Goal: Transaction & Acquisition: Purchase product/service

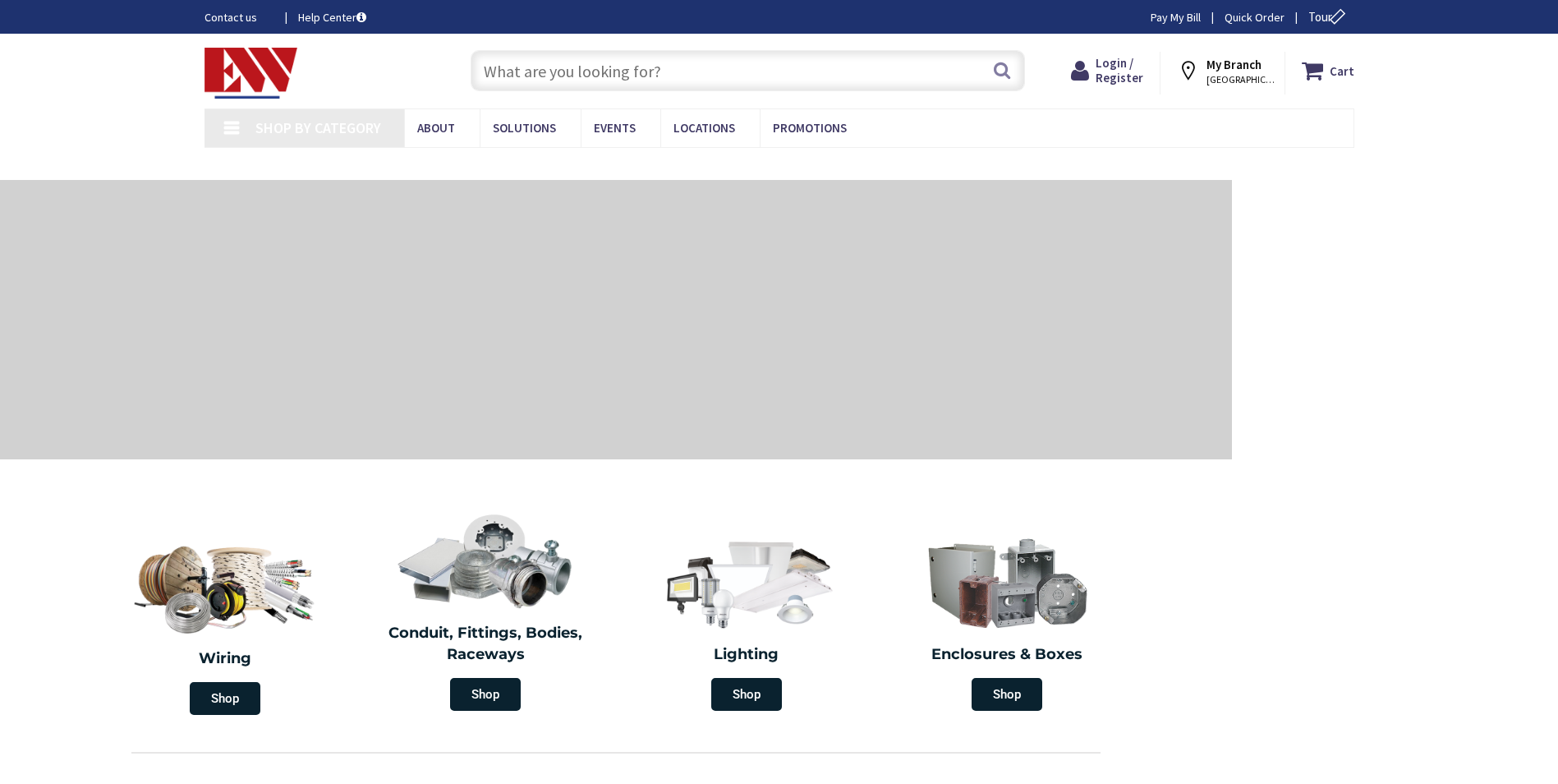
type input "[STREET_ADDRESS]"
click at [517, 67] on input "text" at bounding box center [748, 70] width 554 height 41
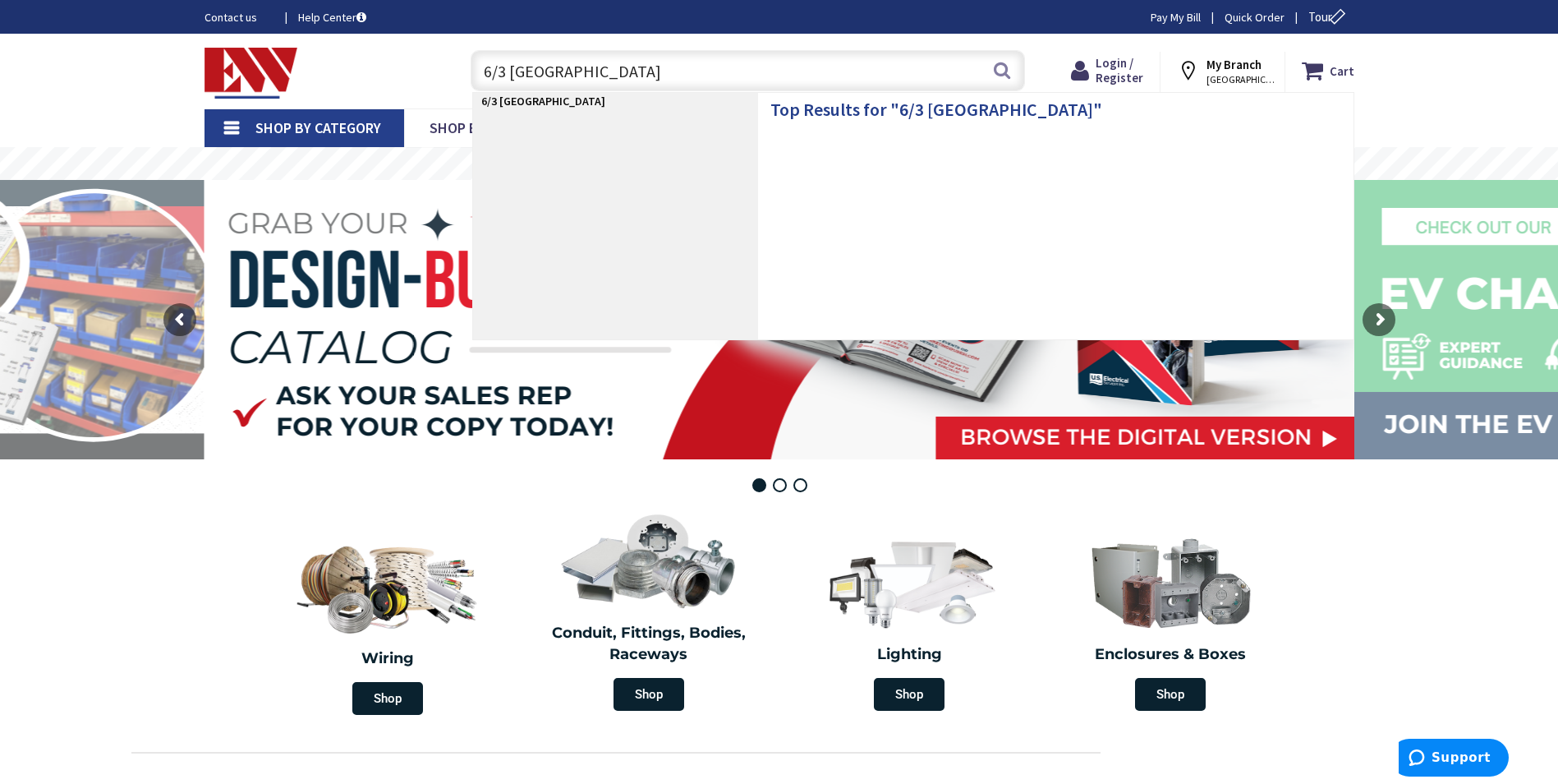
type input "6/3 ROMEX"
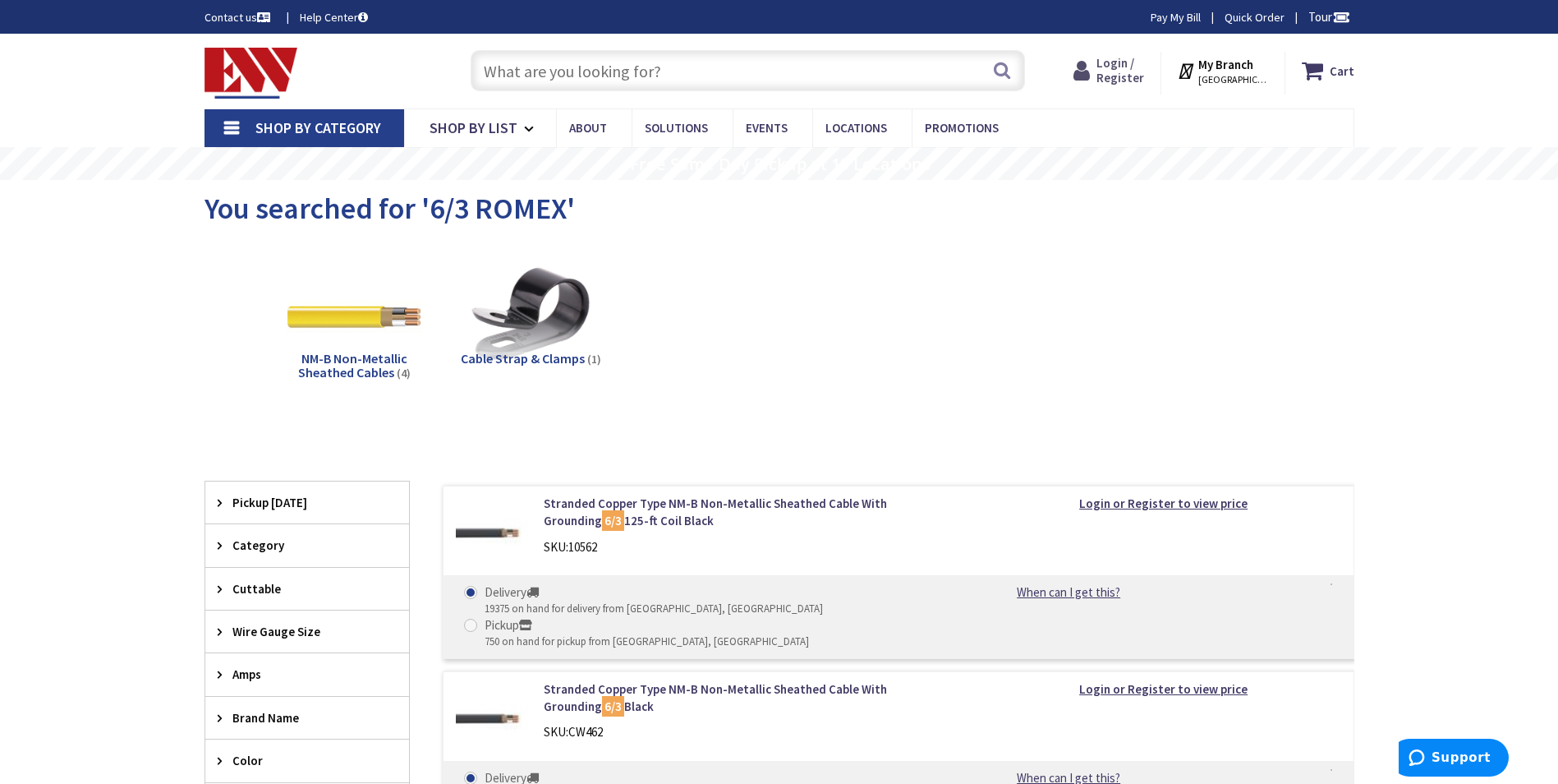
click at [1115, 64] on span "Login / Register" at bounding box center [1121, 70] width 48 height 30
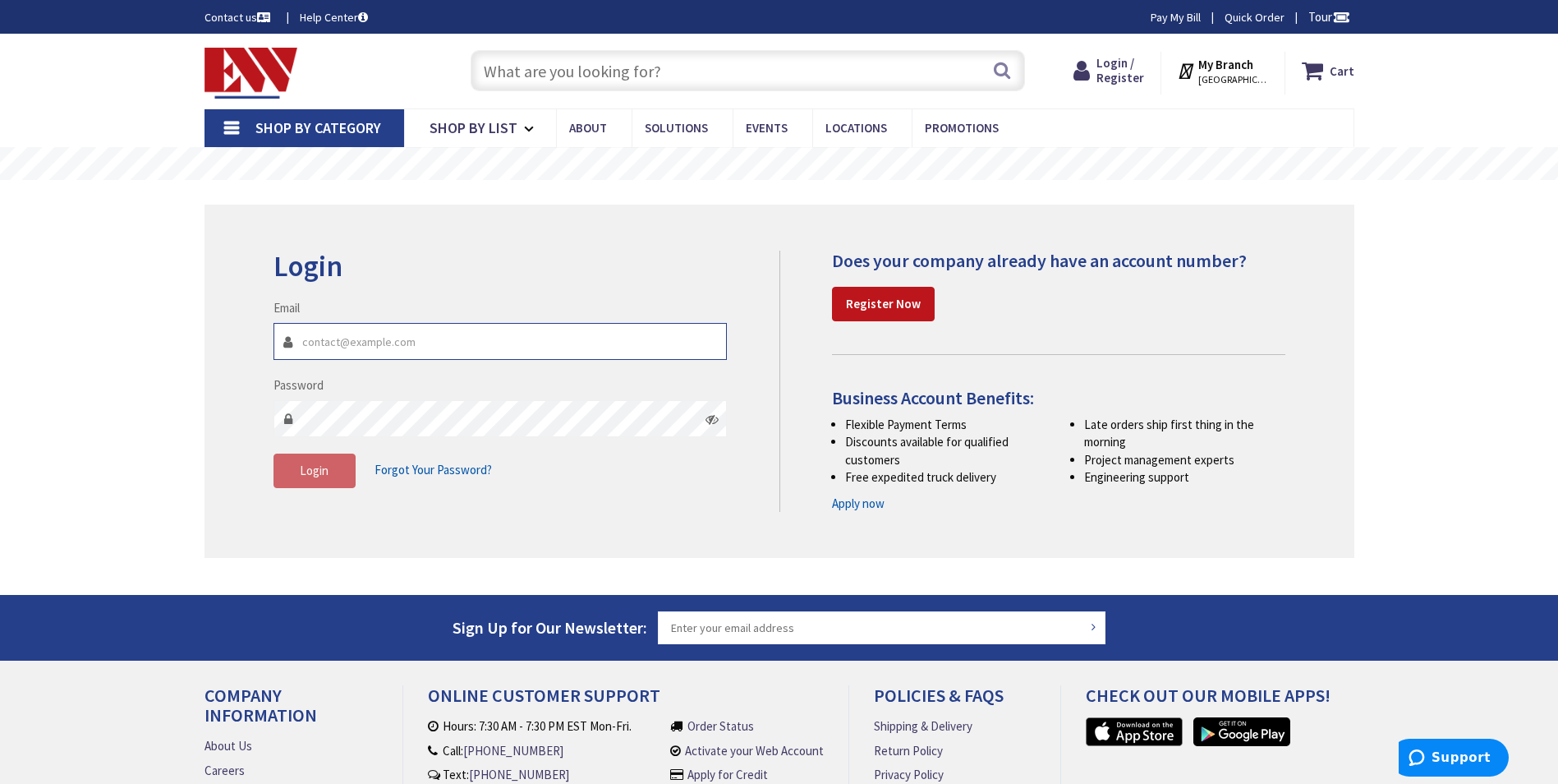
paste input "Carlos.Santin@kineticengines.com"
type input "Carlos.Santin@kineticengines.com"
click at [295, 467] on button "Login" at bounding box center [315, 470] width 82 height 34
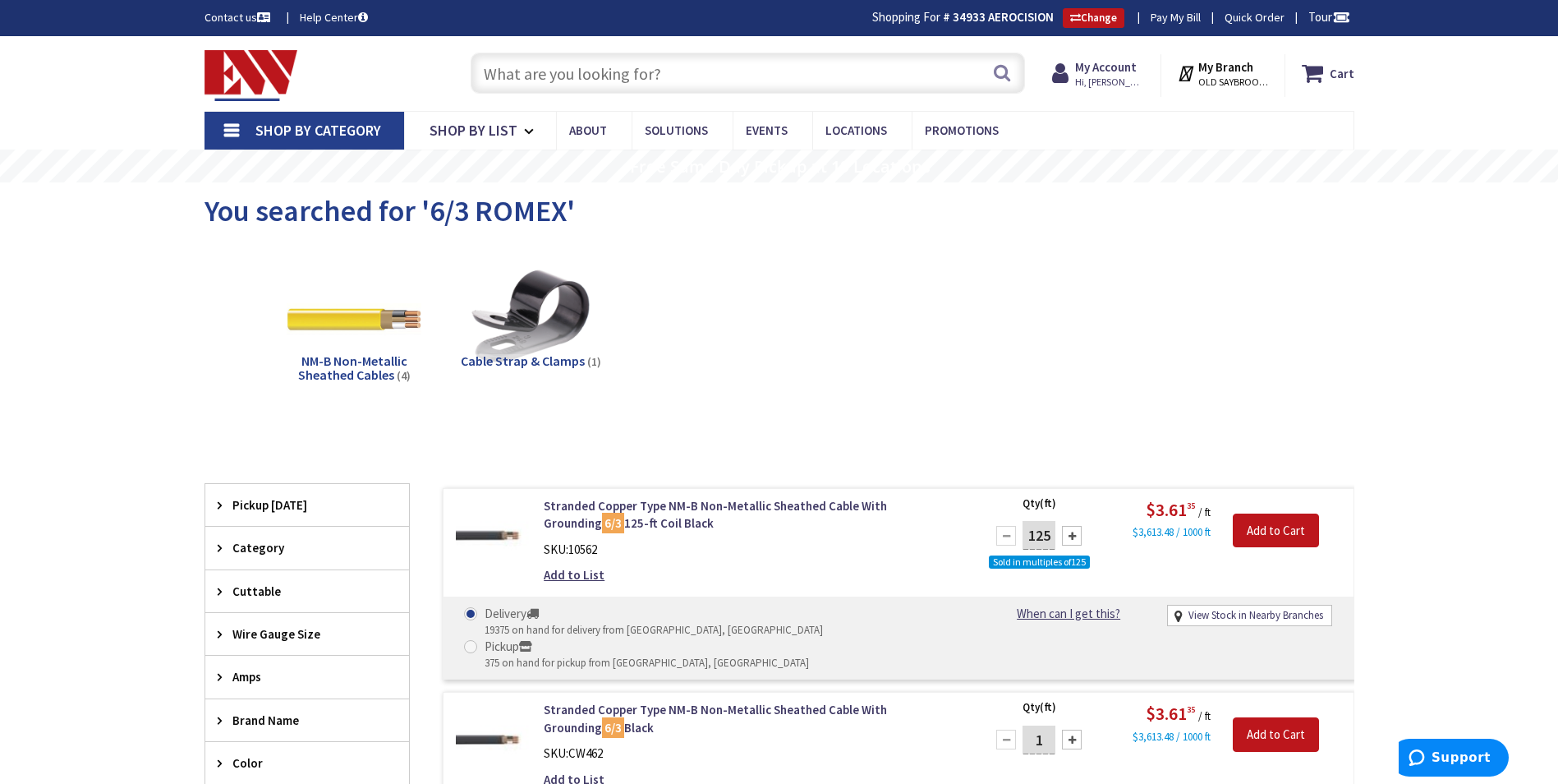
click at [580, 79] on input "text" at bounding box center [748, 73] width 554 height 41
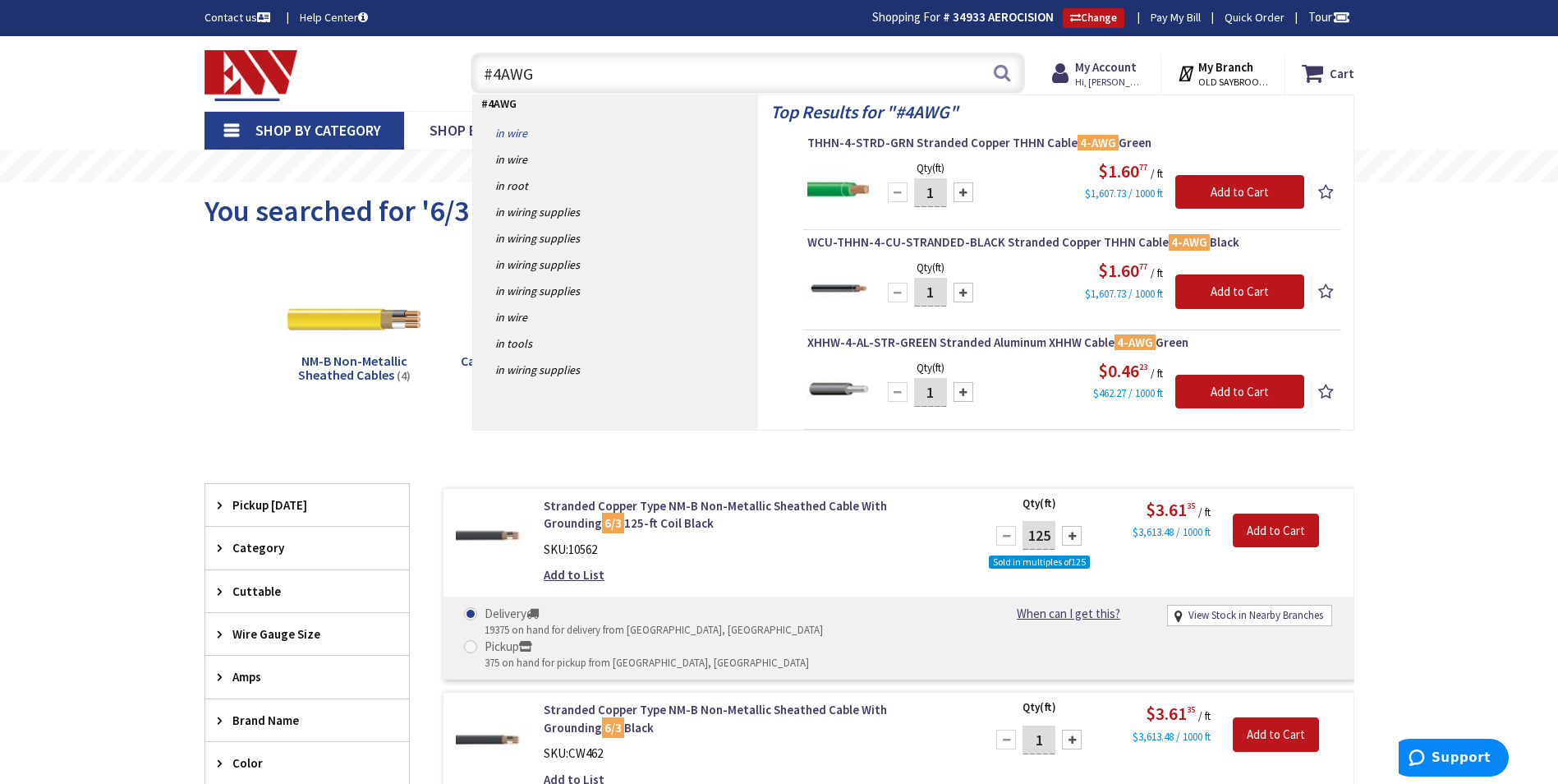
type input "#4AWG"
click at [513, 131] on link "in Wire" at bounding box center [615, 133] width 285 height 26
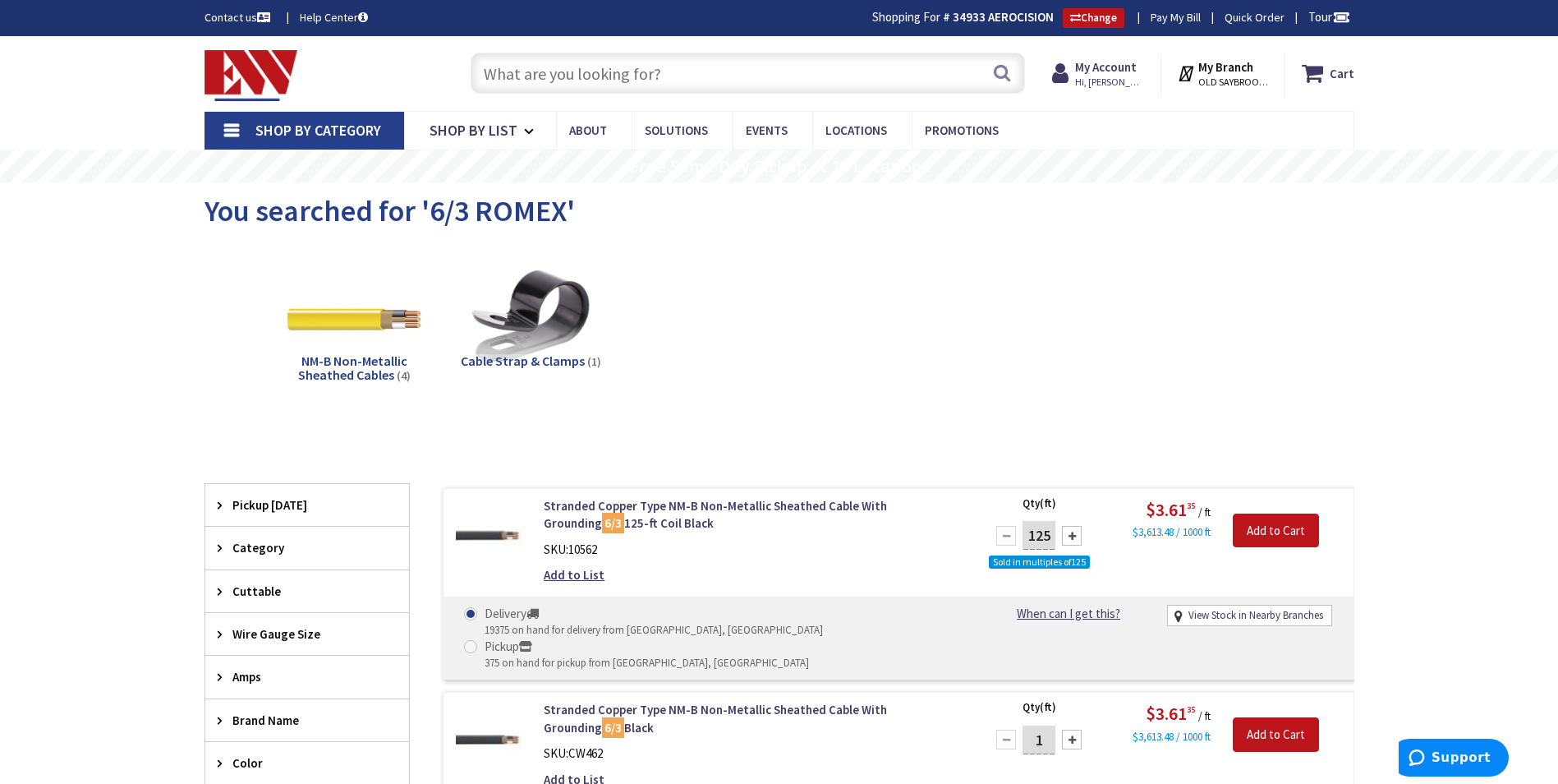
click at [586, 73] on input "text" at bounding box center [748, 73] width 554 height 41
click at [620, 500] on link "Stranded Copper Type NM-B Non-Metallic Sheathed Cable With Grounding 6/3 125-ft…" at bounding box center [753, 514] width 418 height 35
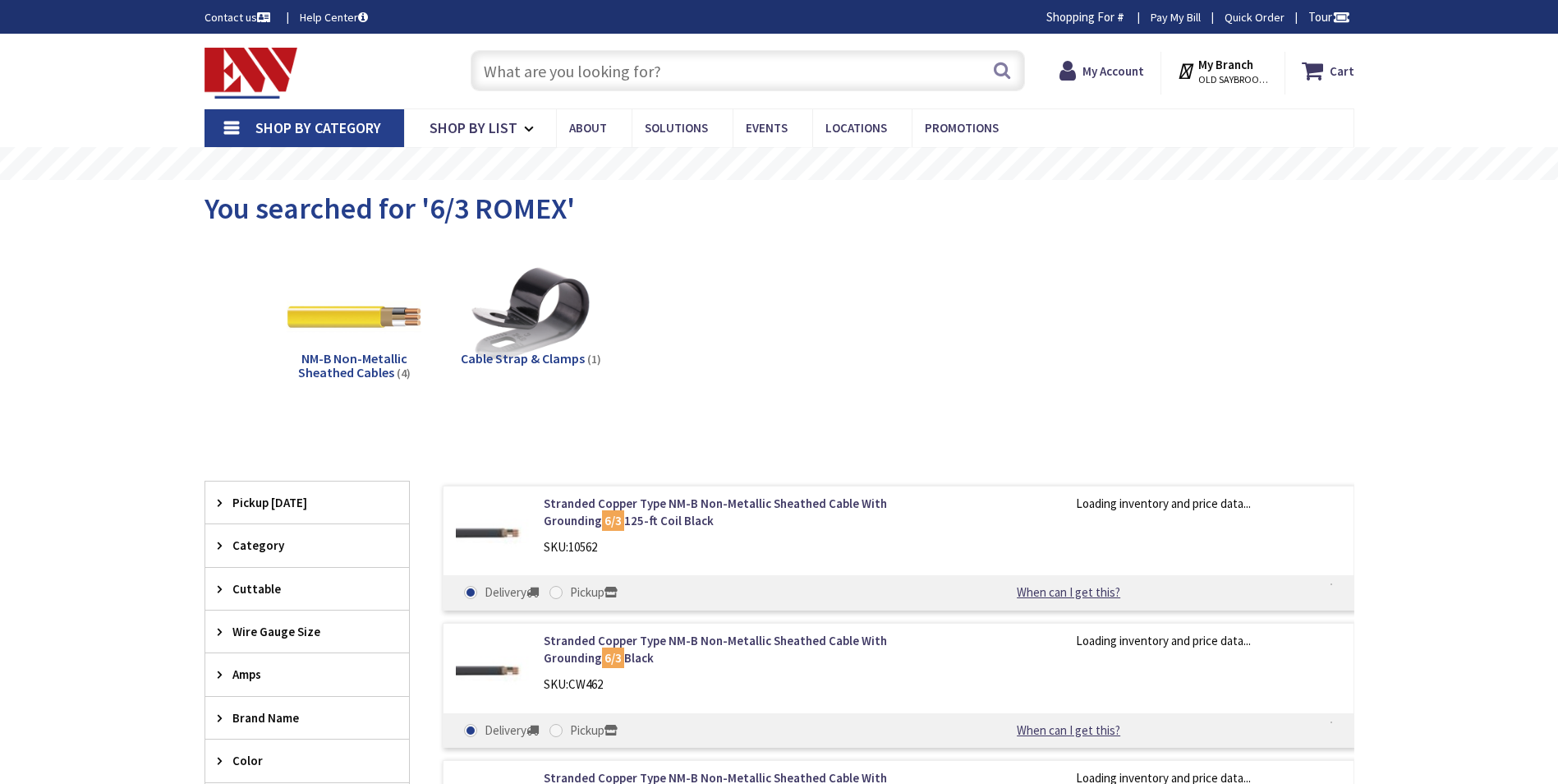
click at [602, 71] on input "text" at bounding box center [748, 70] width 554 height 41
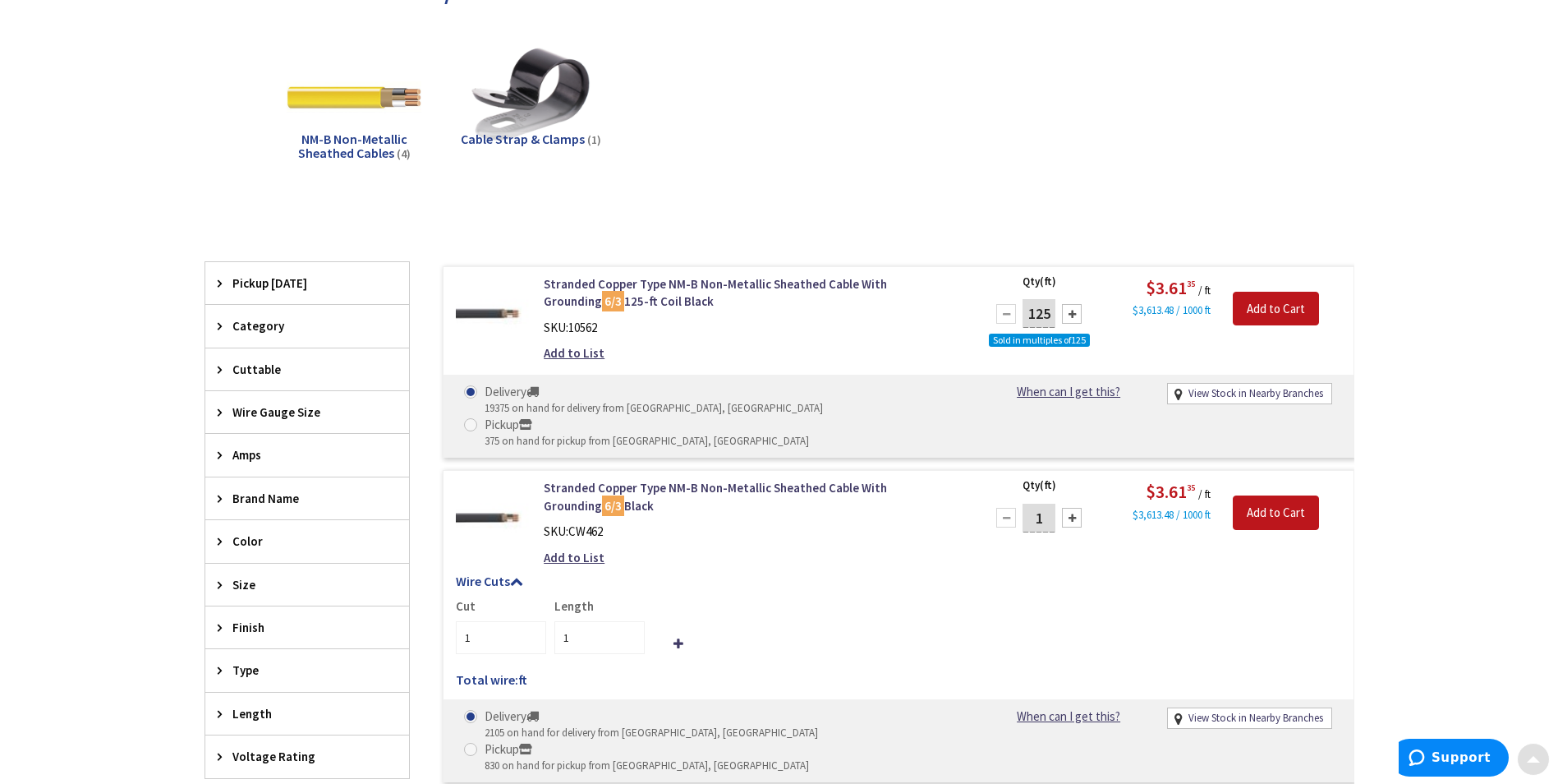
scroll to position [246, 0]
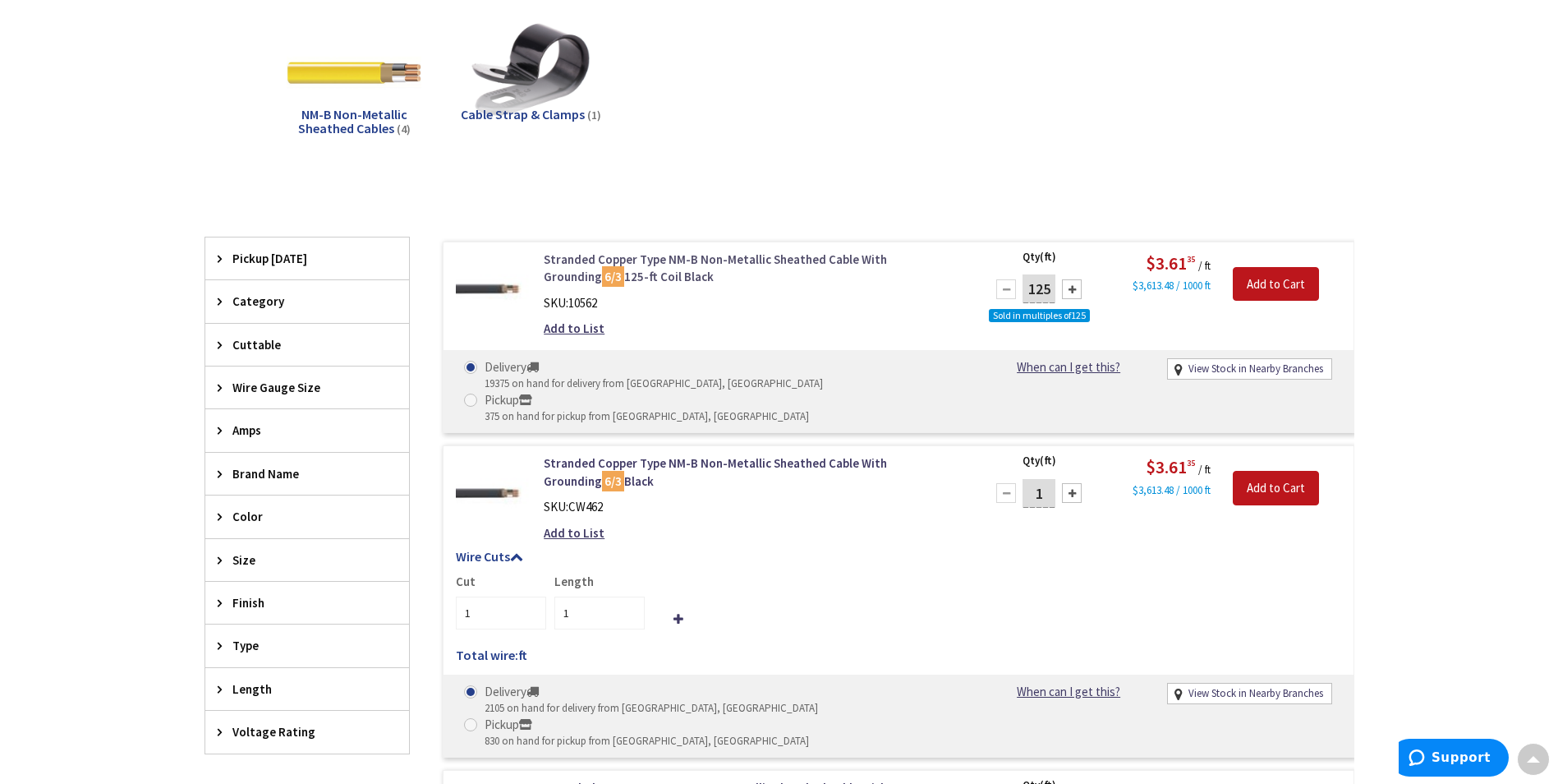
click at [588, 251] on link "Stranded Copper Type NM-B Non-Metallic Sheathed Cable With Grounding 6/3 125-ft…" at bounding box center [753, 268] width 418 height 35
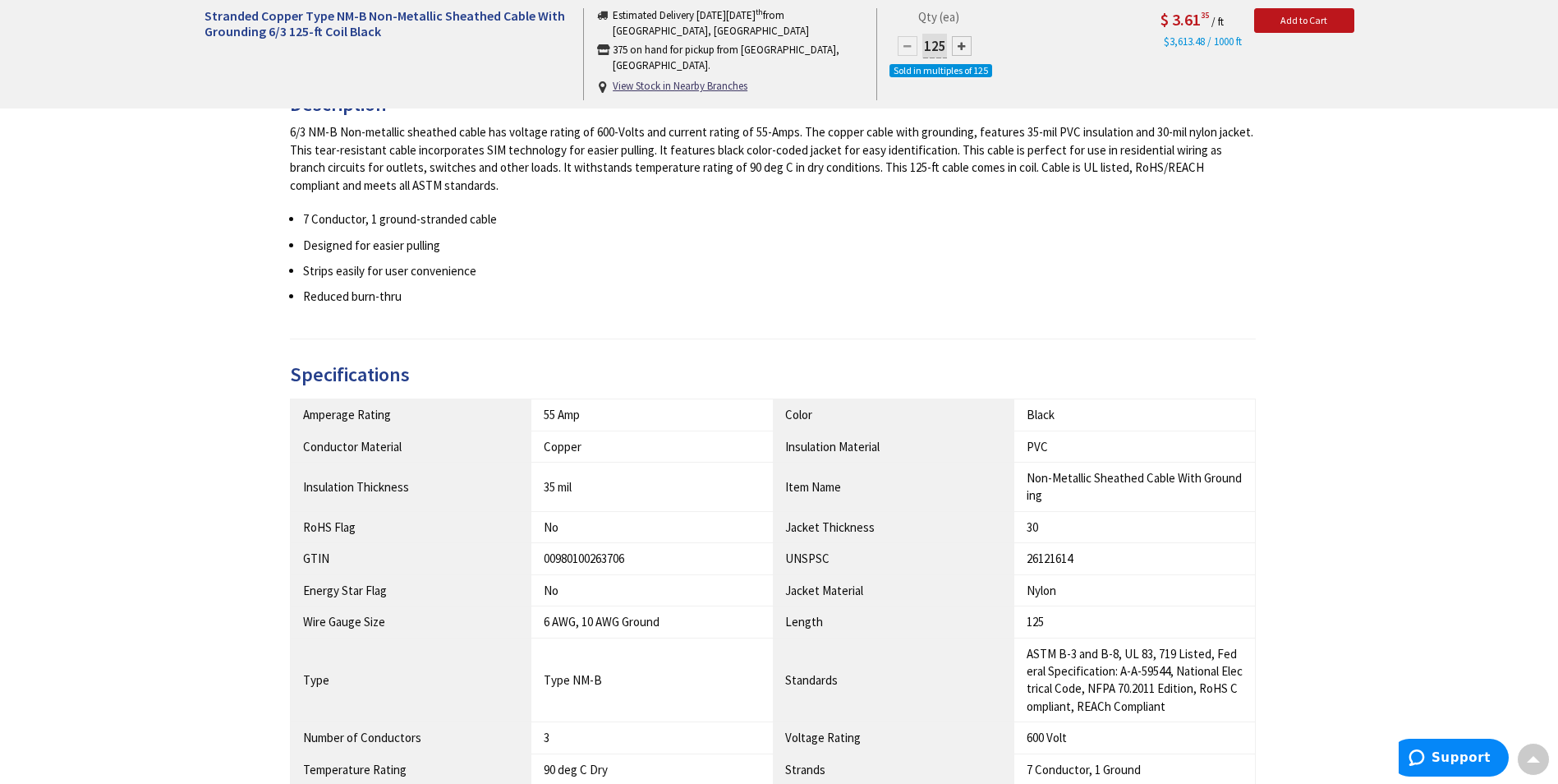
scroll to position [660, 0]
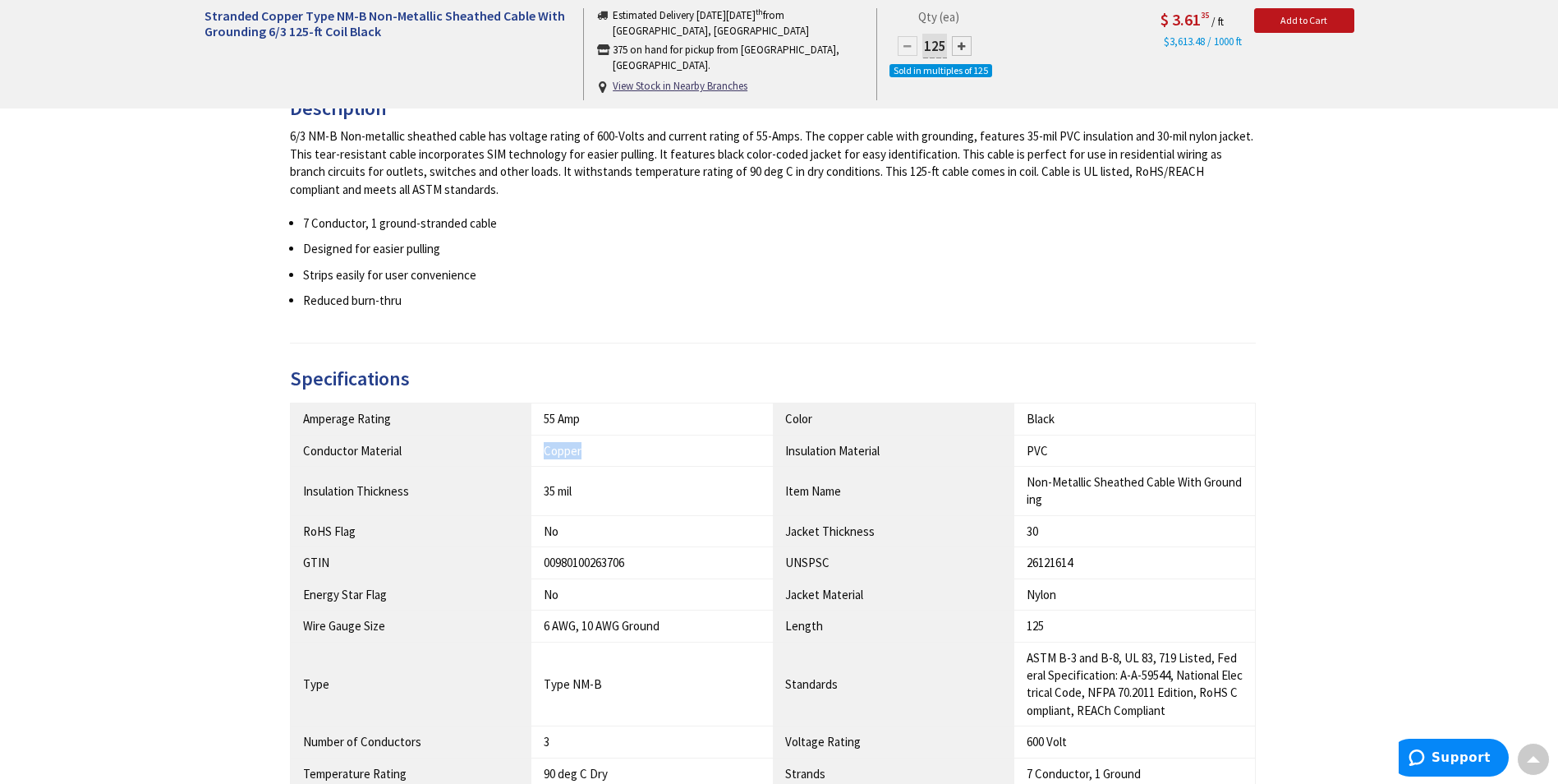
drag, startPoint x: 595, startPoint y: 445, endPoint x: 546, endPoint y: 451, distance: 48.8
click at [546, 451] on div "Copper" at bounding box center [652, 450] width 217 height 17
drag, startPoint x: 1056, startPoint y: 448, endPoint x: 1023, endPoint y: 446, distance: 33.7
click at [1023, 446] on td "PVC" at bounding box center [1134, 450] width 241 height 31
drag, startPoint x: 1023, startPoint y: 446, endPoint x: 1113, endPoint y: 456, distance: 90.9
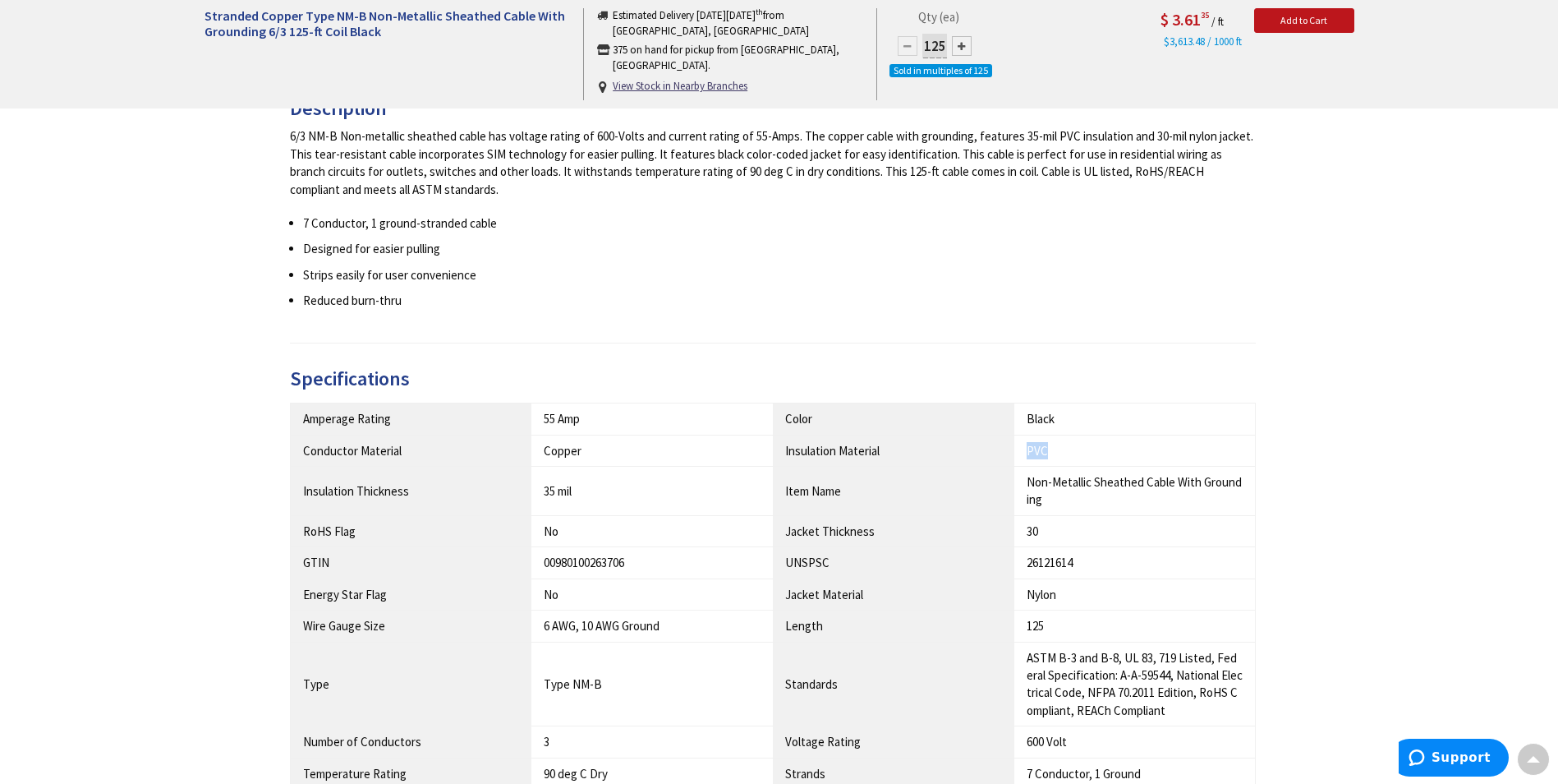
click at [1113, 456] on div "PVC" at bounding box center [1135, 450] width 216 height 17
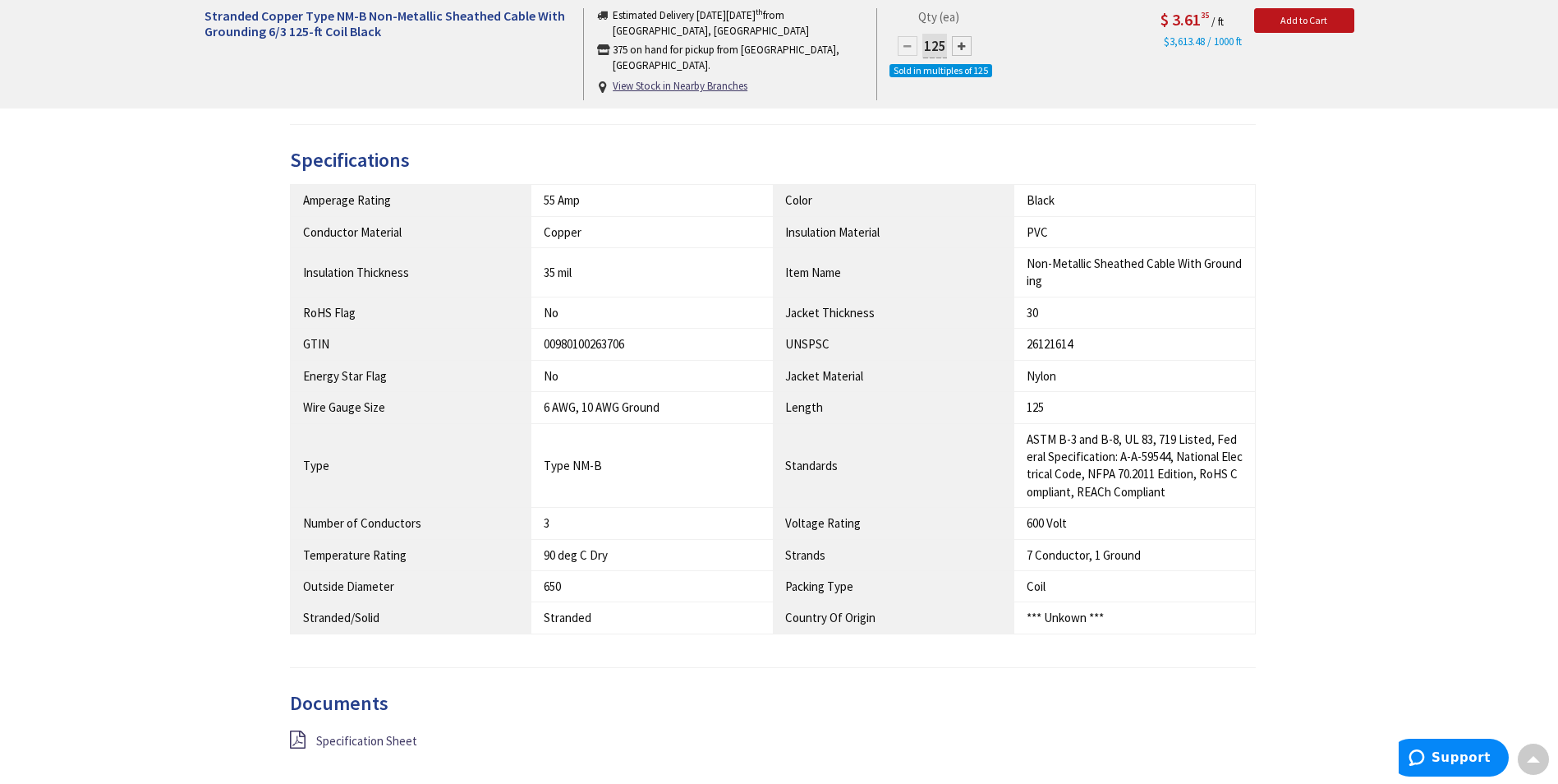
scroll to position [906, 0]
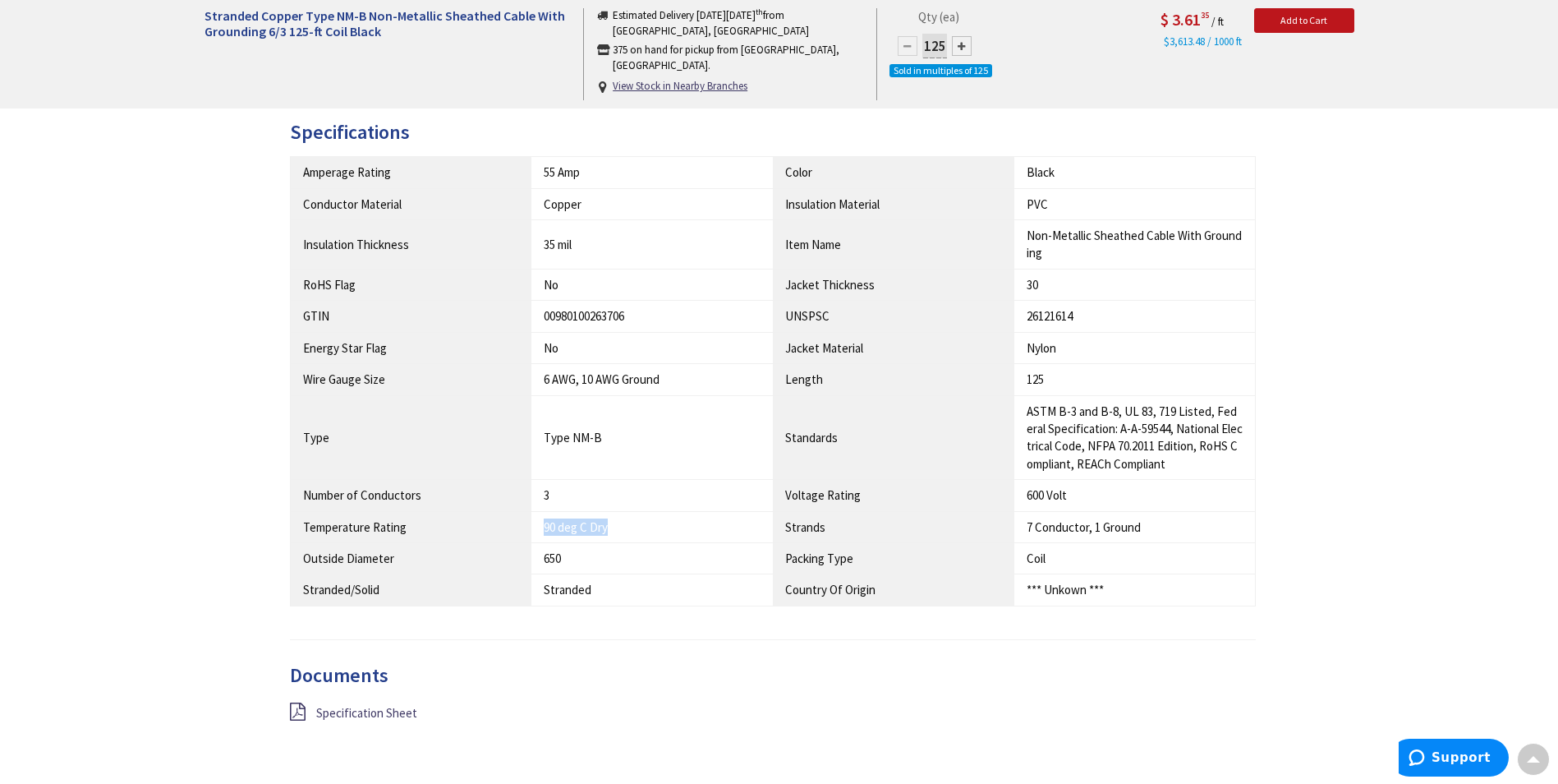
drag, startPoint x: 615, startPoint y: 527, endPoint x: 535, endPoint y: 517, distance: 81.0
click at [535, 517] on td "90 deg C Dry" at bounding box center [651, 526] width 241 height 31
drag, startPoint x: 535, startPoint y: 517, endPoint x: 574, endPoint y: 556, distance: 55.2
click at [574, 556] on div "650" at bounding box center [652, 558] width 217 height 17
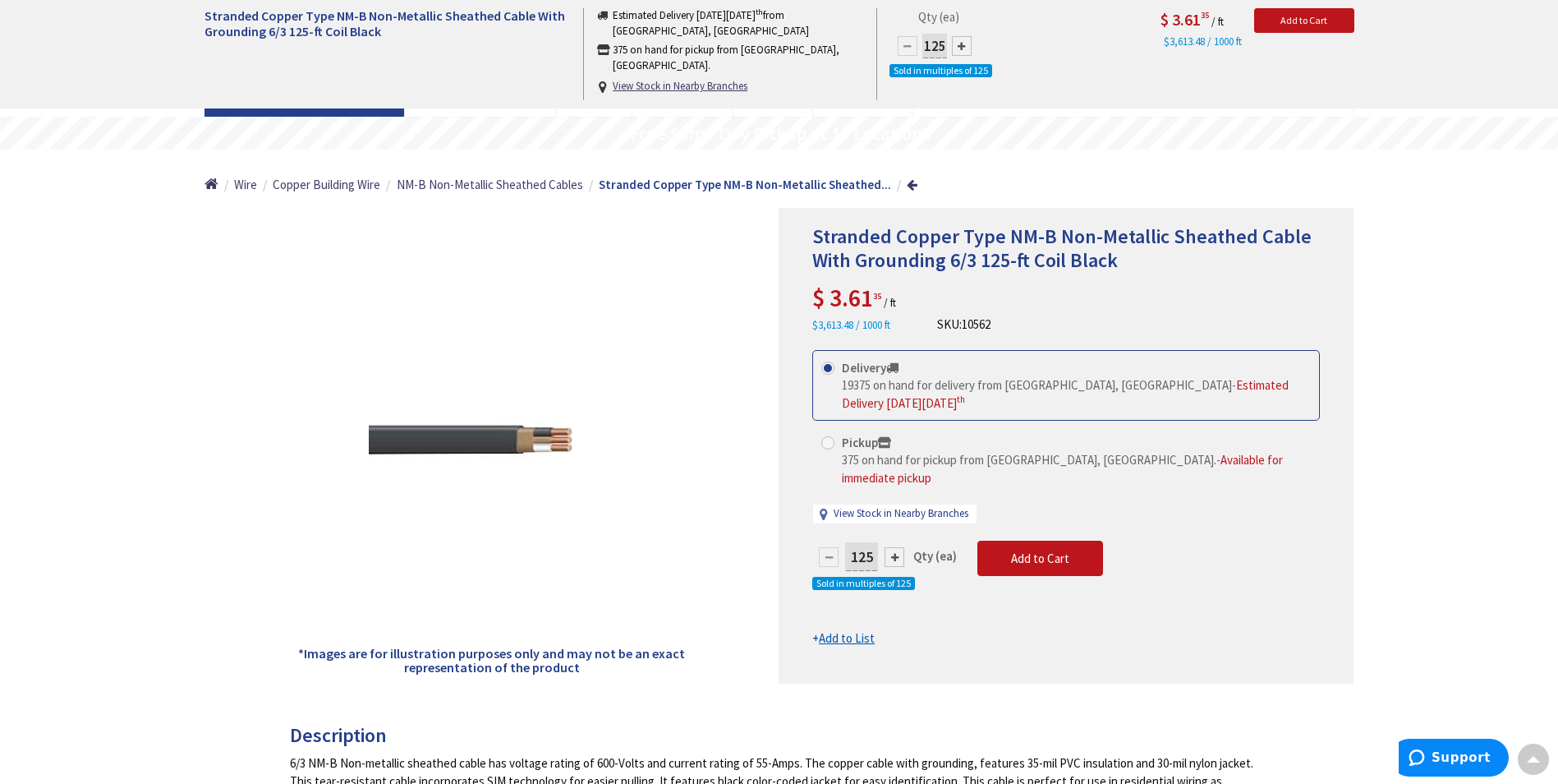
scroll to position [0, 0]
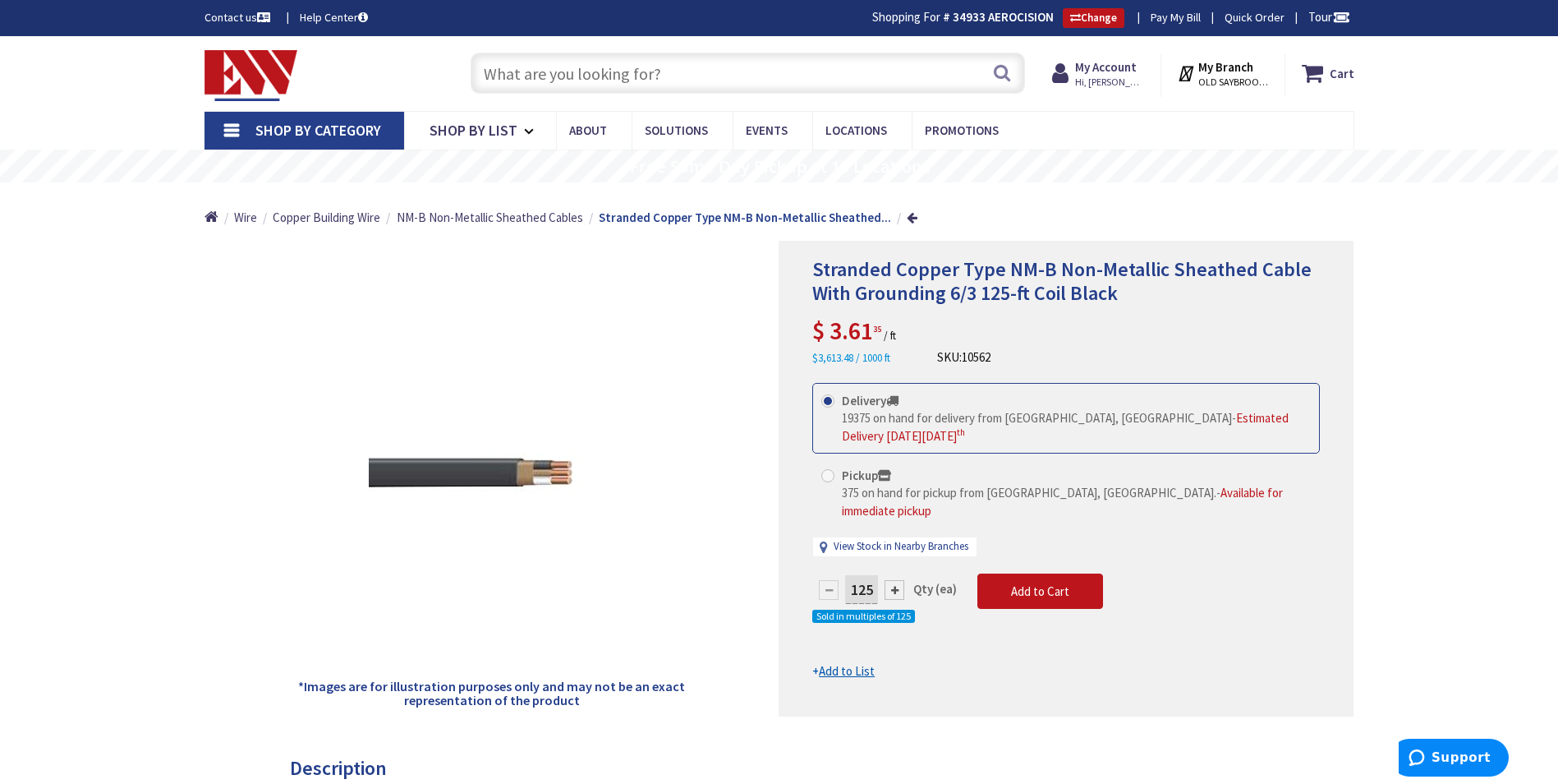
click at [575, 80] on input "text" at bounding box center [748, 73] width 554 height 41
type input "W"
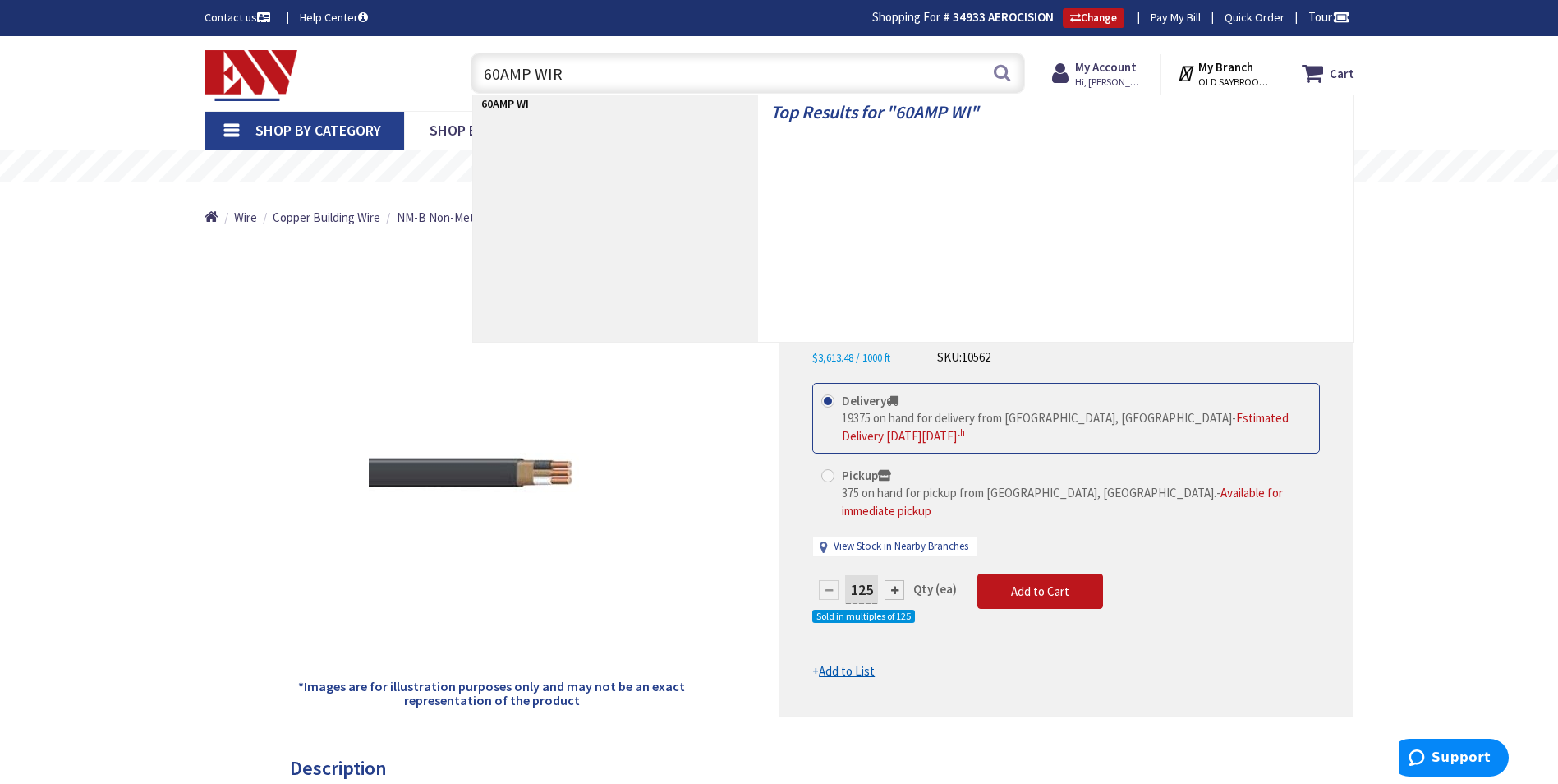
type input "60AMP WIRE"
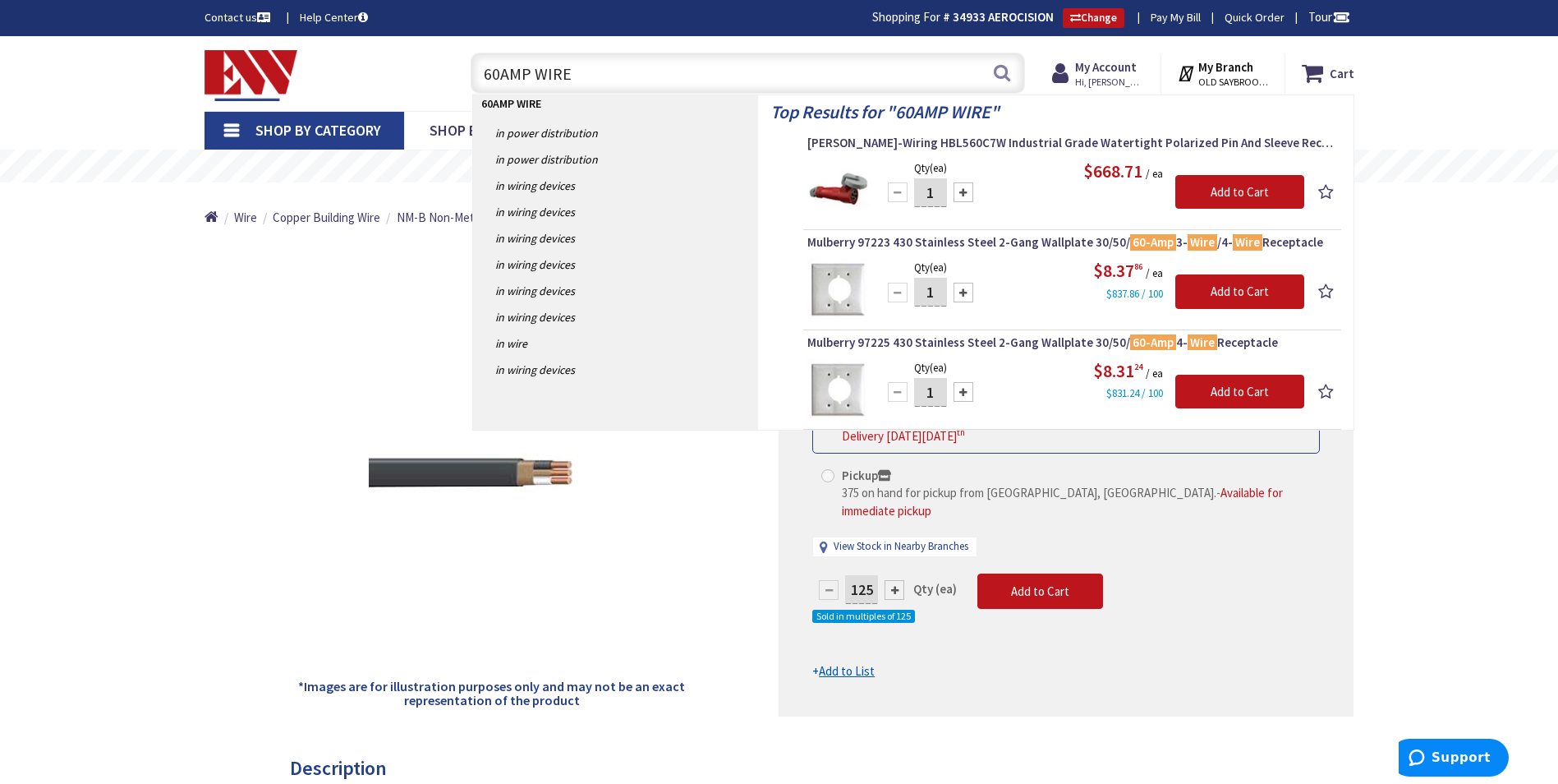
drag, startPoint x: 424, startPoint y: 72, endPoint x: 398, endPoint y: 72, distance: 26.3
click at [398, 72] on div "Toggle Nav 60AMP WIRE 60AMP WIRE Search Cart My Cart Close You have no items in…" at bounding box center [779, 73] width 1175 height 55
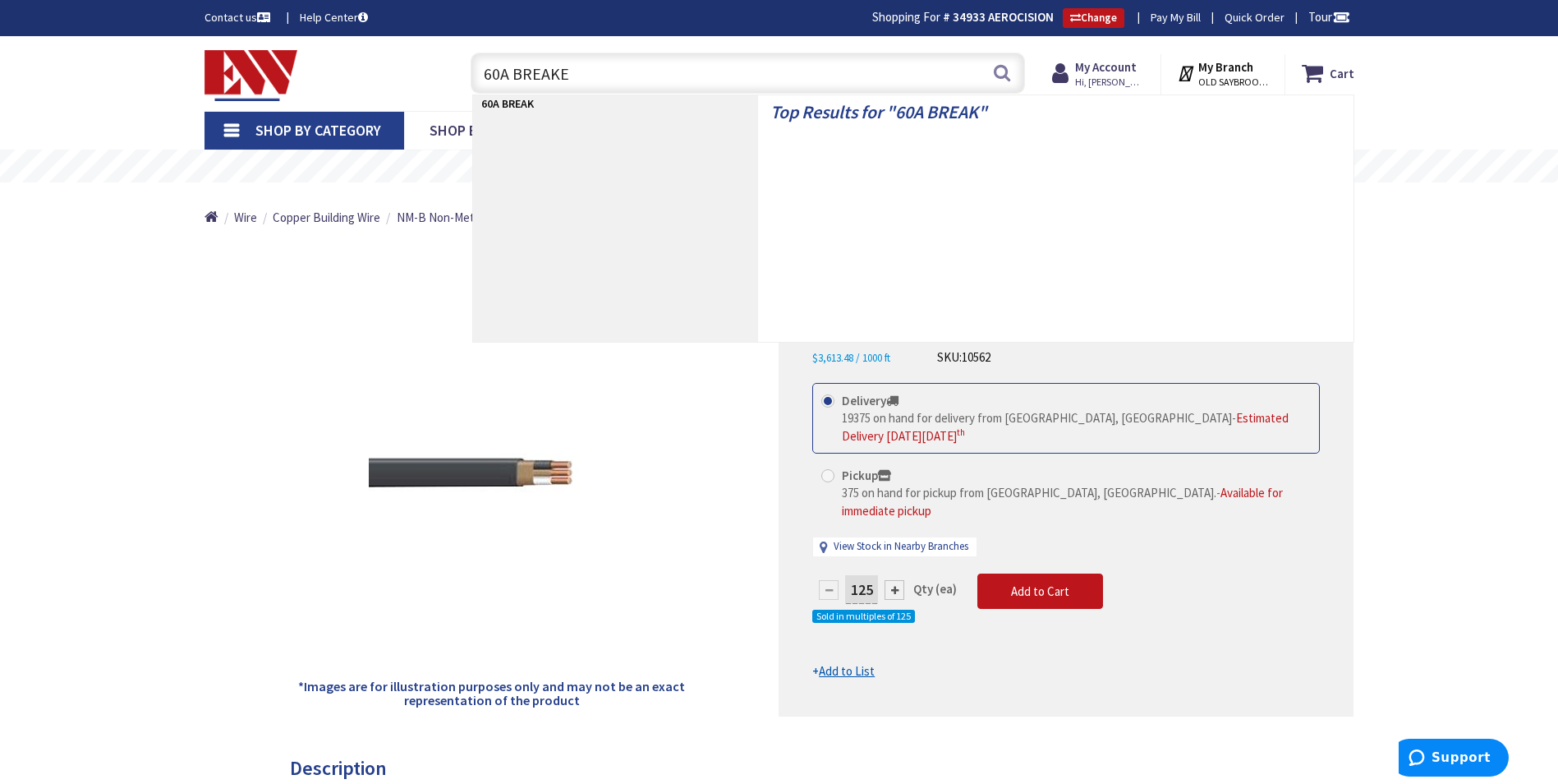
type input "60A BREAKER"
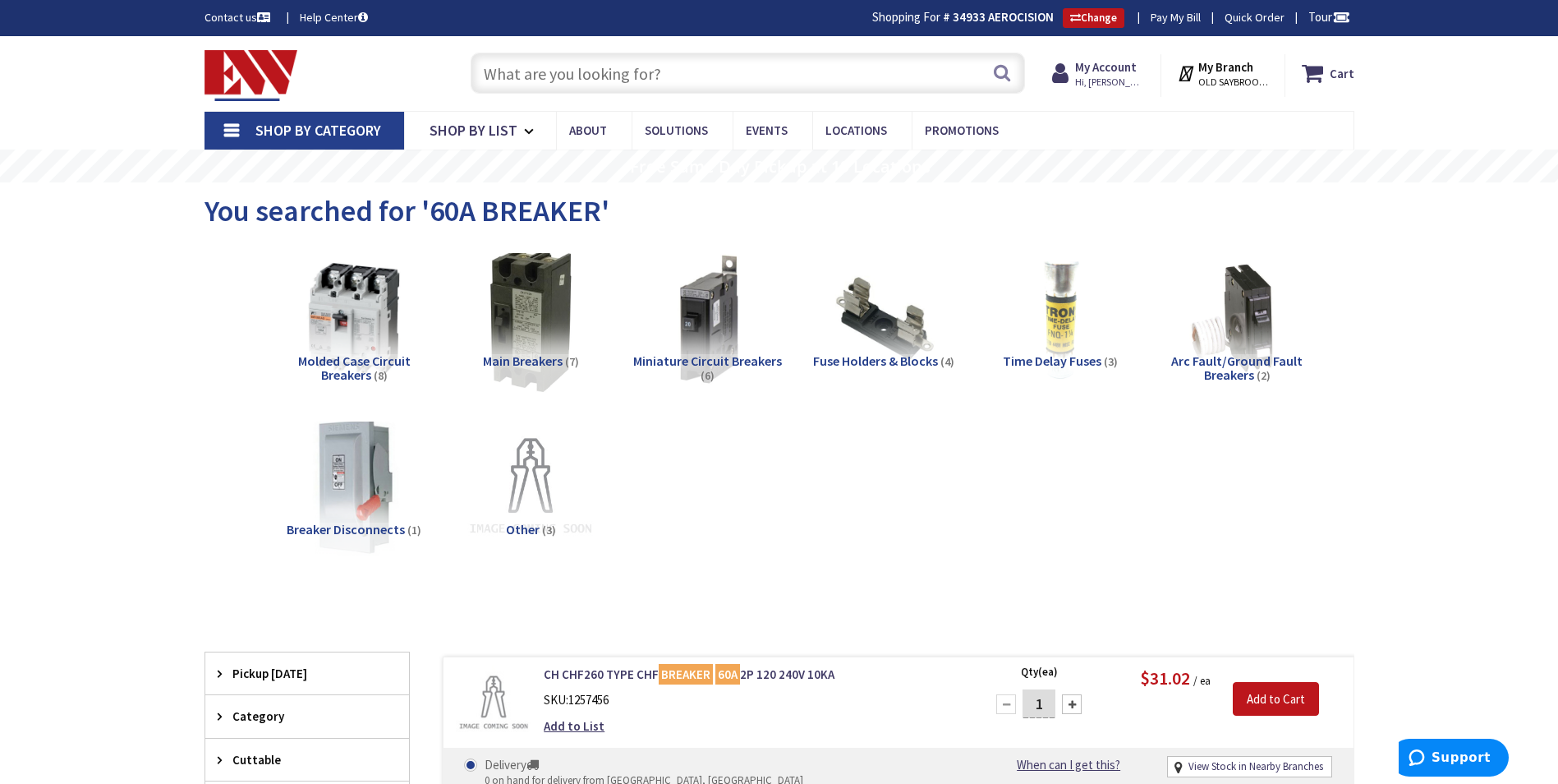
click at [522, 269] on img at bounding box center [530, 319] width 149 height 149
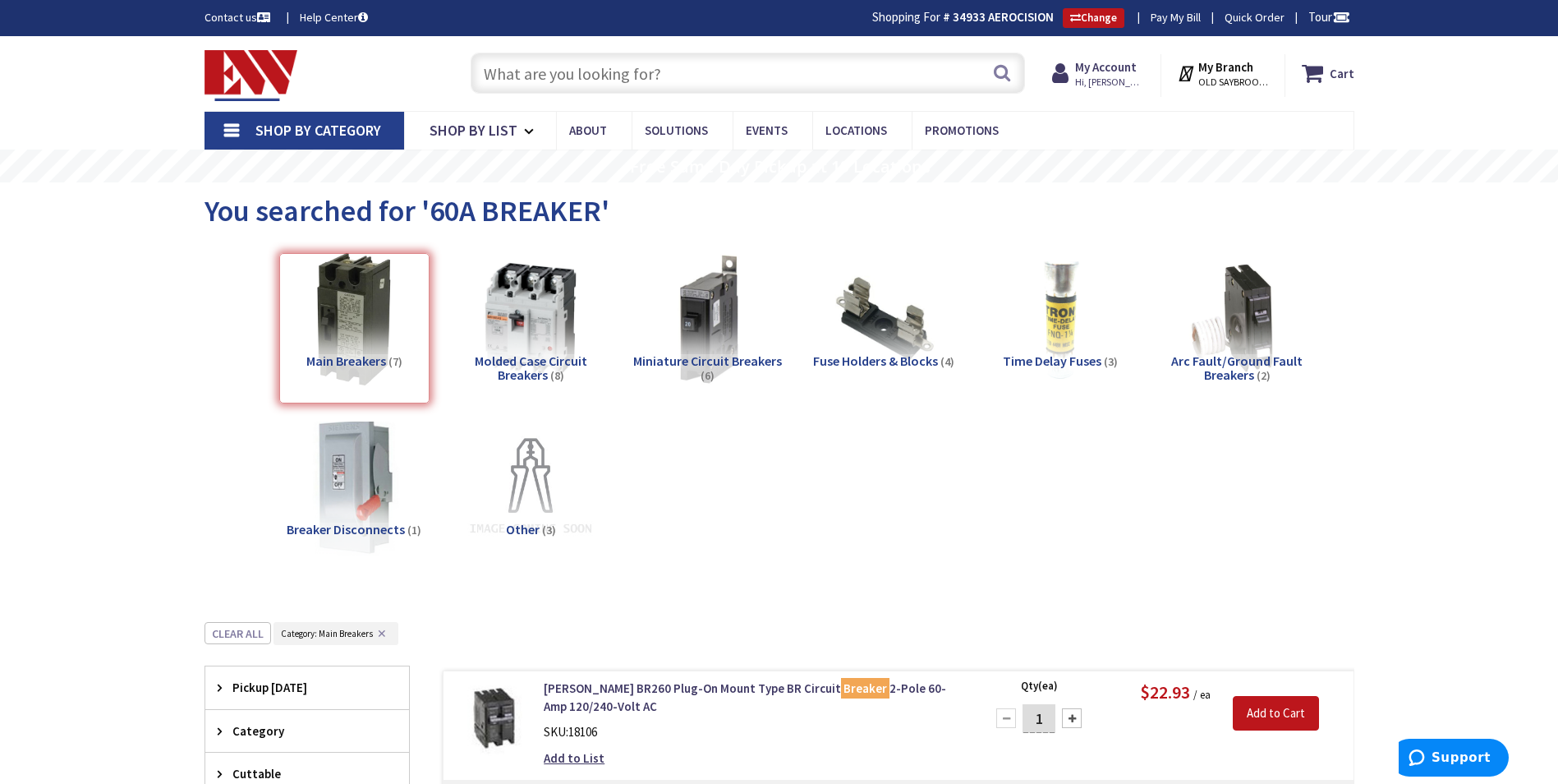
click at [559, 57] on input "text" at bounding box center [748, 73] width 554 height 41
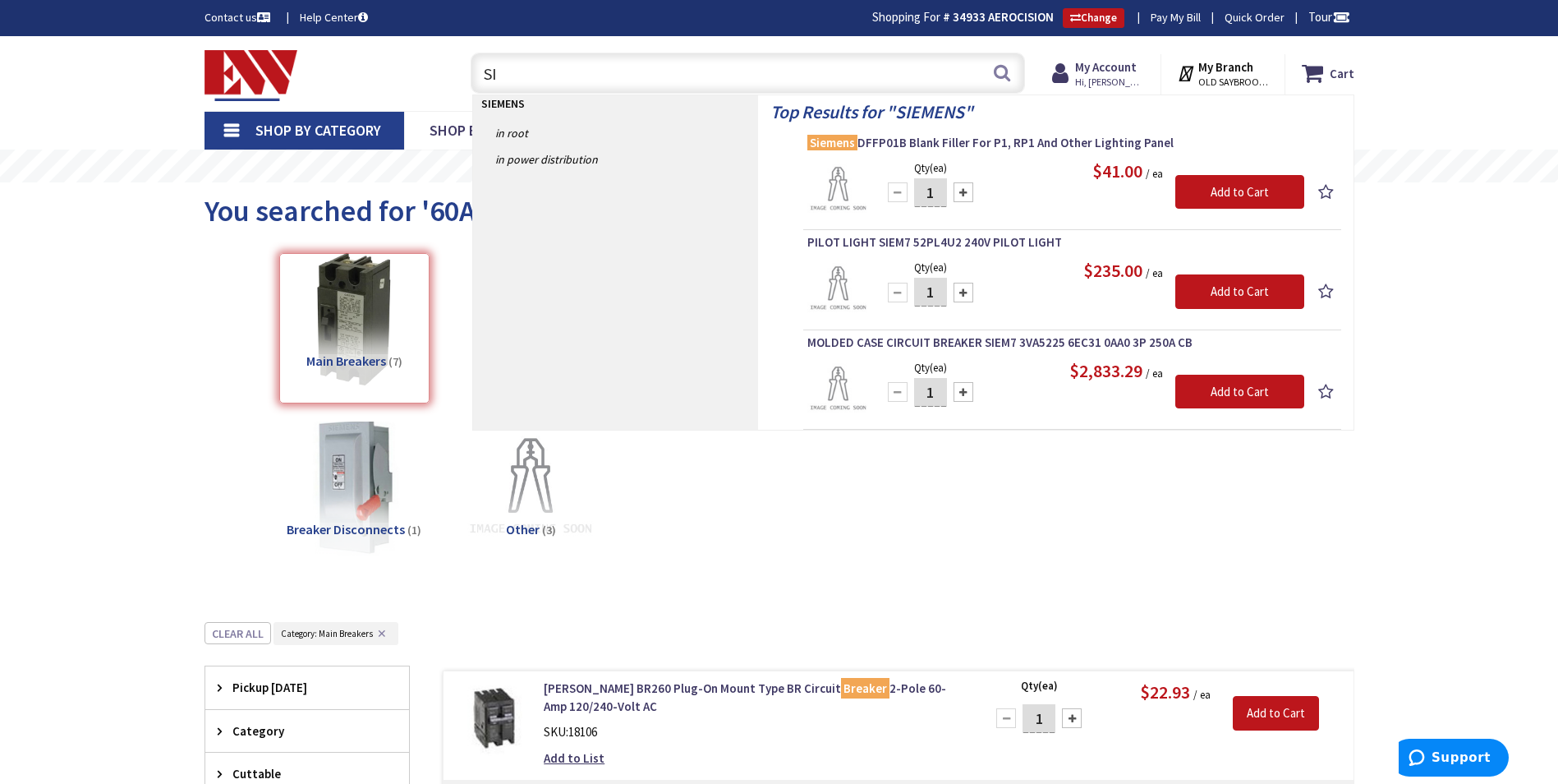
type input "S"
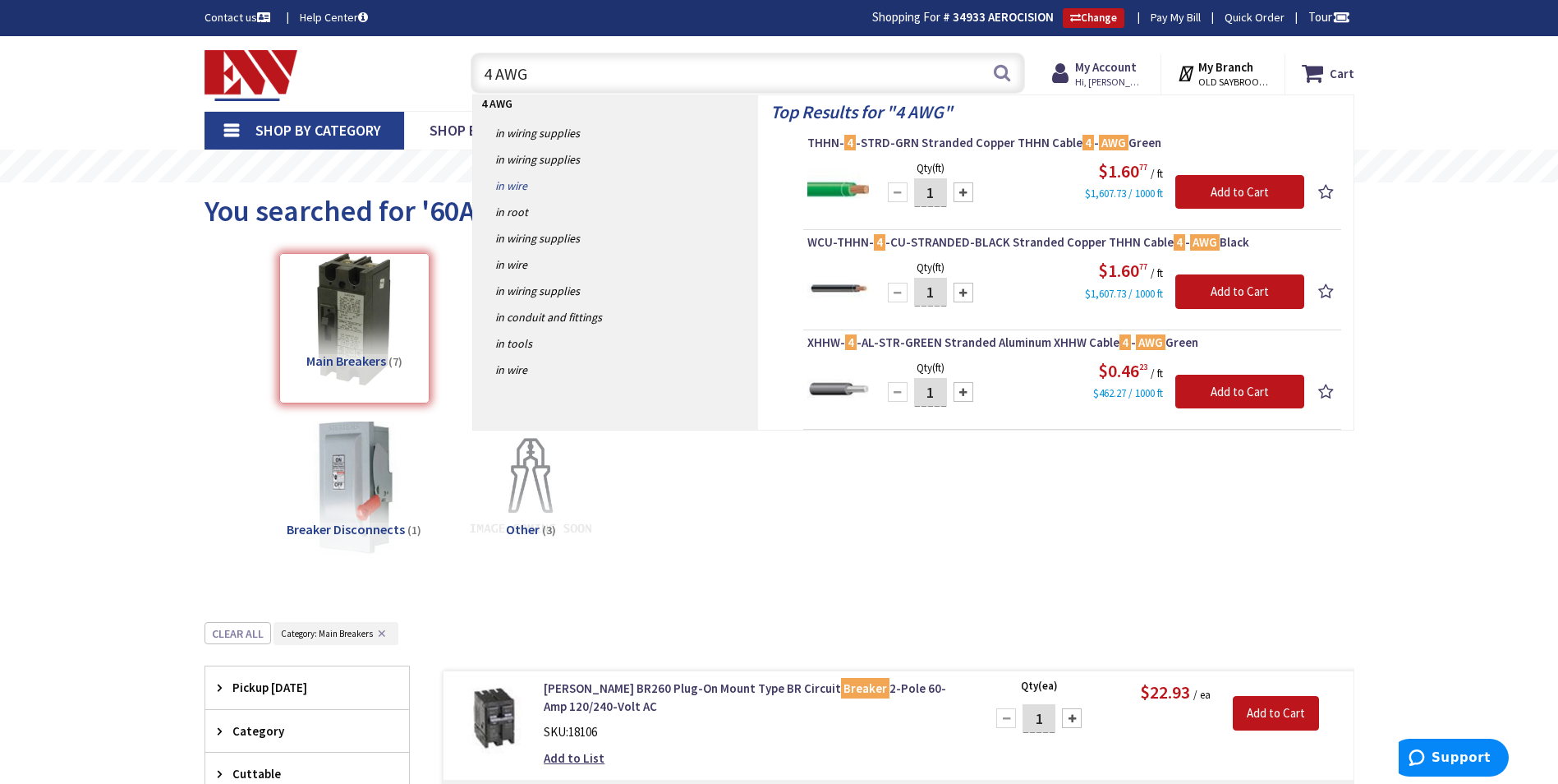
type input "4 AWG"
click at [505, 186] on link "in Wire" at bounding box center [615, 185] width 285 height 26
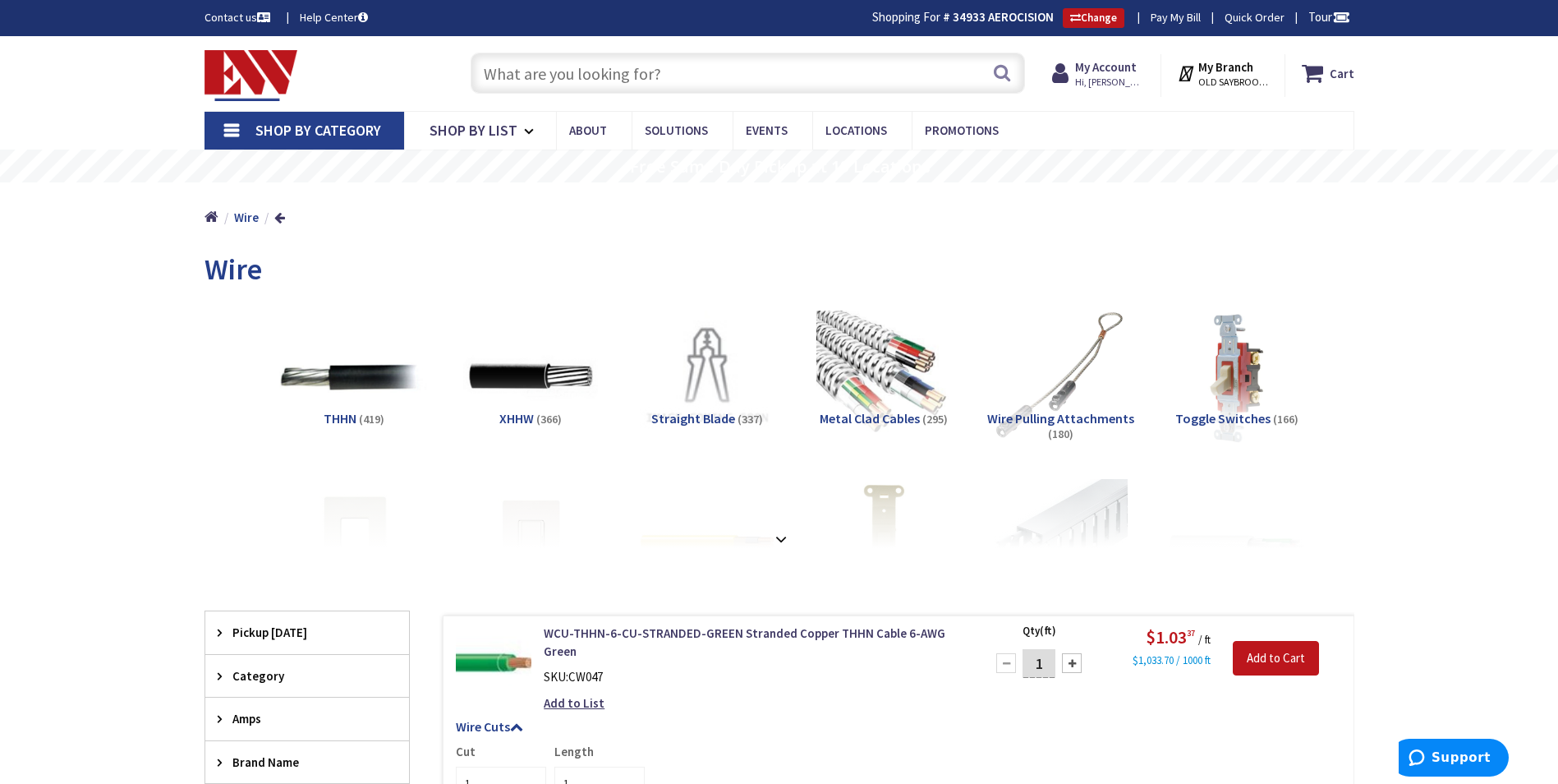
click at [383, 385] on img at bounding box center [353, 376] width 149 height 149
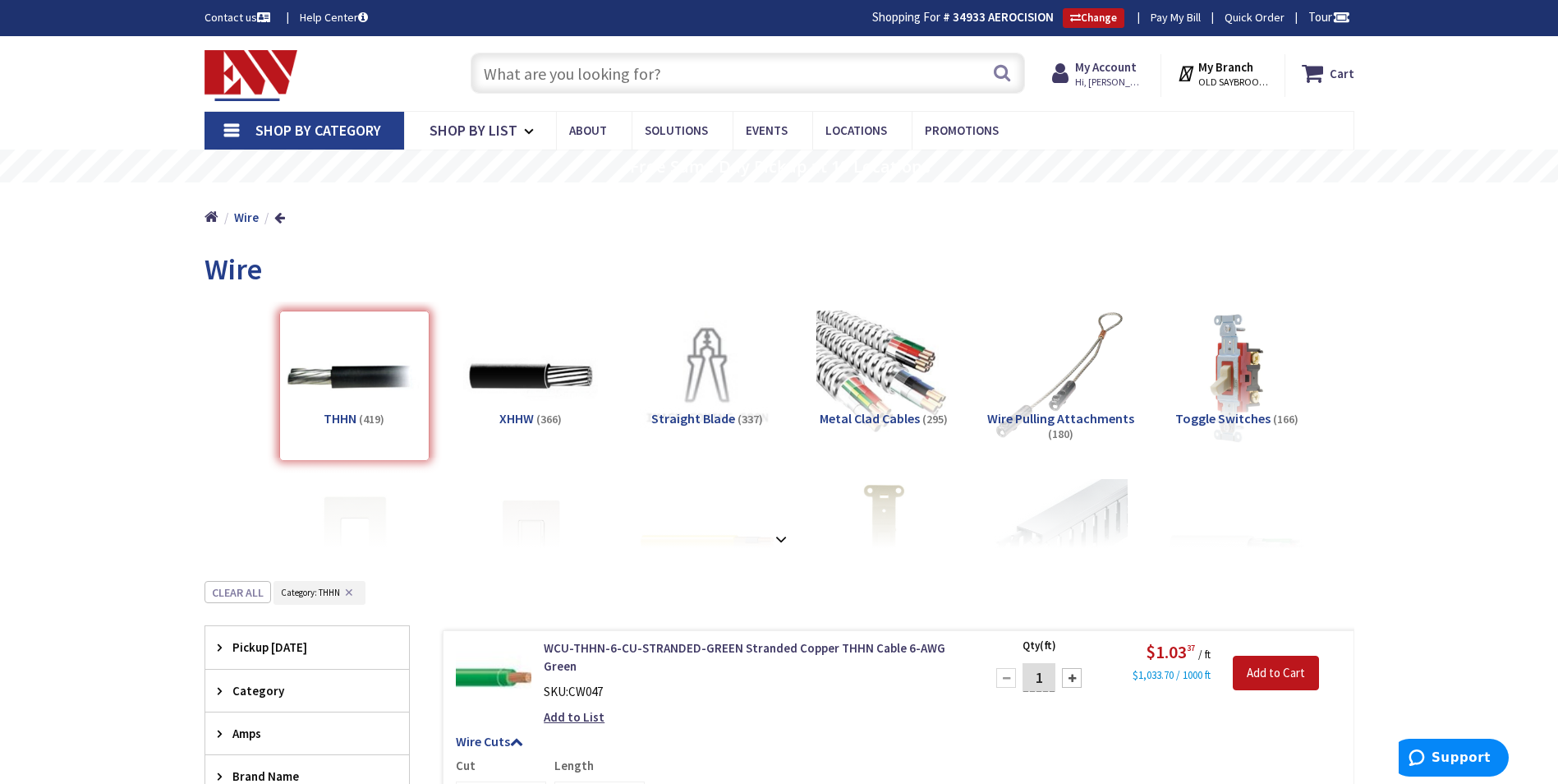
click at [572, 69] on input "text" at bounding box center [748, 73] width 554 height 41
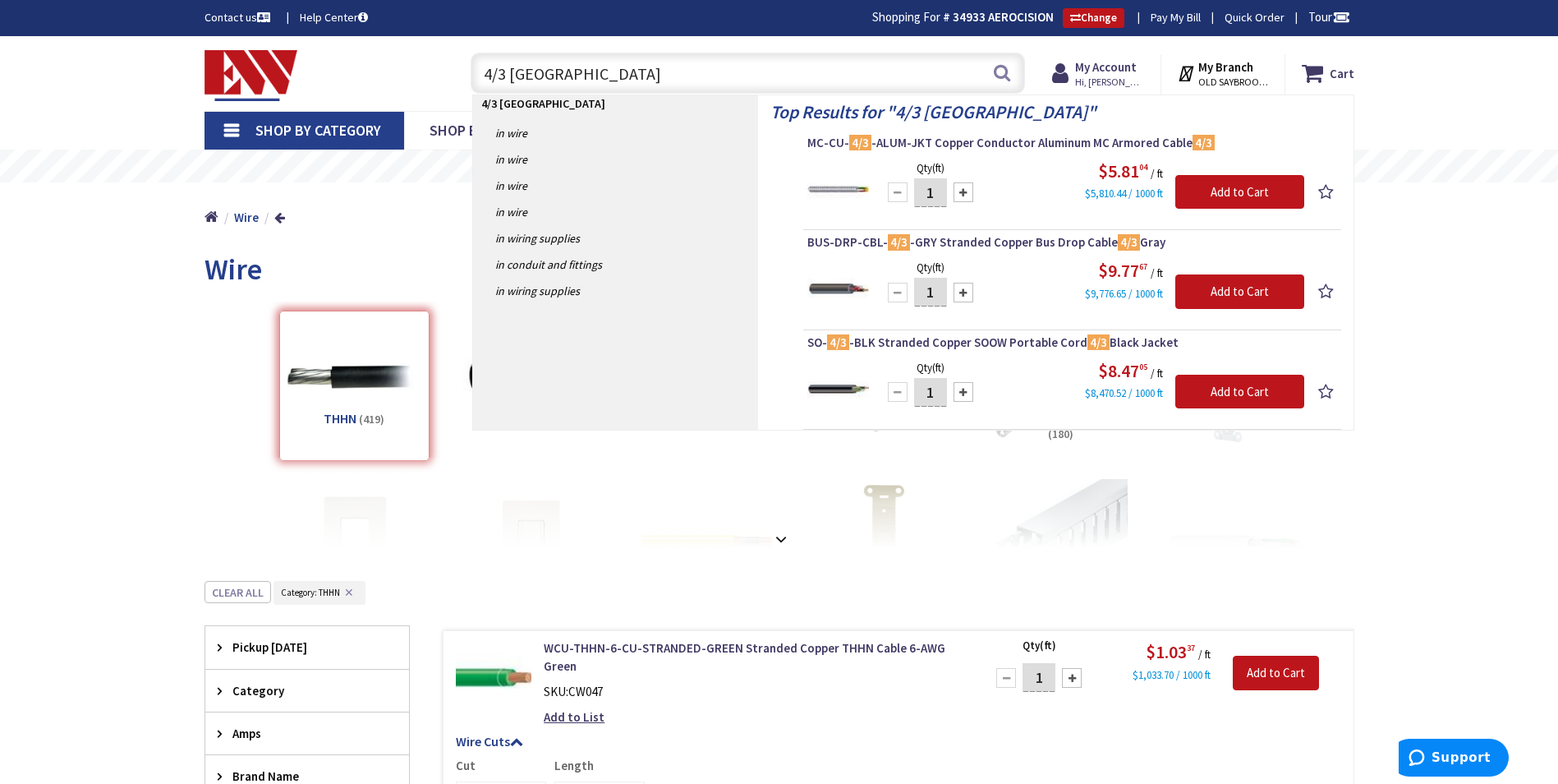
type input "4/3 ROMEX"
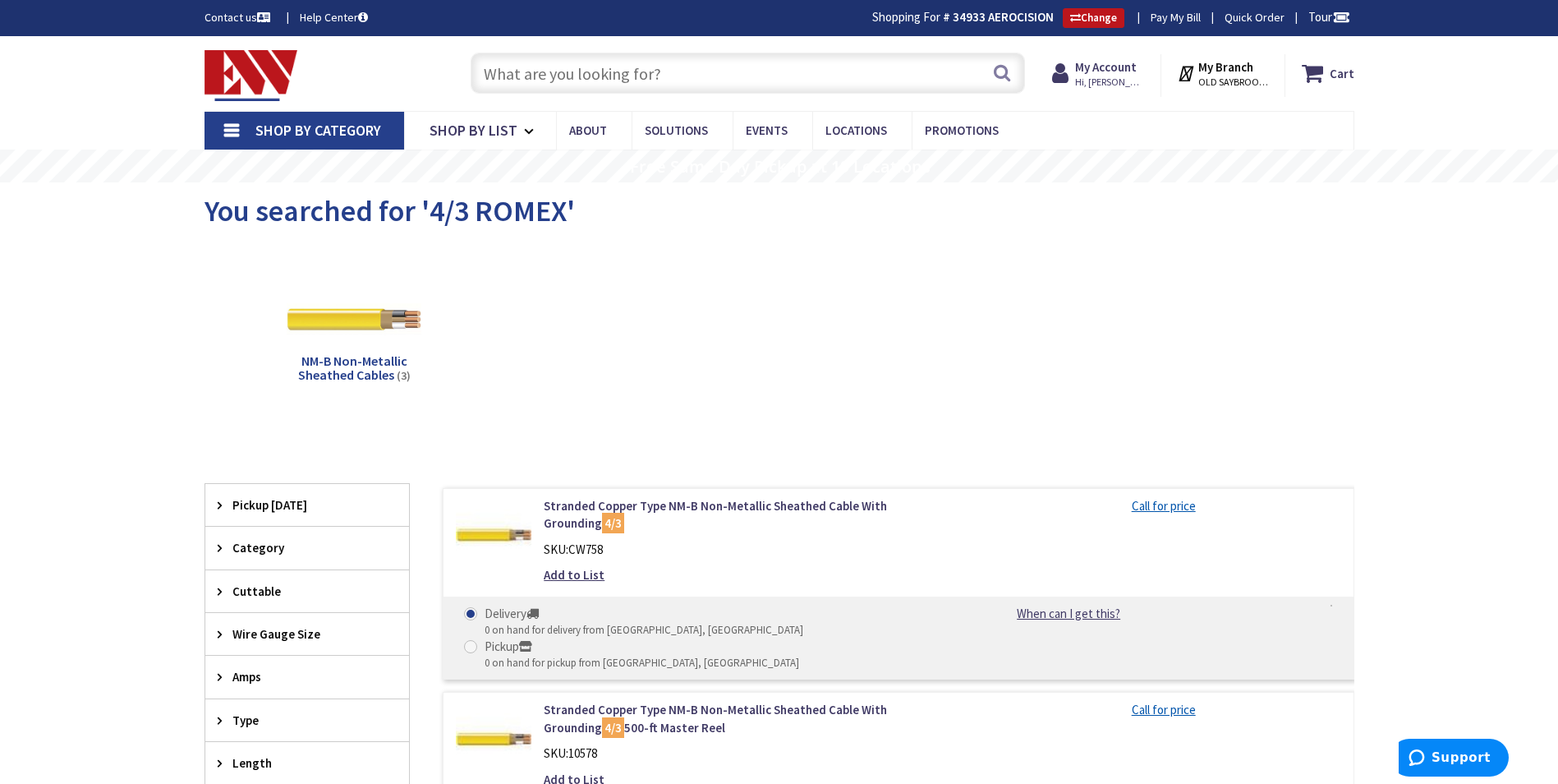
click at [623, 79] on input "text" at bounding box center [748, 73] width 554 height 41
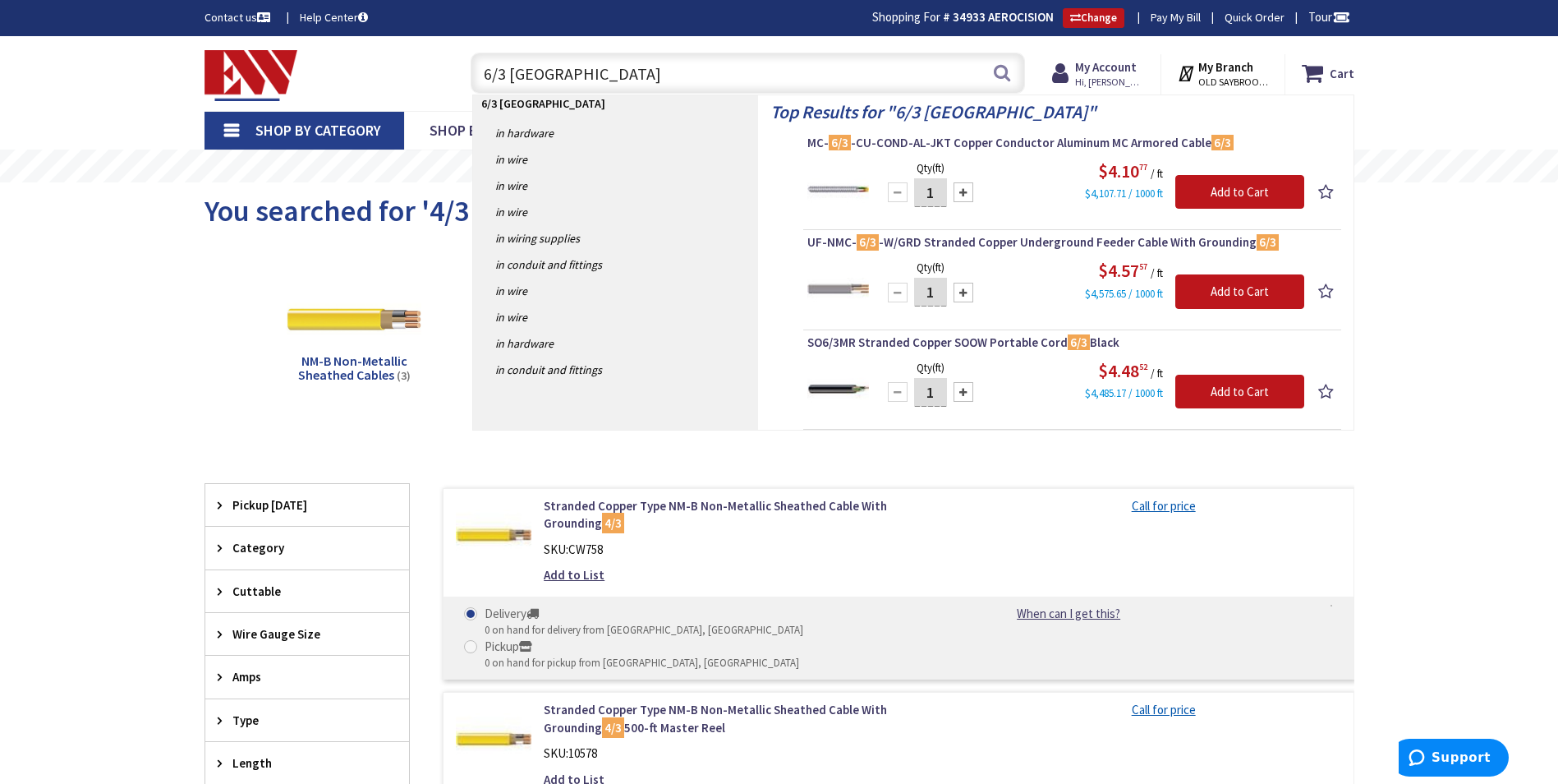
type input "6/3 ROMEX"
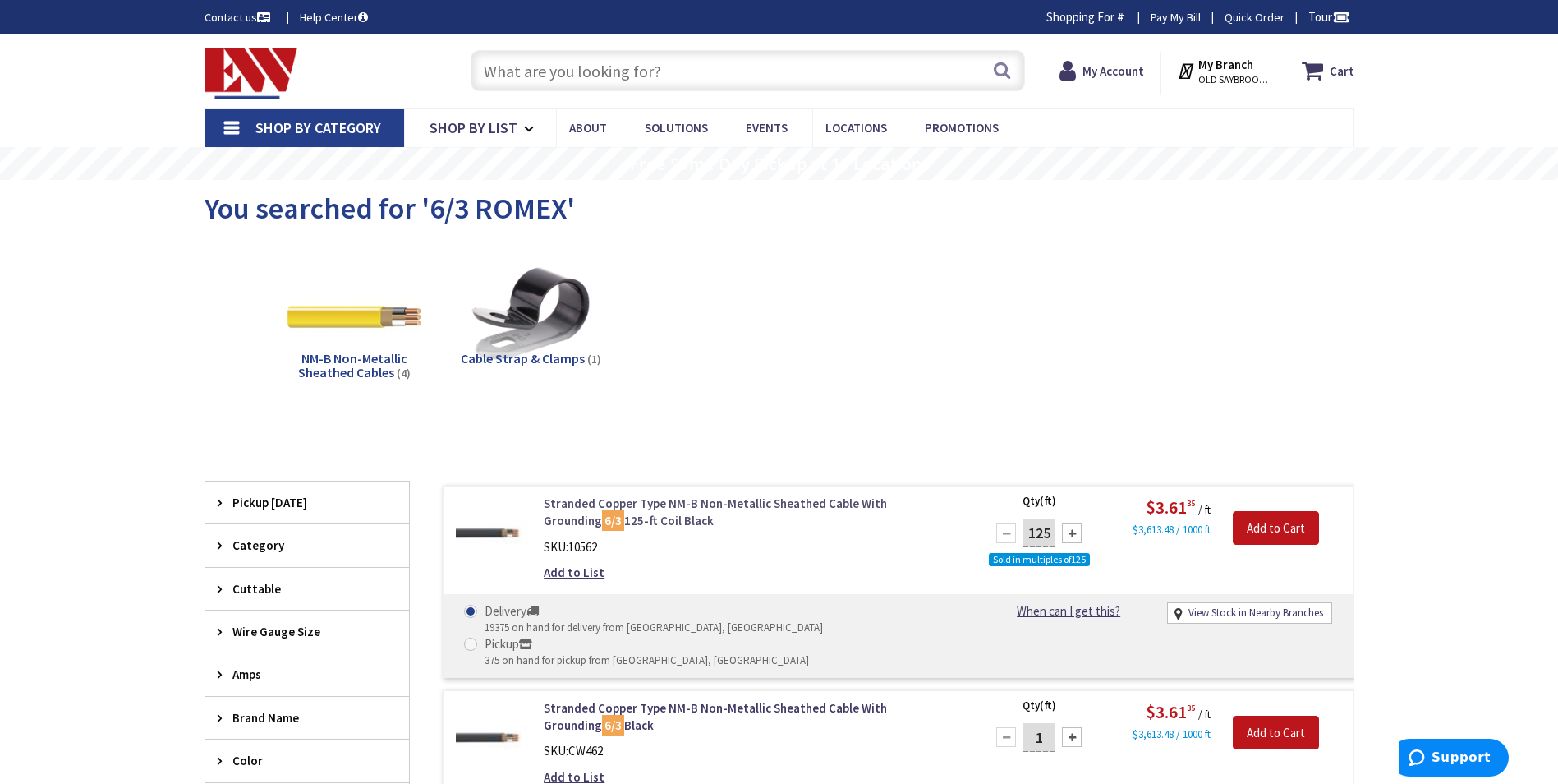
click at [734, 498] on link "Stranded Copper Type NM-B Non-Metallic Sheathed Cable With Grounding 6/3 125-ft…" at bounding box center [753, 511] width 418 height 35
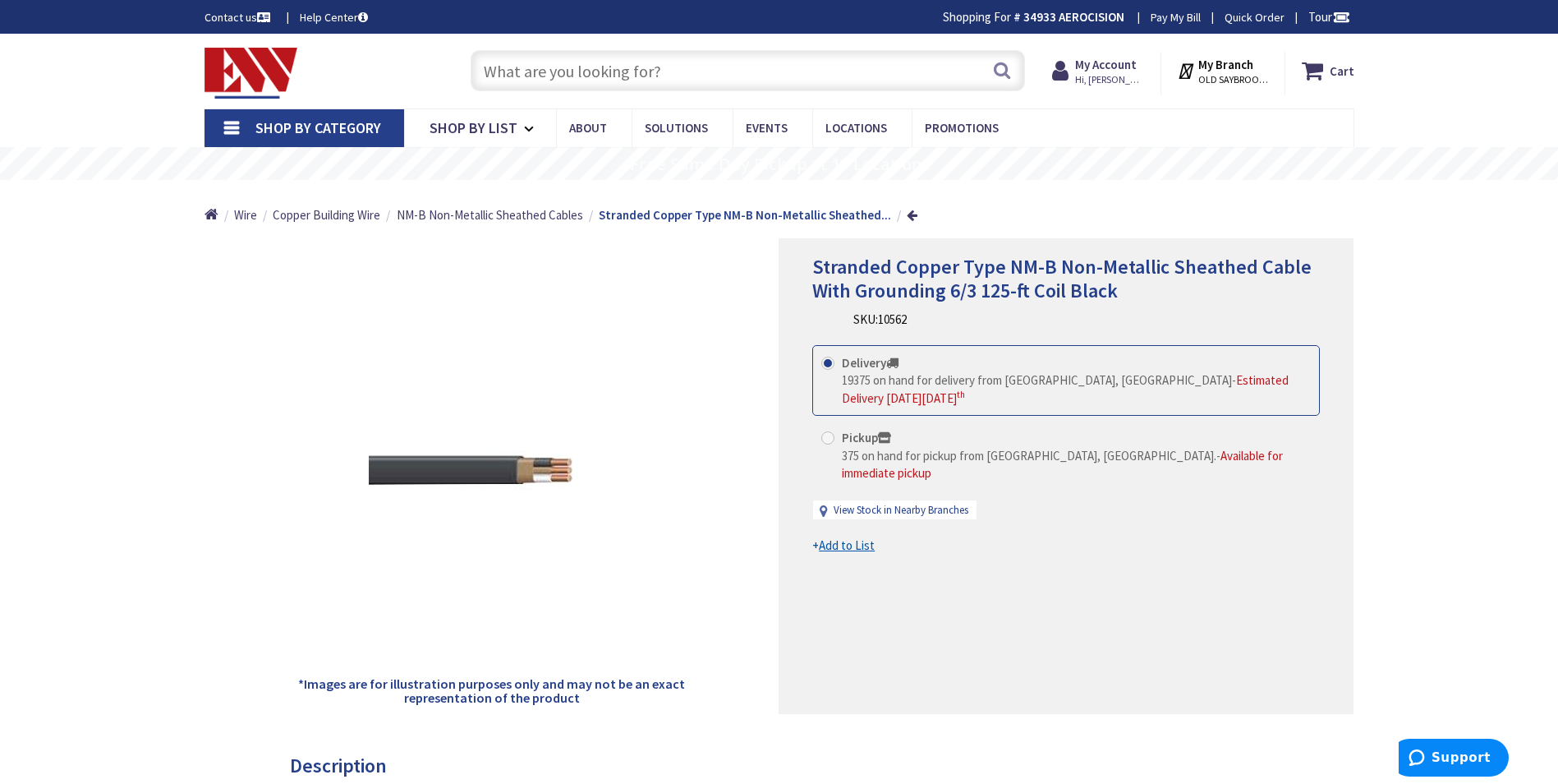
click at [559, 75] on input "text" at bounding box center [748, 70] width 554 height 41
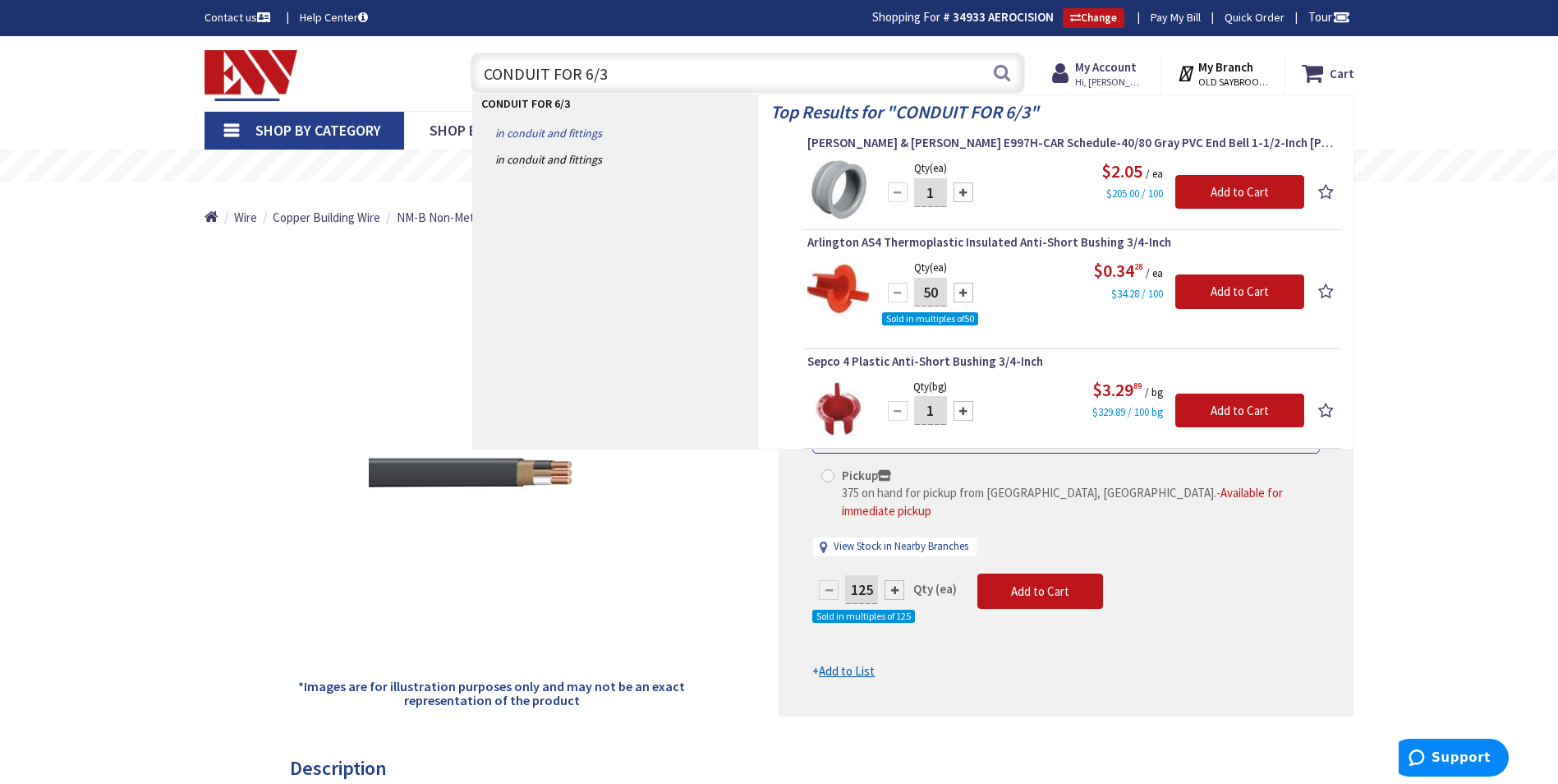
type input "CONDUIT FOR 6/3"
click at [563, 132] on link "in Conduit and Fittings" at bounding box center [615, 133] width 285 height 26
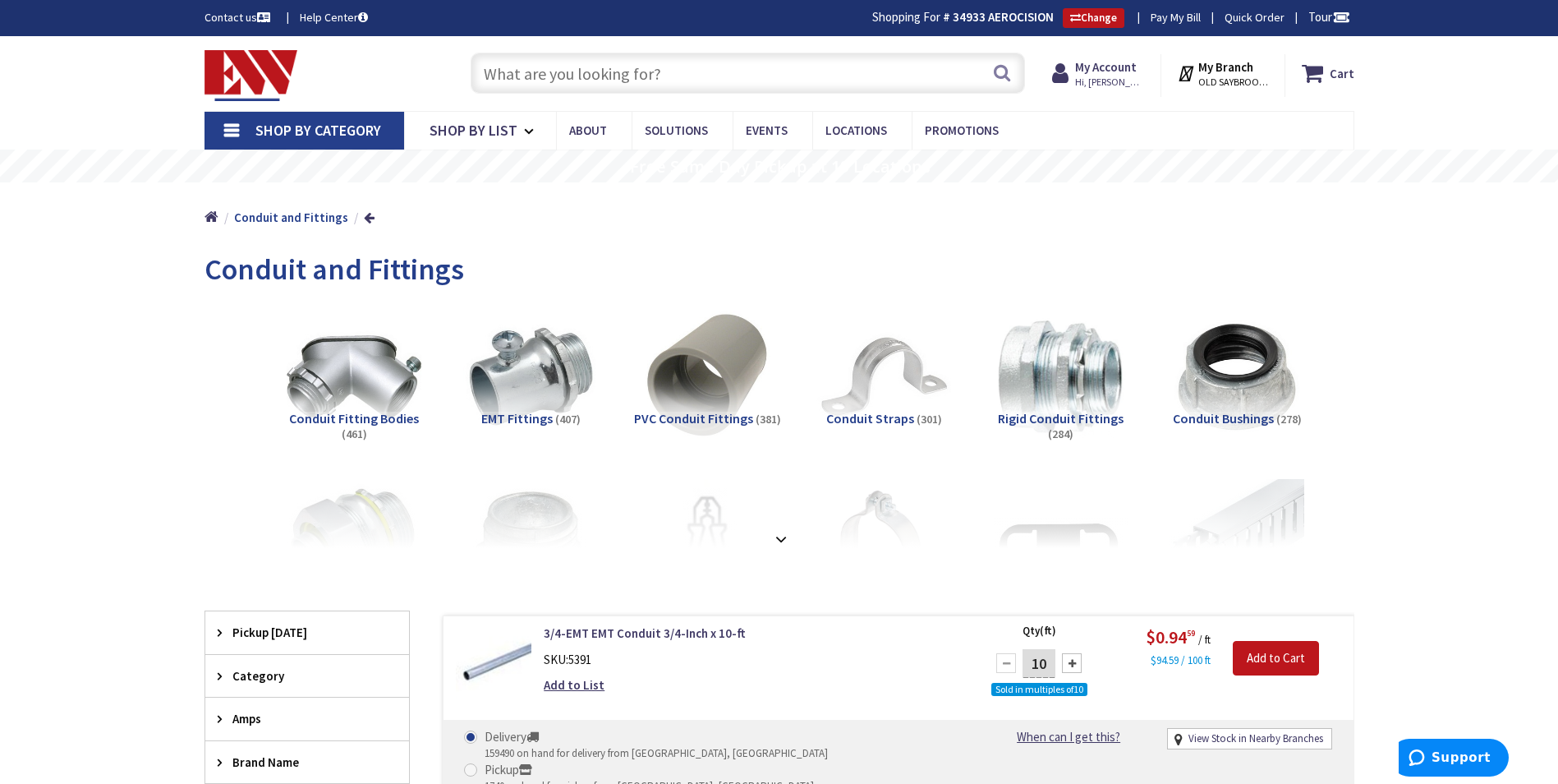
click at [550, 82] on input "text" at bounding box center [748, 73] width 554 height 41
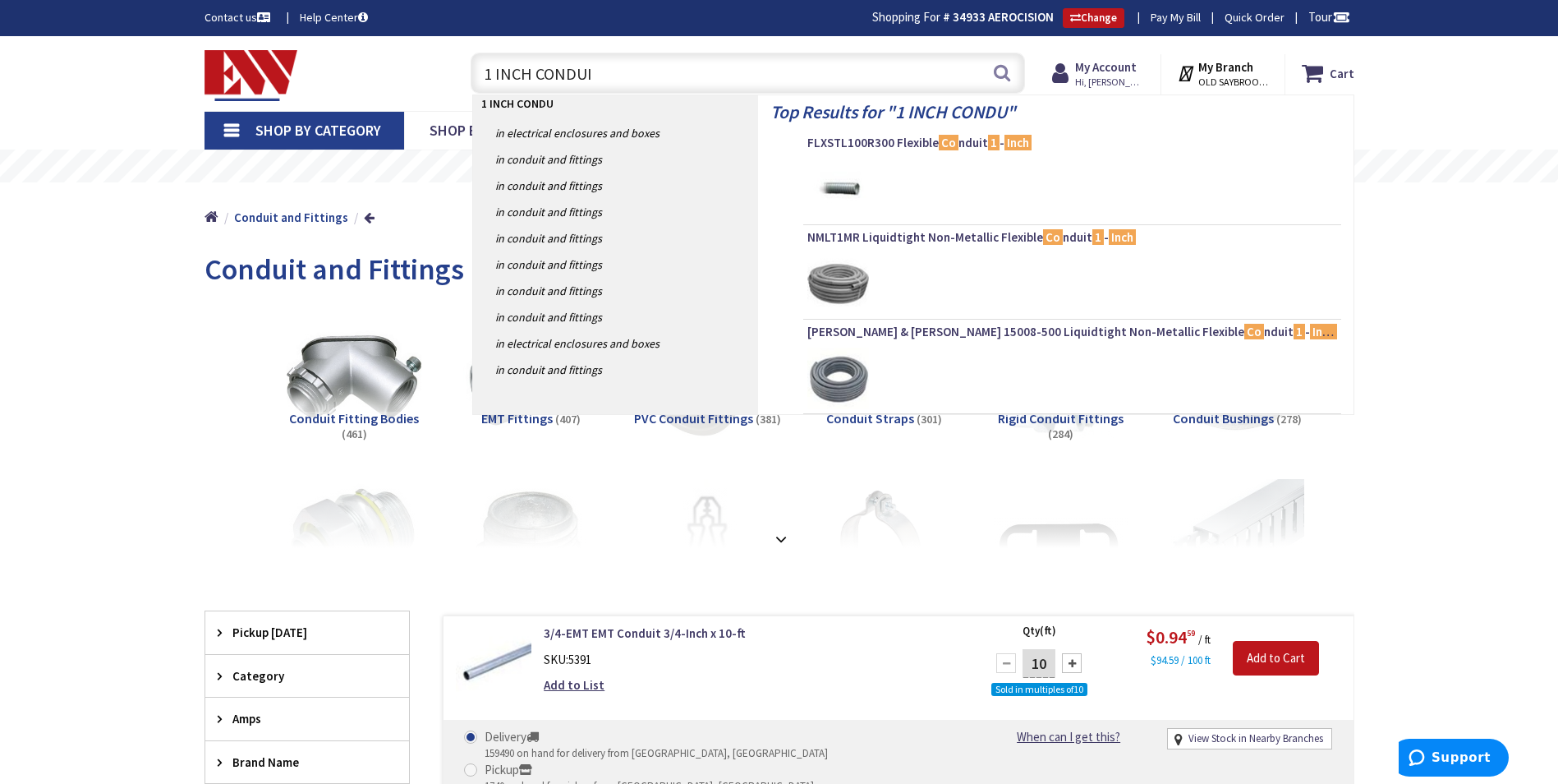
type input "1 INCH CONDUIT"
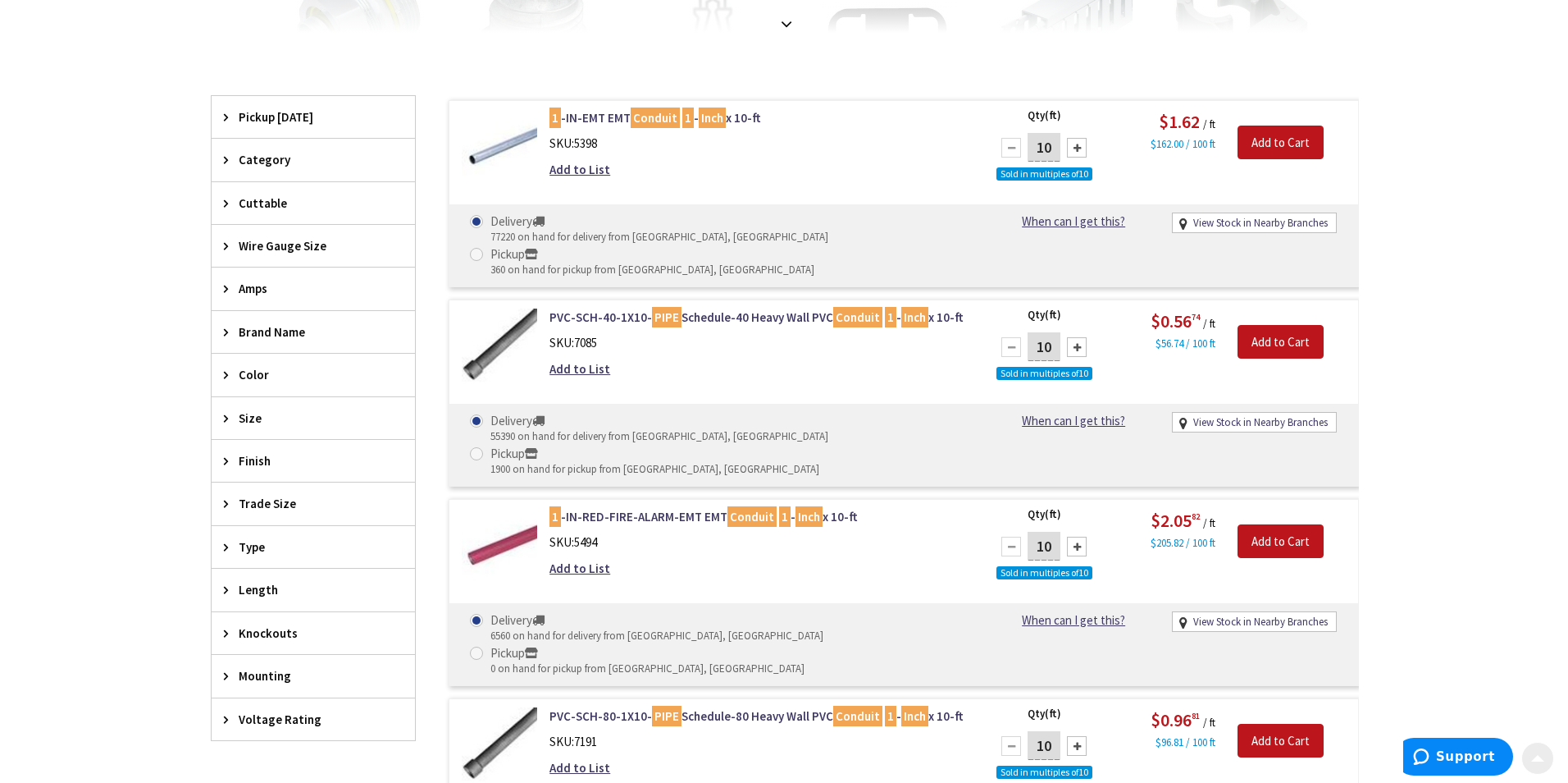
scroll to position [492, 0]
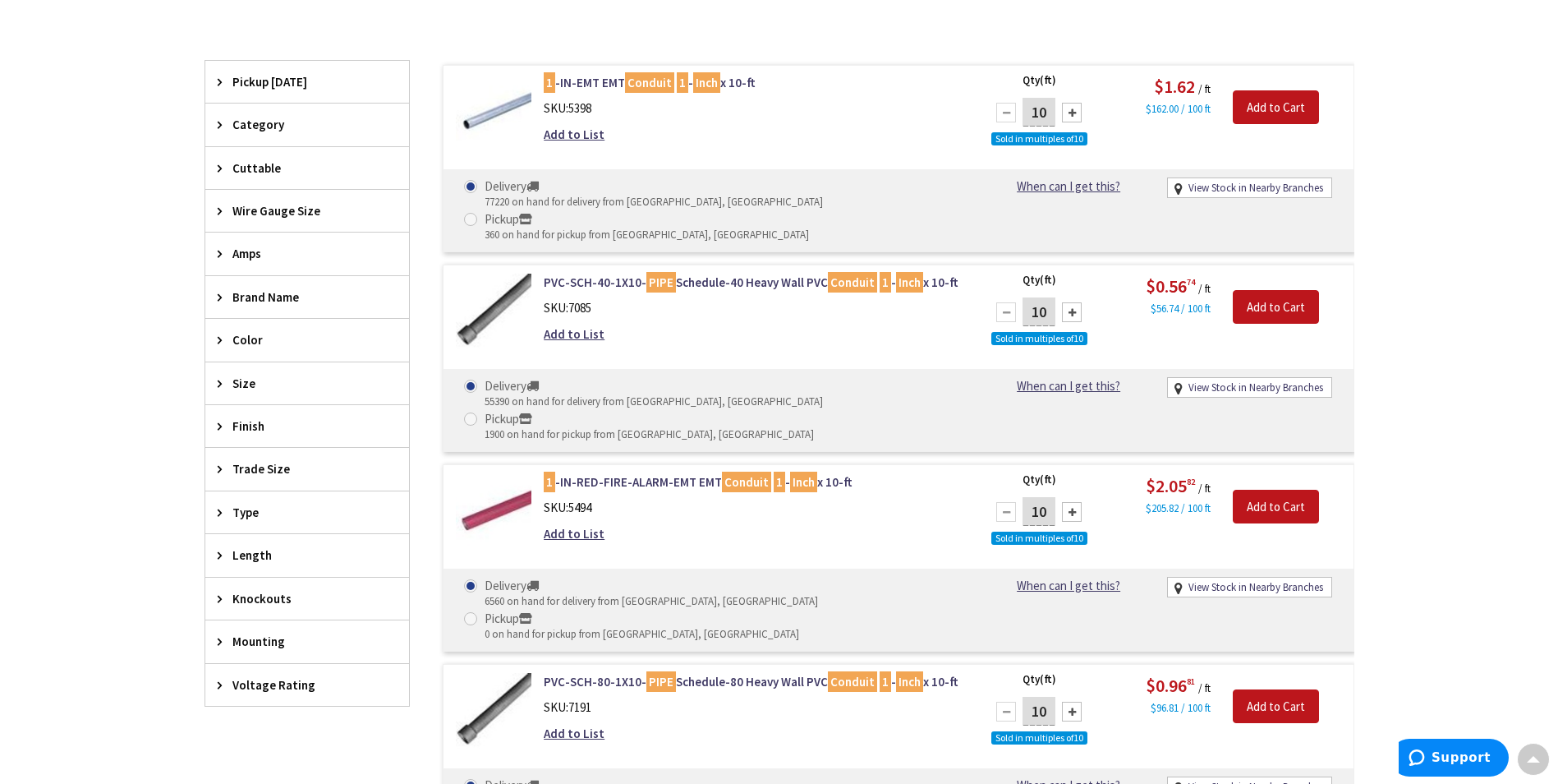
click at [1074, 302] on div at bounding box center [1072, 312] width 20 height 20
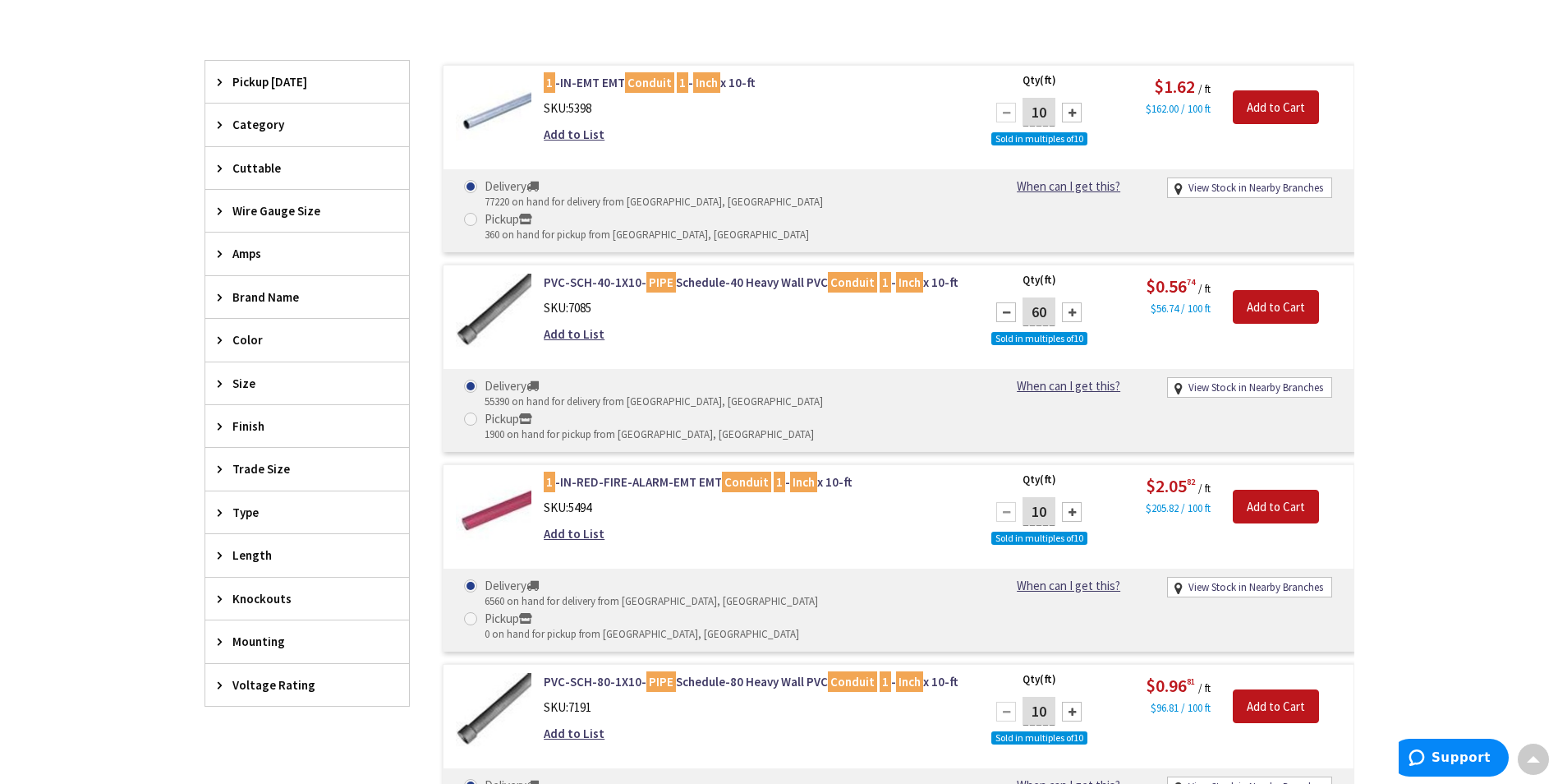
click at [1074, 302] on div at bounding box center [1072, 312] width 20 height 20
click at [1005, 302] on div at bounding box center [1006, 312] width 20 height 20
click at [1071, 302] on div at bounding box center [1072, 312] width 20 height 20
type input "70"
click at [1274, 290] on input "Add to Cart" at bounding box center [1276, 307] width 86 height 34
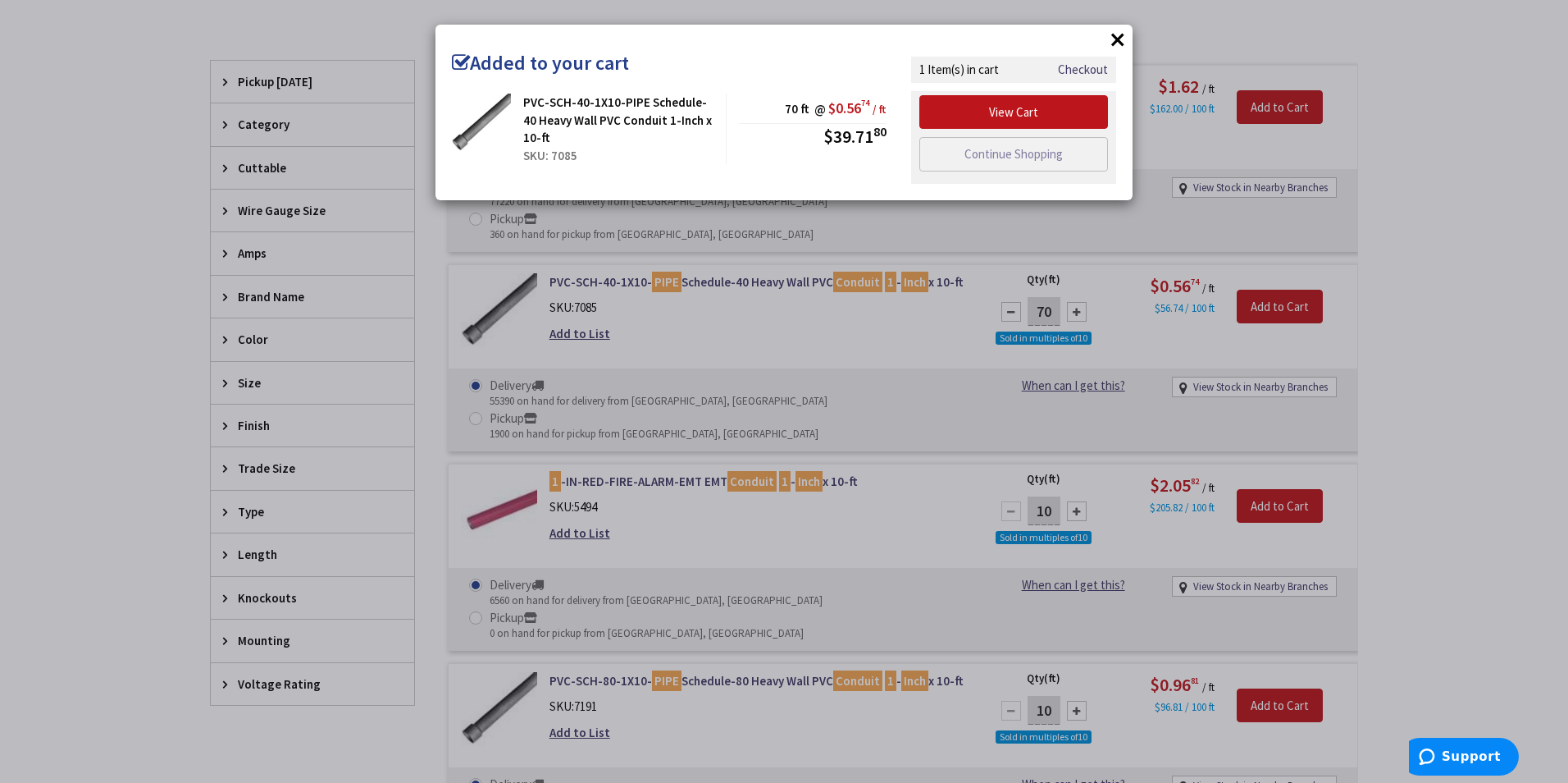
click at [1117, 36] on button "×" at bounding box center [1117, 39] width 25 height 25
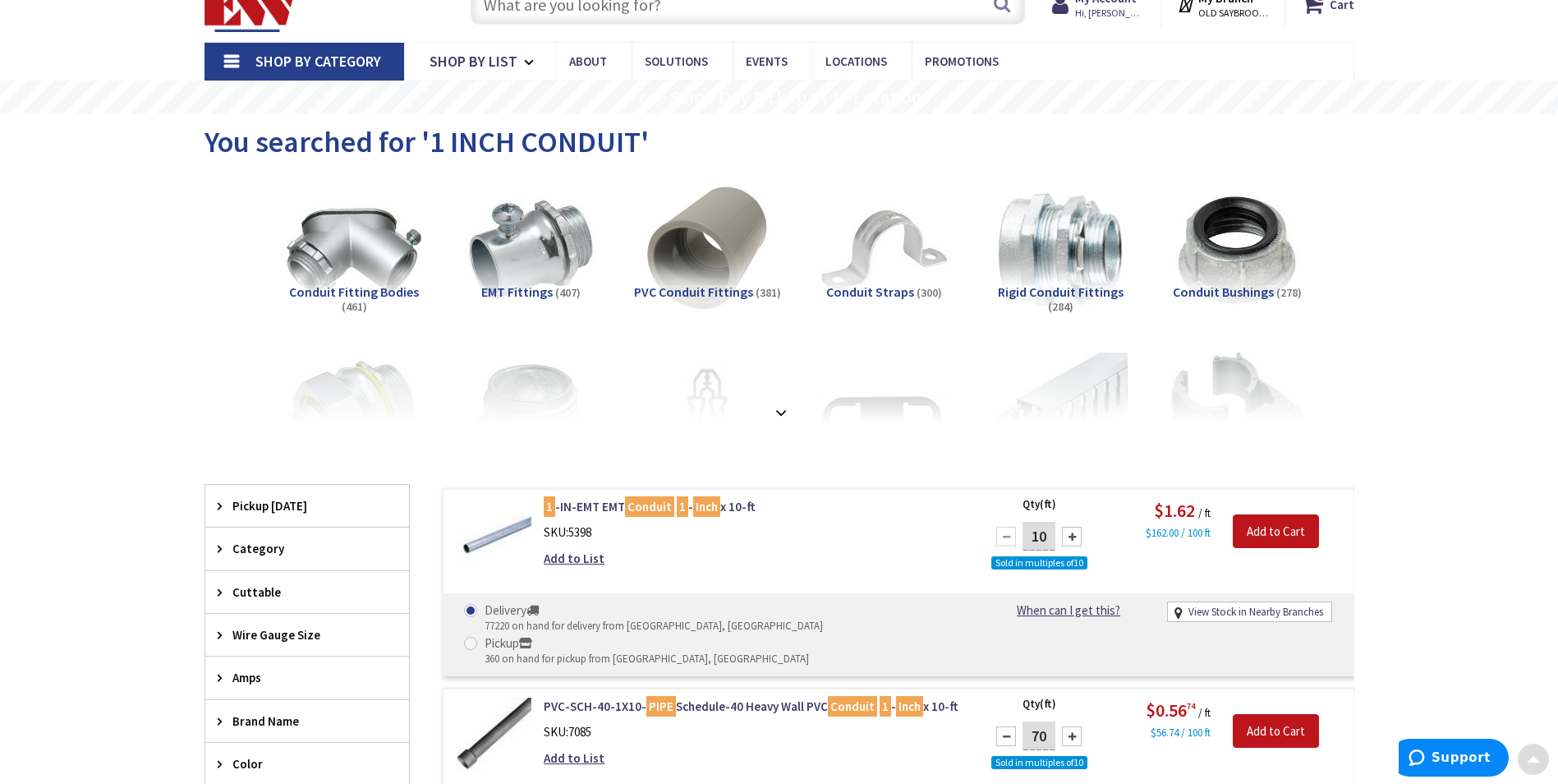
scroll to position [0, 0]
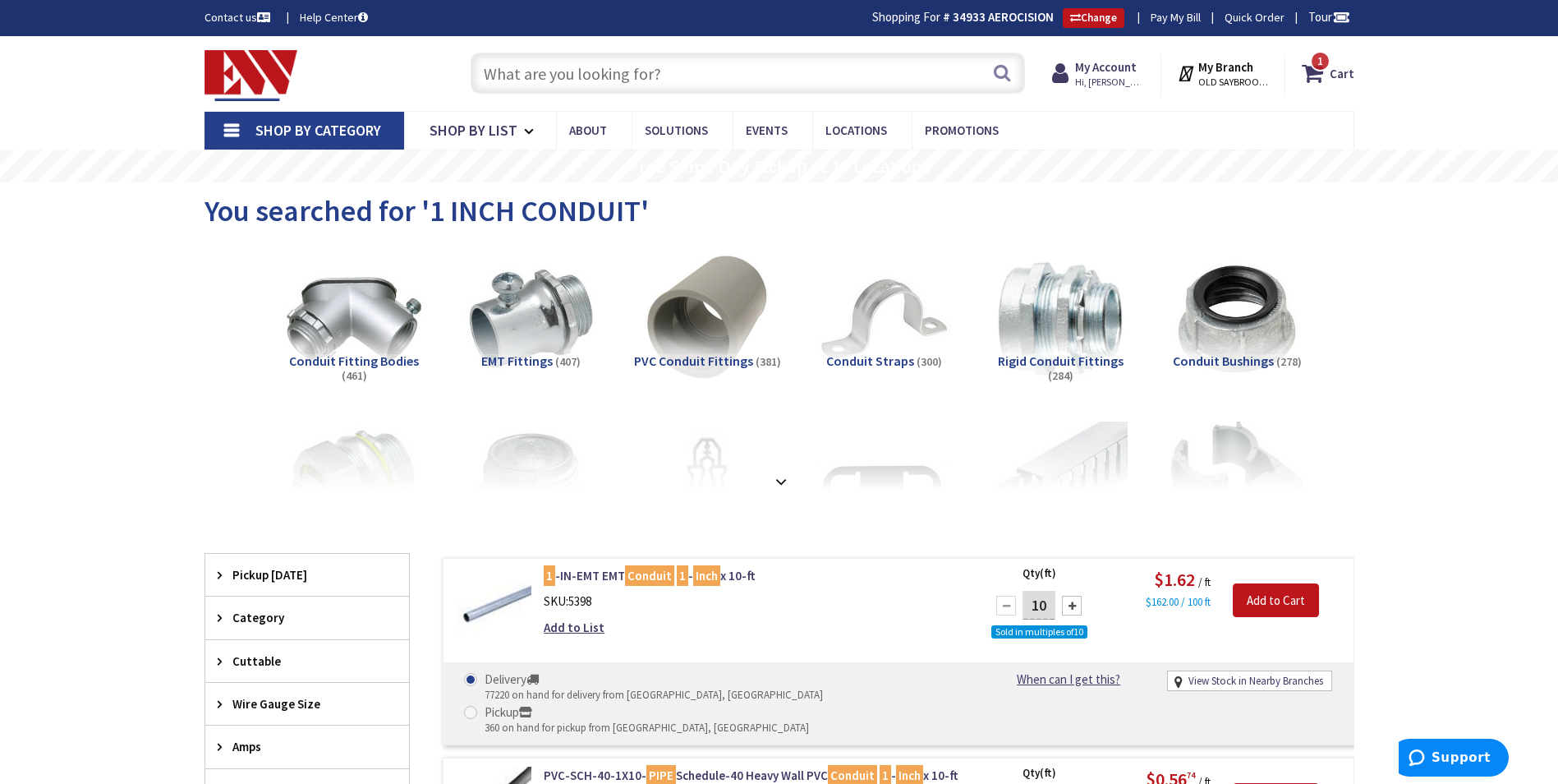
click at [537, 79] on input "text" at bounding box center [748, 73] width 554 height 41
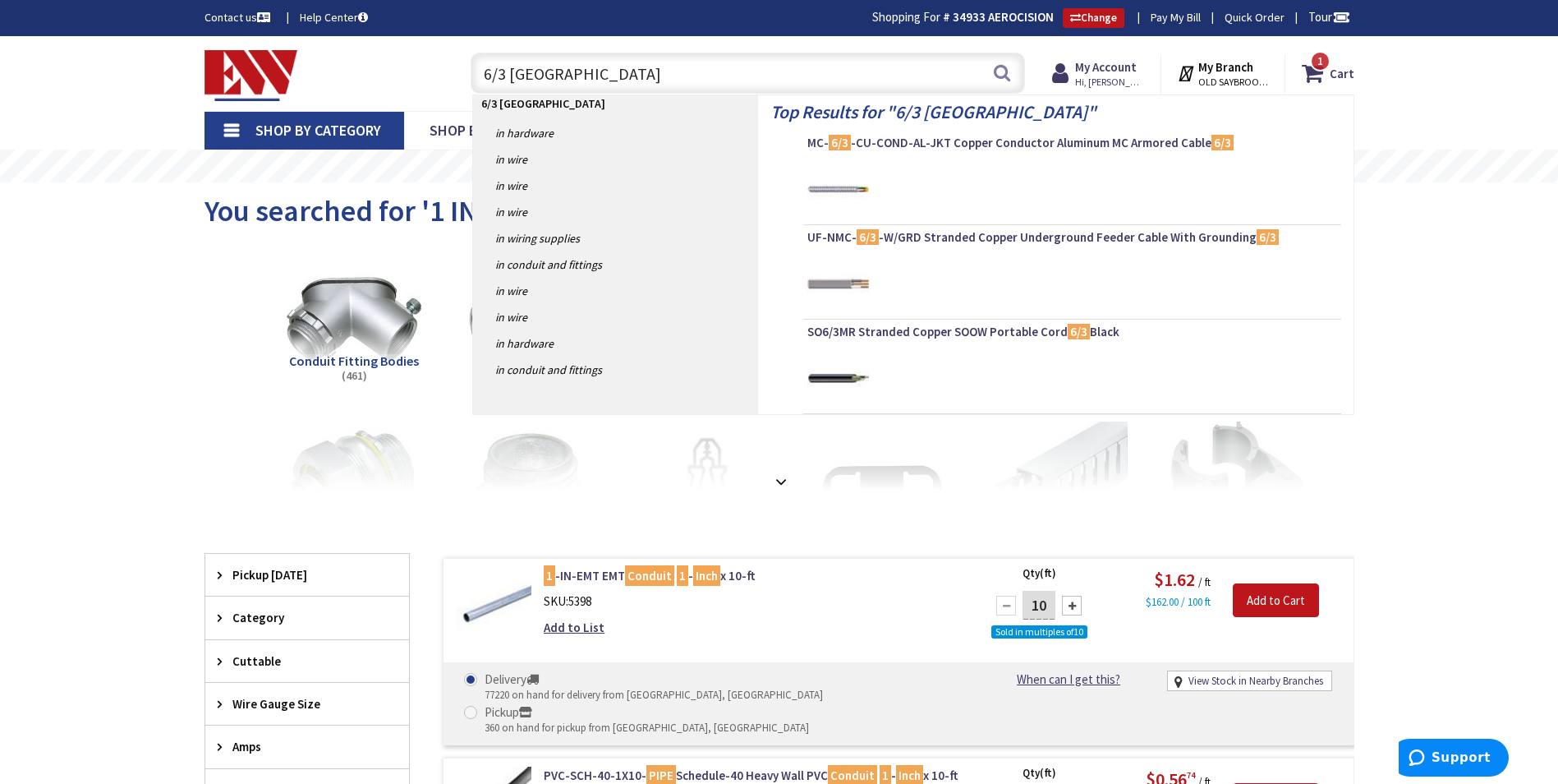
type input "6/3 ROMEX"
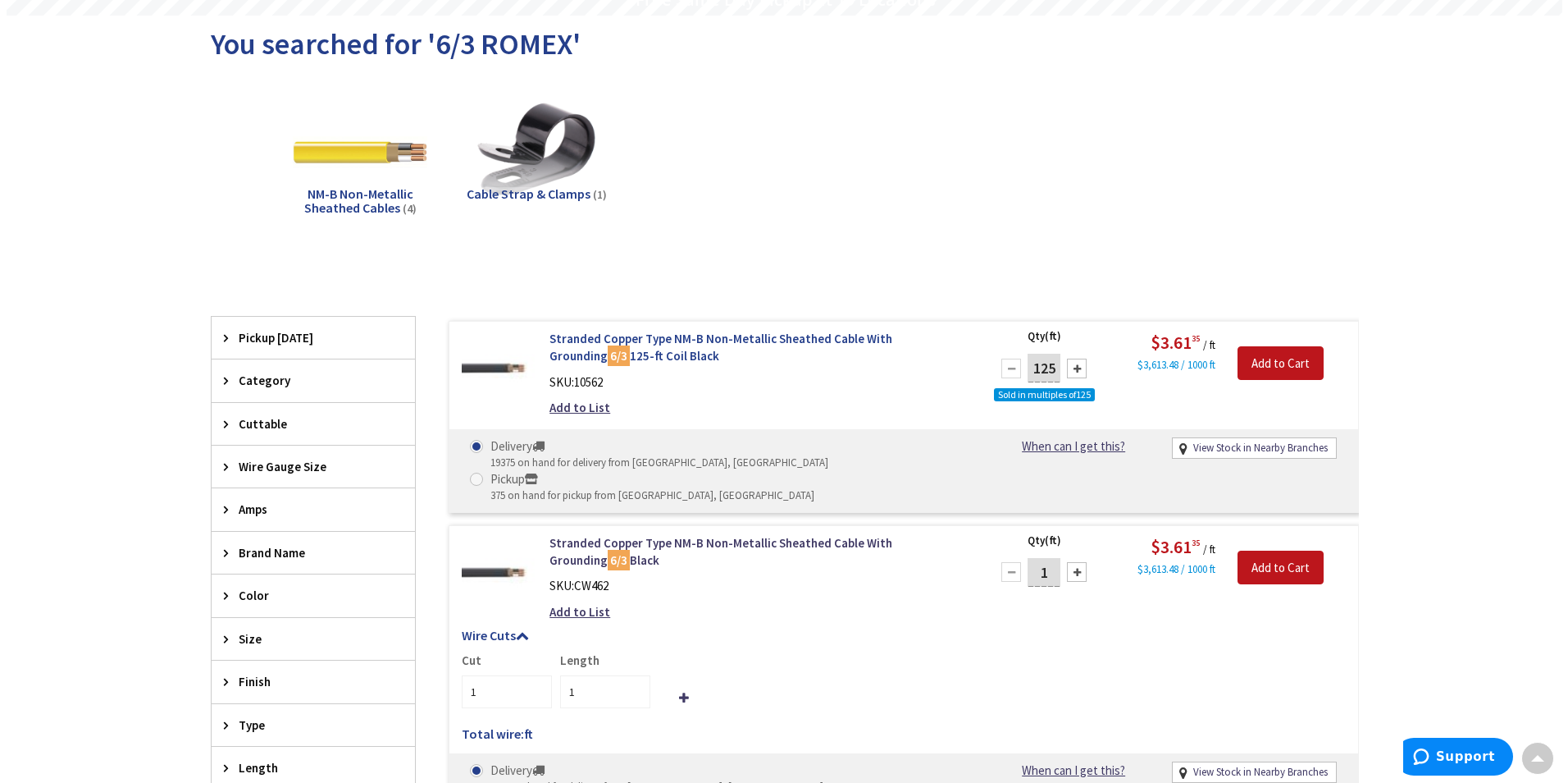
scroll to position [167, 0]
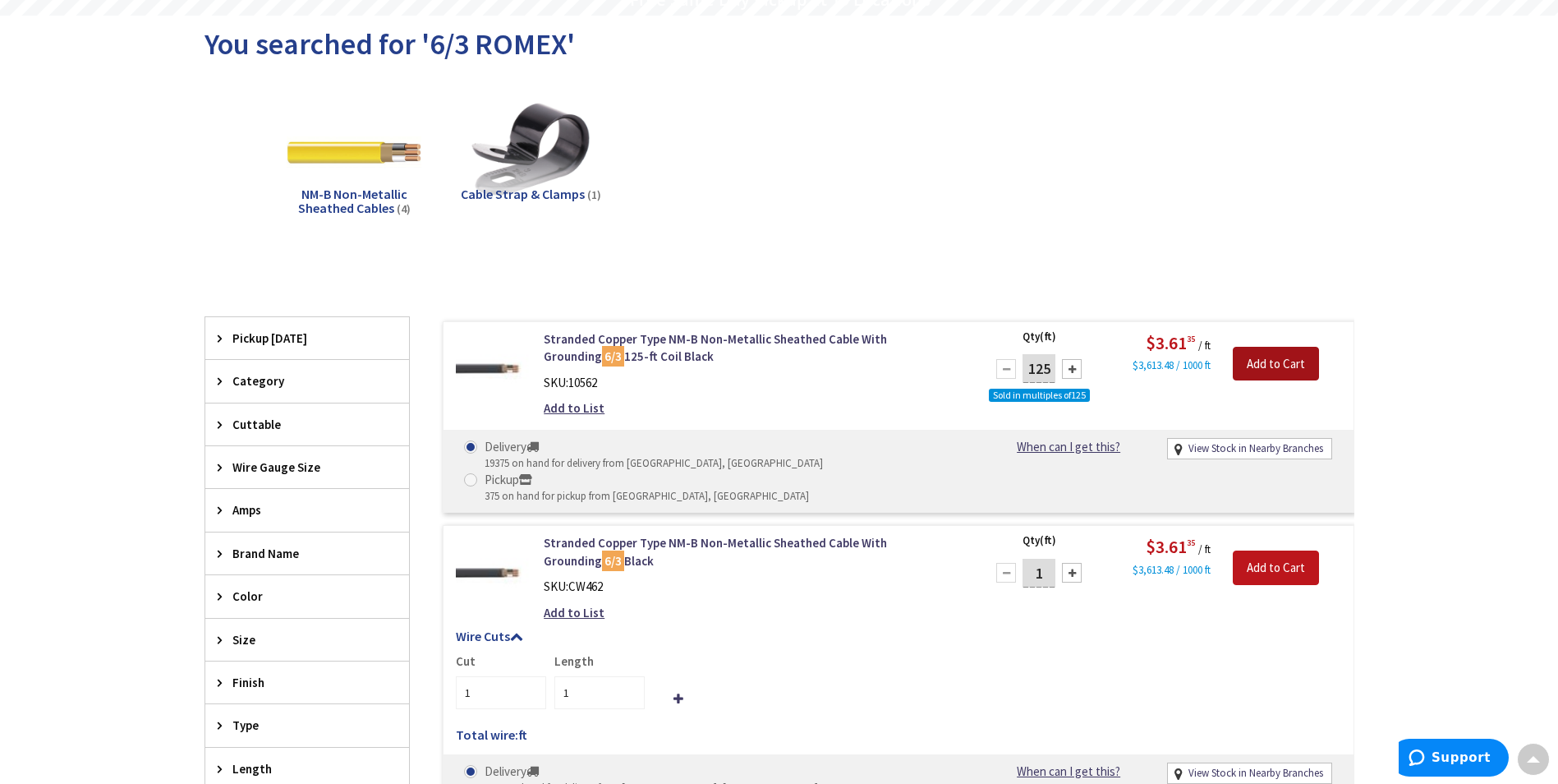
click at [1281, 361] on input "Add to Cart" at bounding box center [1276, 364] width 86 height 34
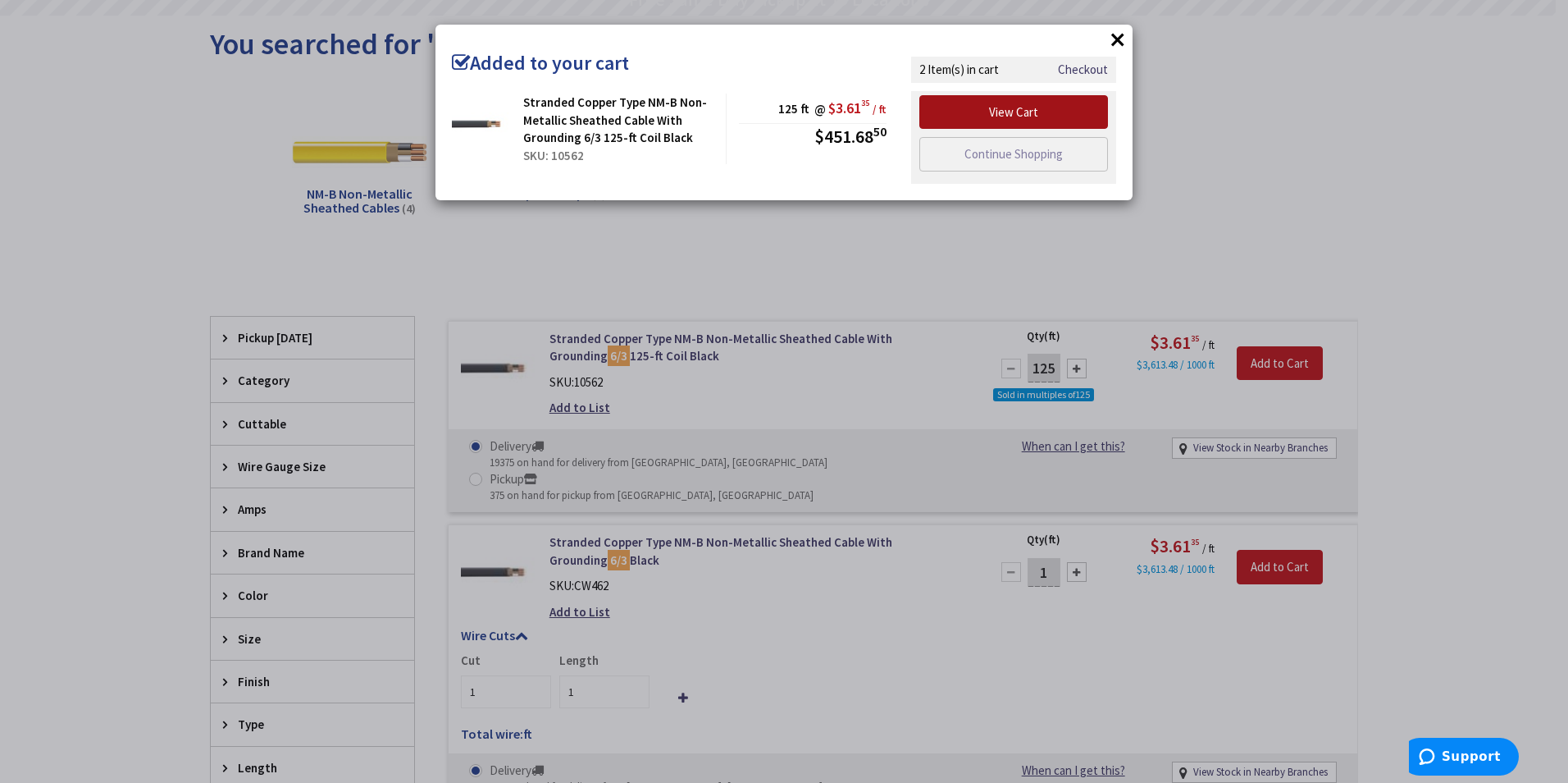
click at [1016, 113] on link "View Cart" at bounding box center [1013, 112] width 189 height 34
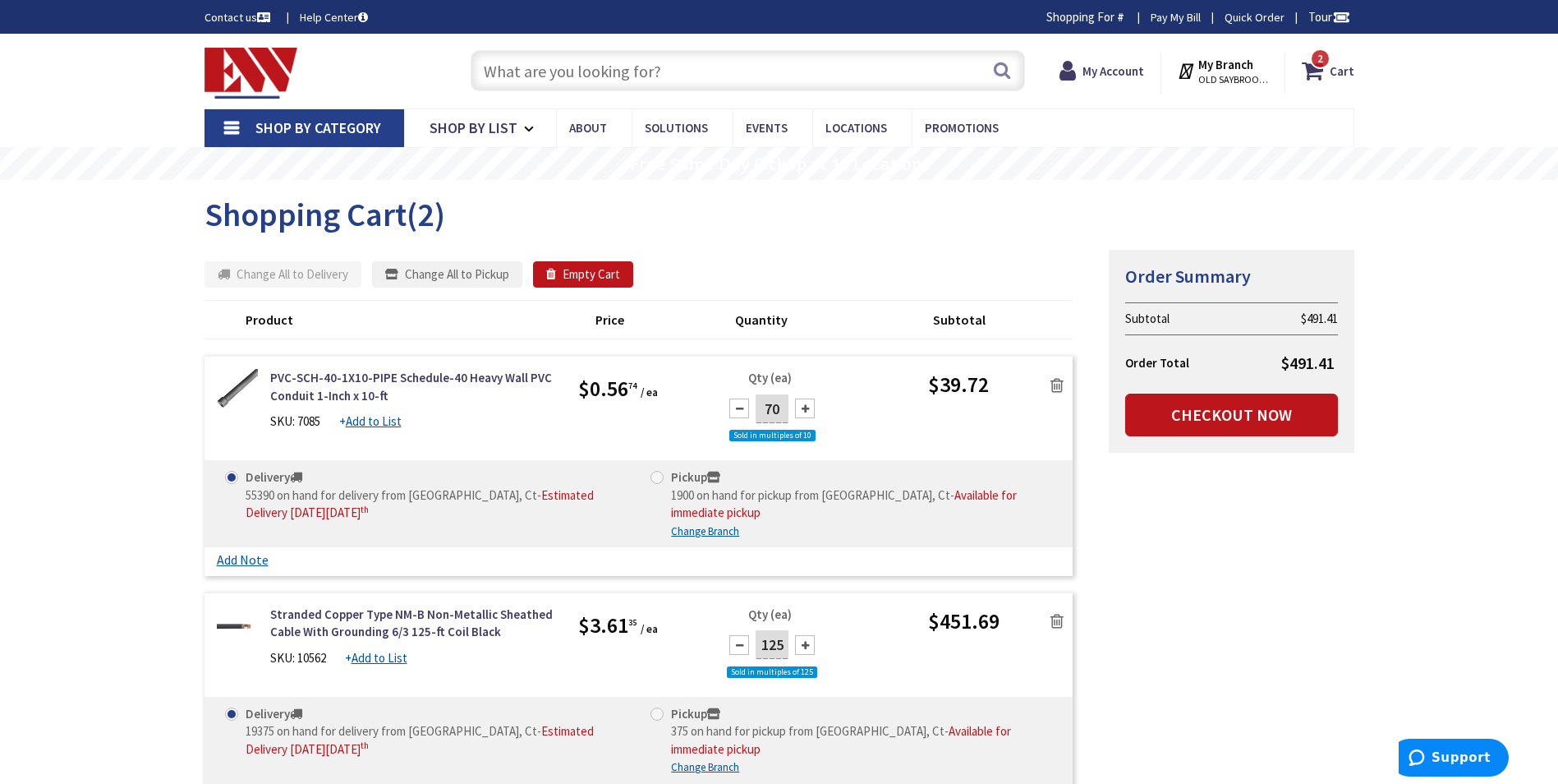
click at [623, 68] on input "text" at bounding box center [748, 70] width 554 height 41
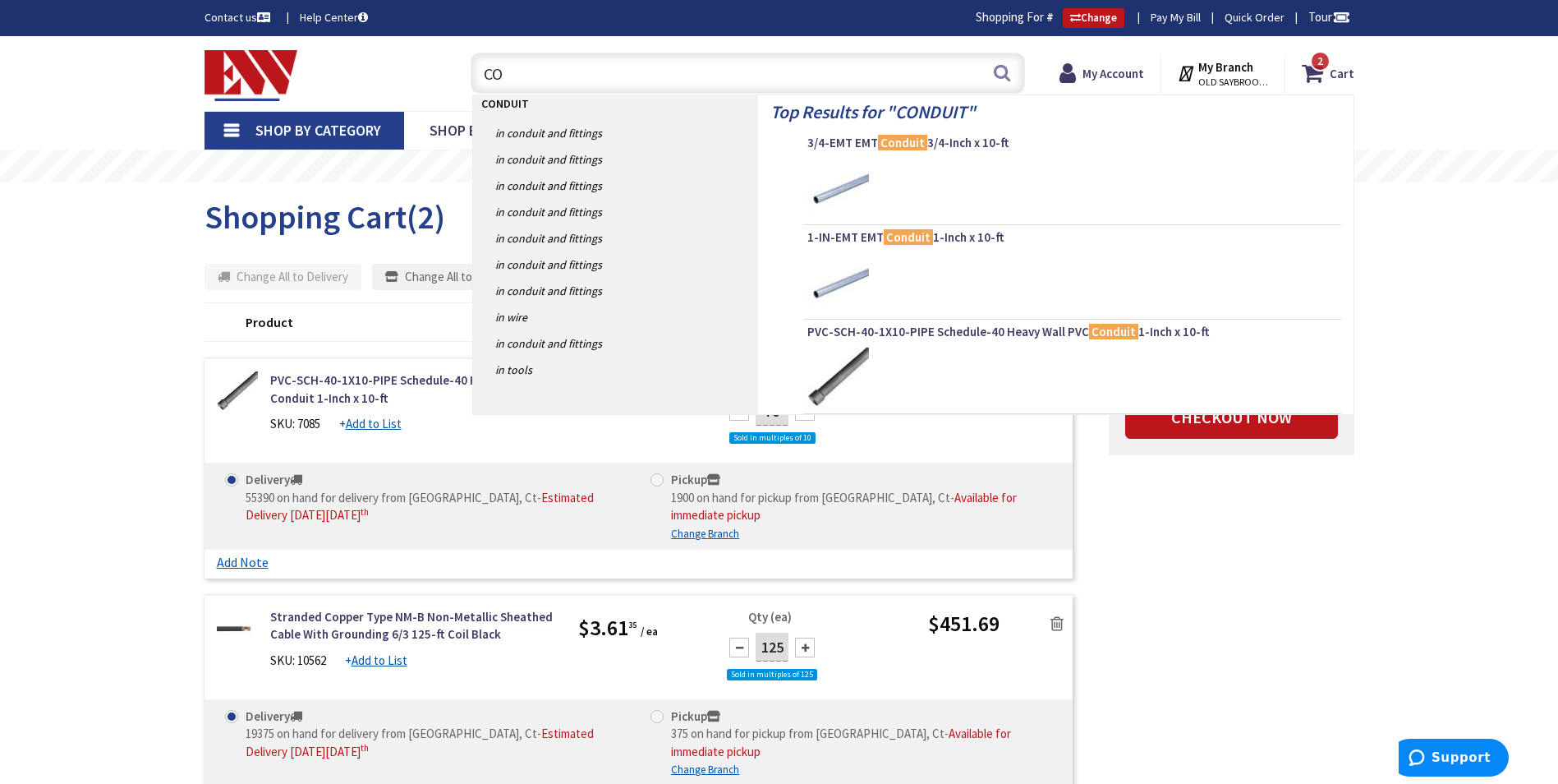
type input "C"
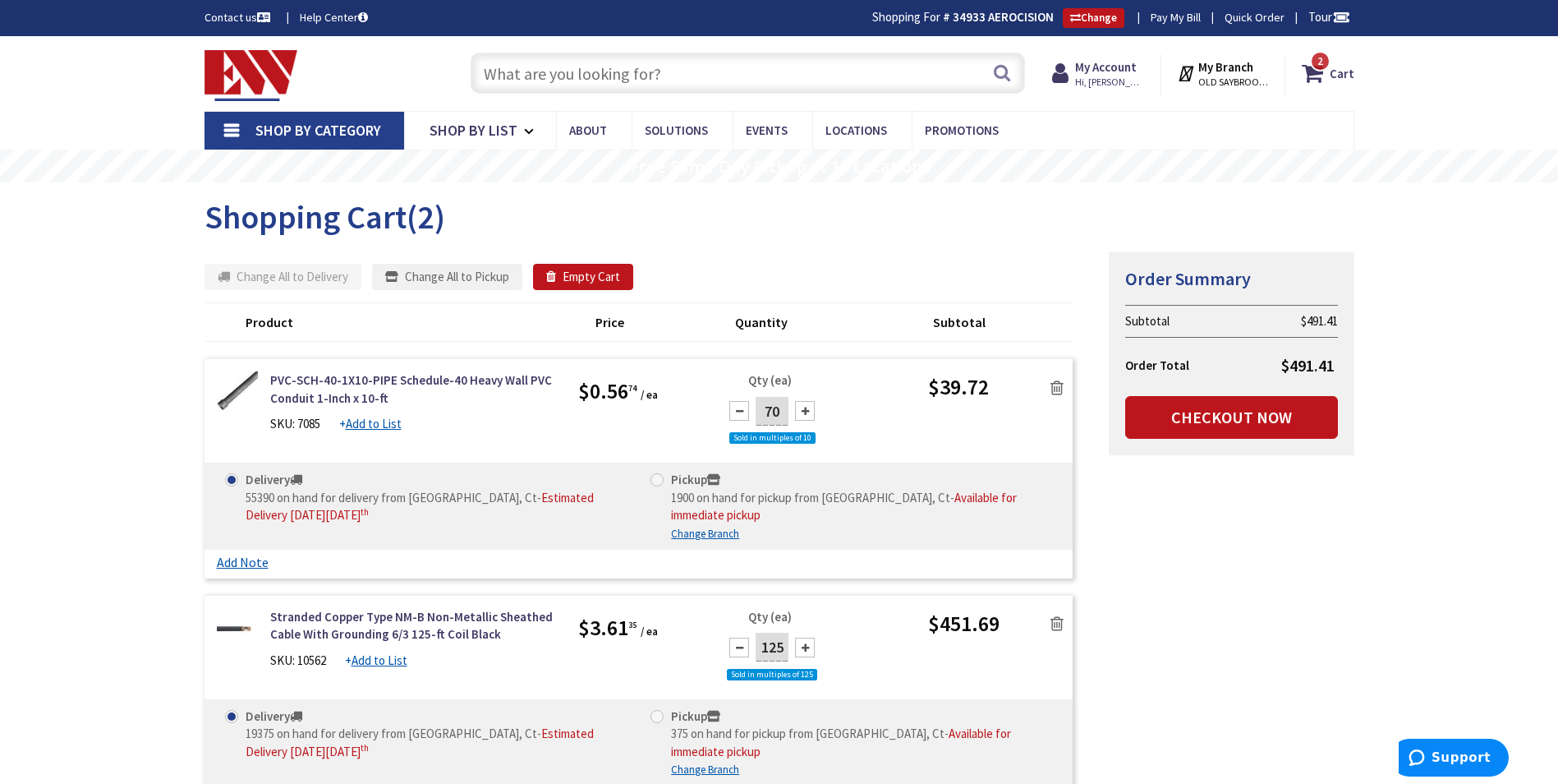
click at [1256, 587] on div "Summary Order Summary Subtotal $491.41 Order Total $491.41 Checkout Now Some it…" at bounding box center [779, 536] width 1175 height 571
click at [659, 76] on input "text" at bounding box center [748, 73] width 554 height 41
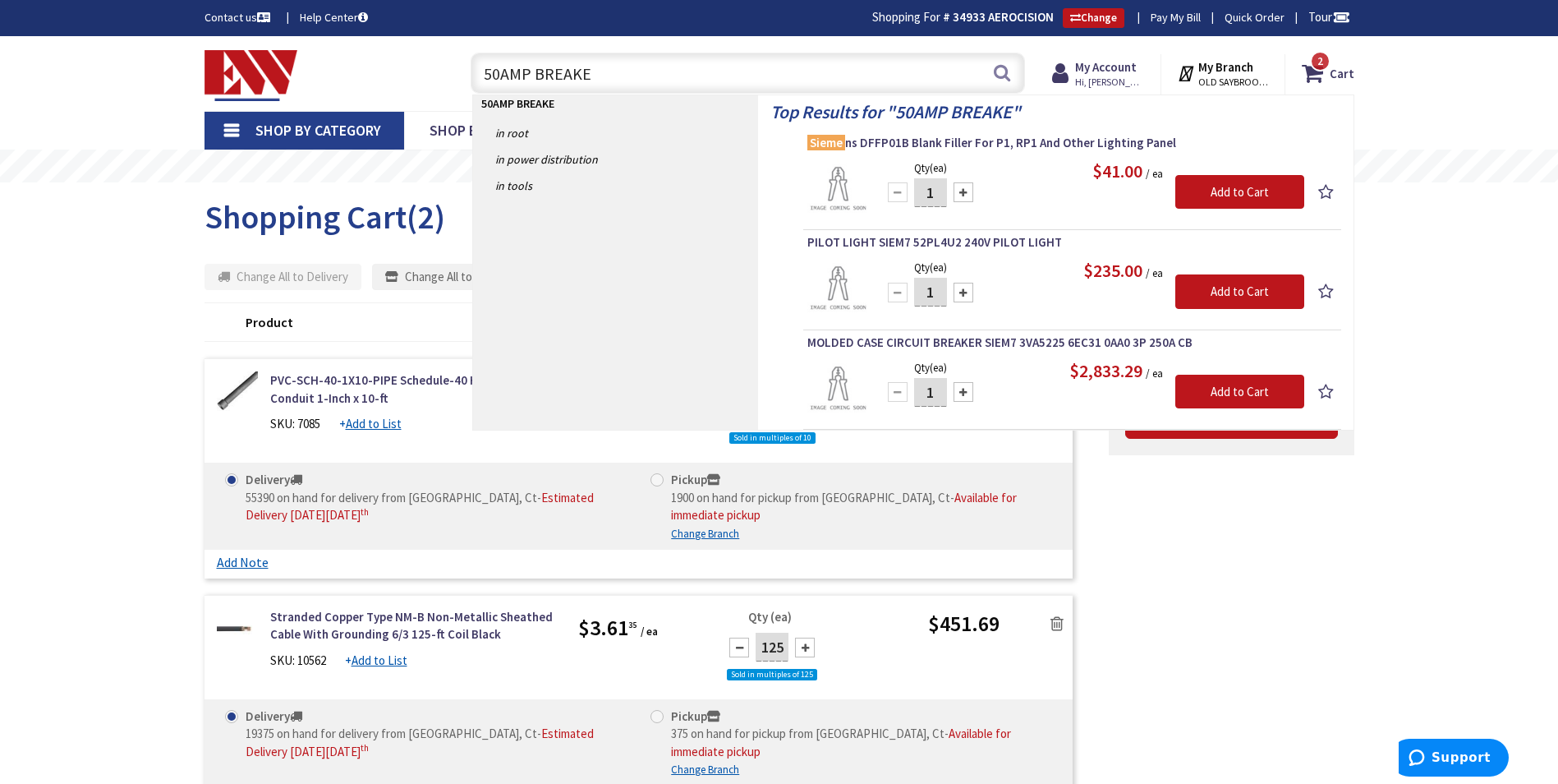
type input "50AMP BREAKER"
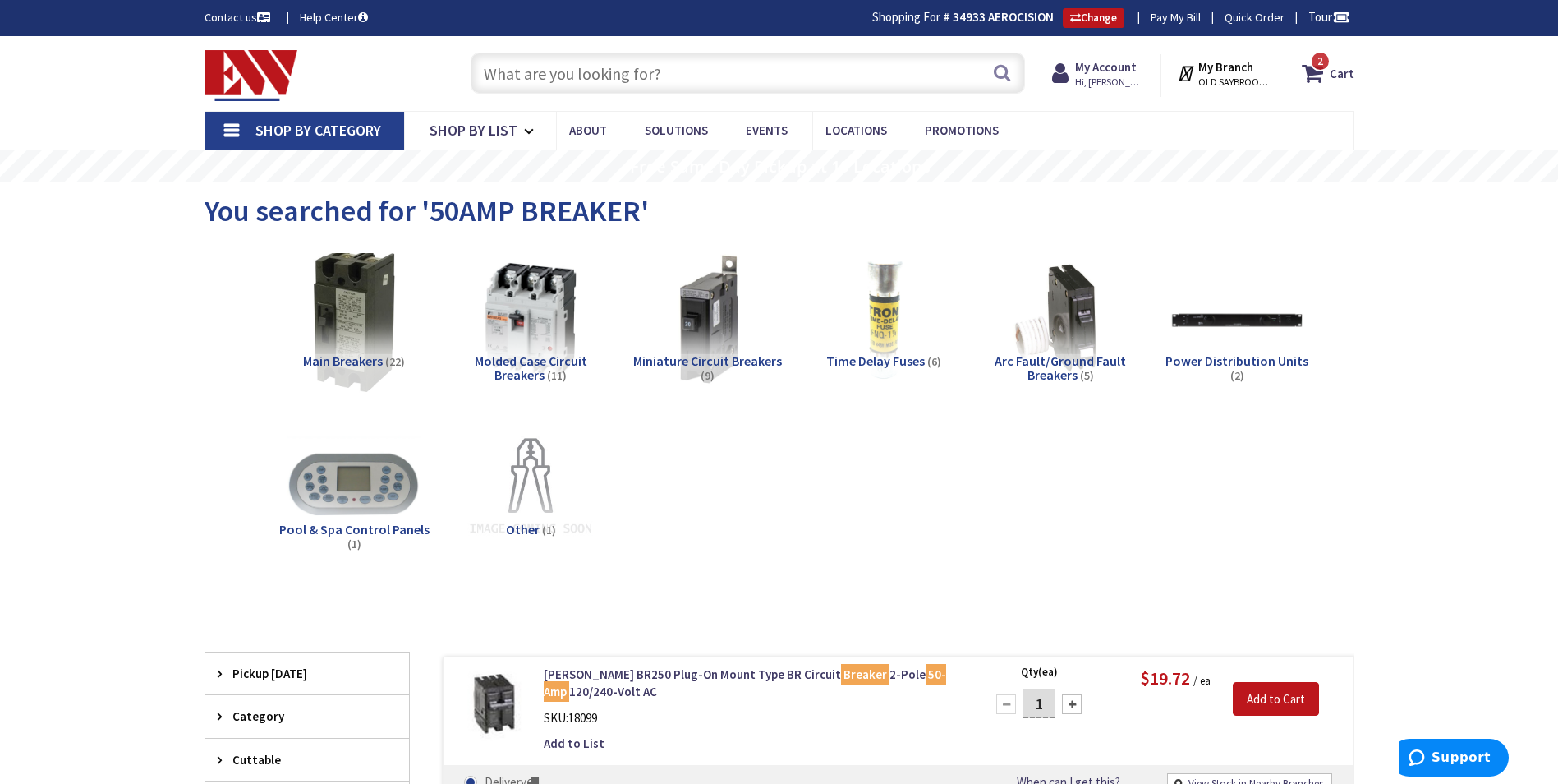
click at [344, 284] on img at bounding box center [353, 319] width 149 height 149
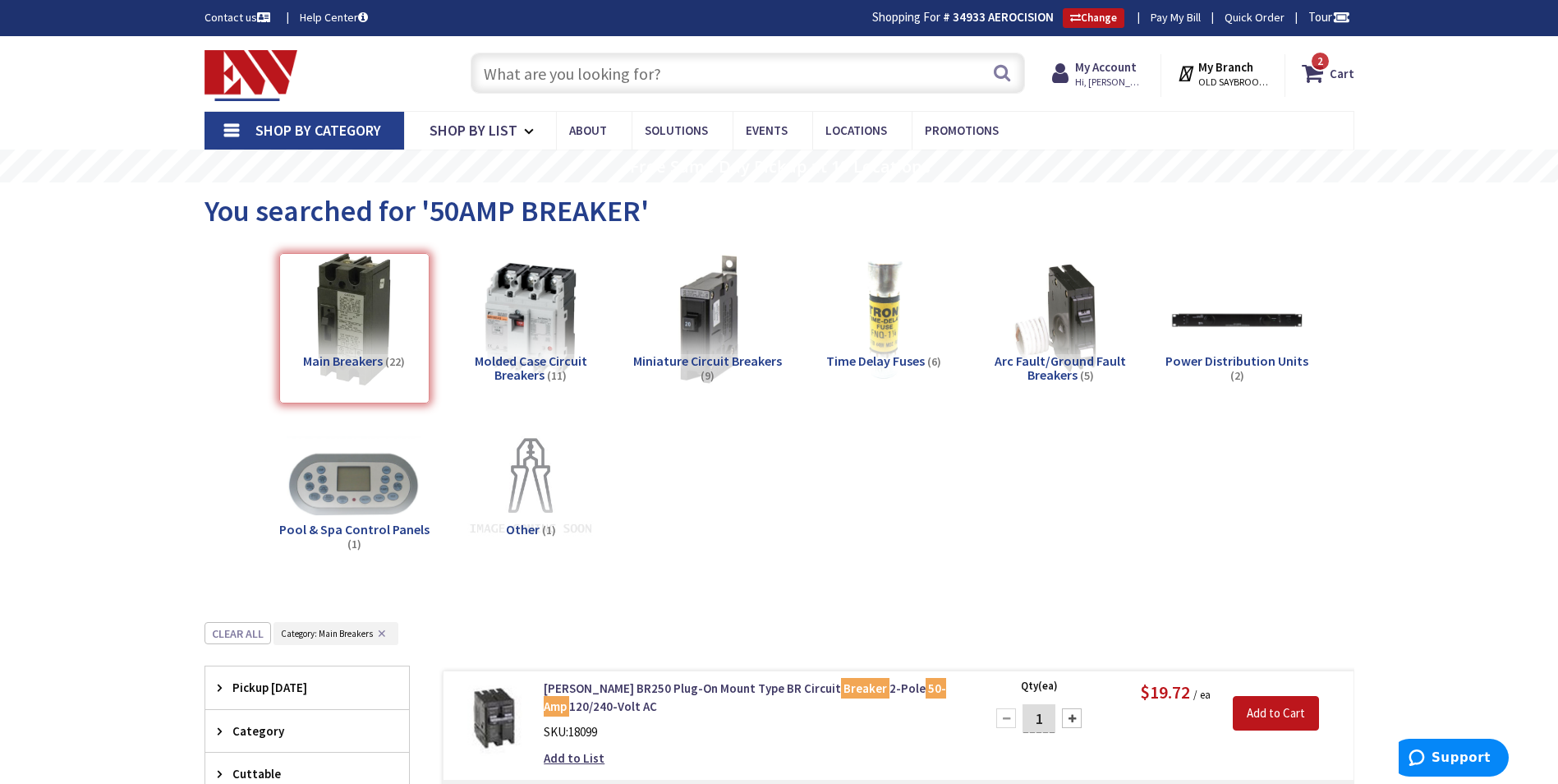
click at [558, 70] on input "text" at bounding box center [748, 73] width 554 height 41
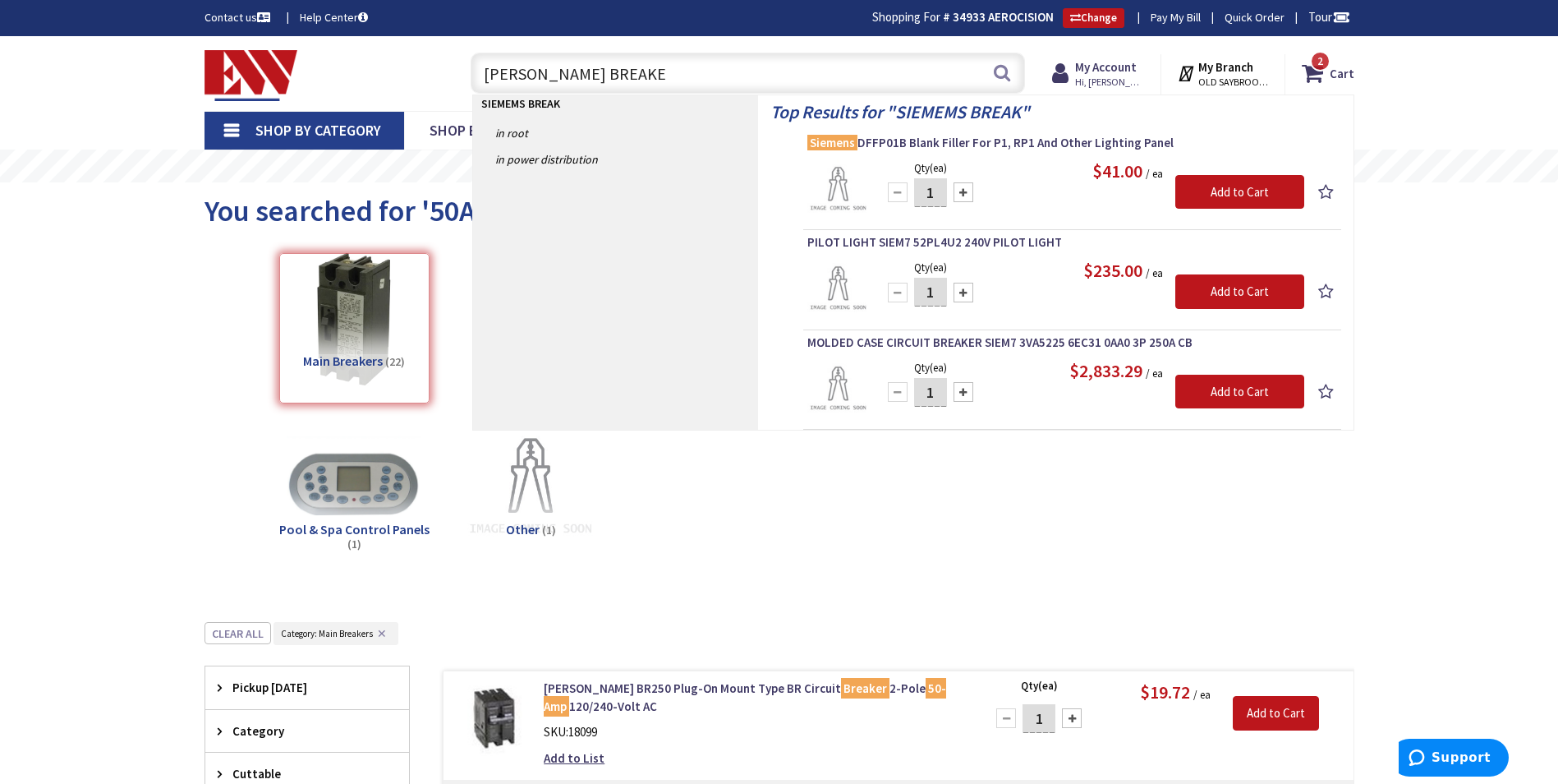
type input "SIEMEMS BREAKER"
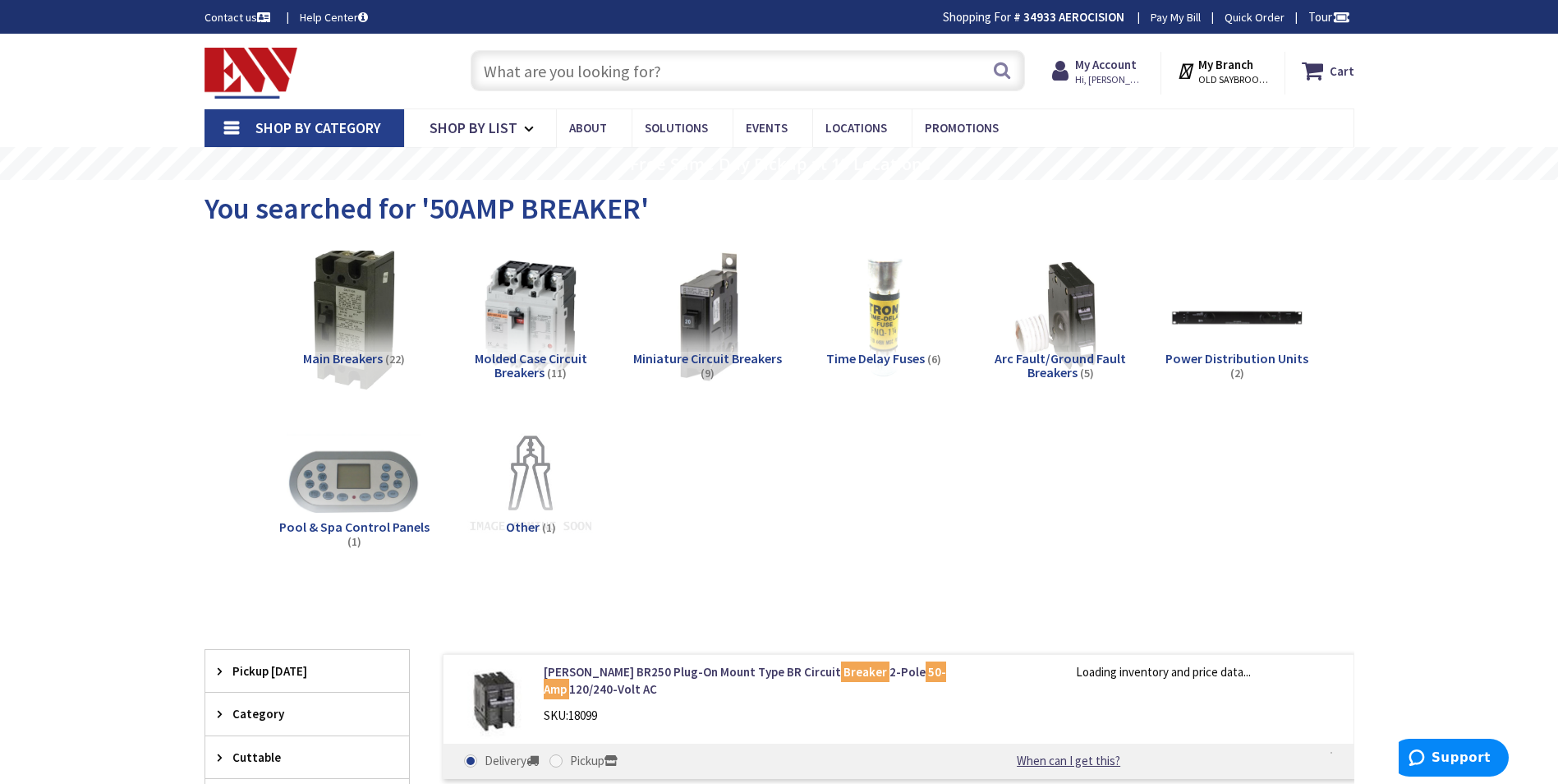
click at [385, 286] on img at bounding box center [353, 316] width 149 height 149
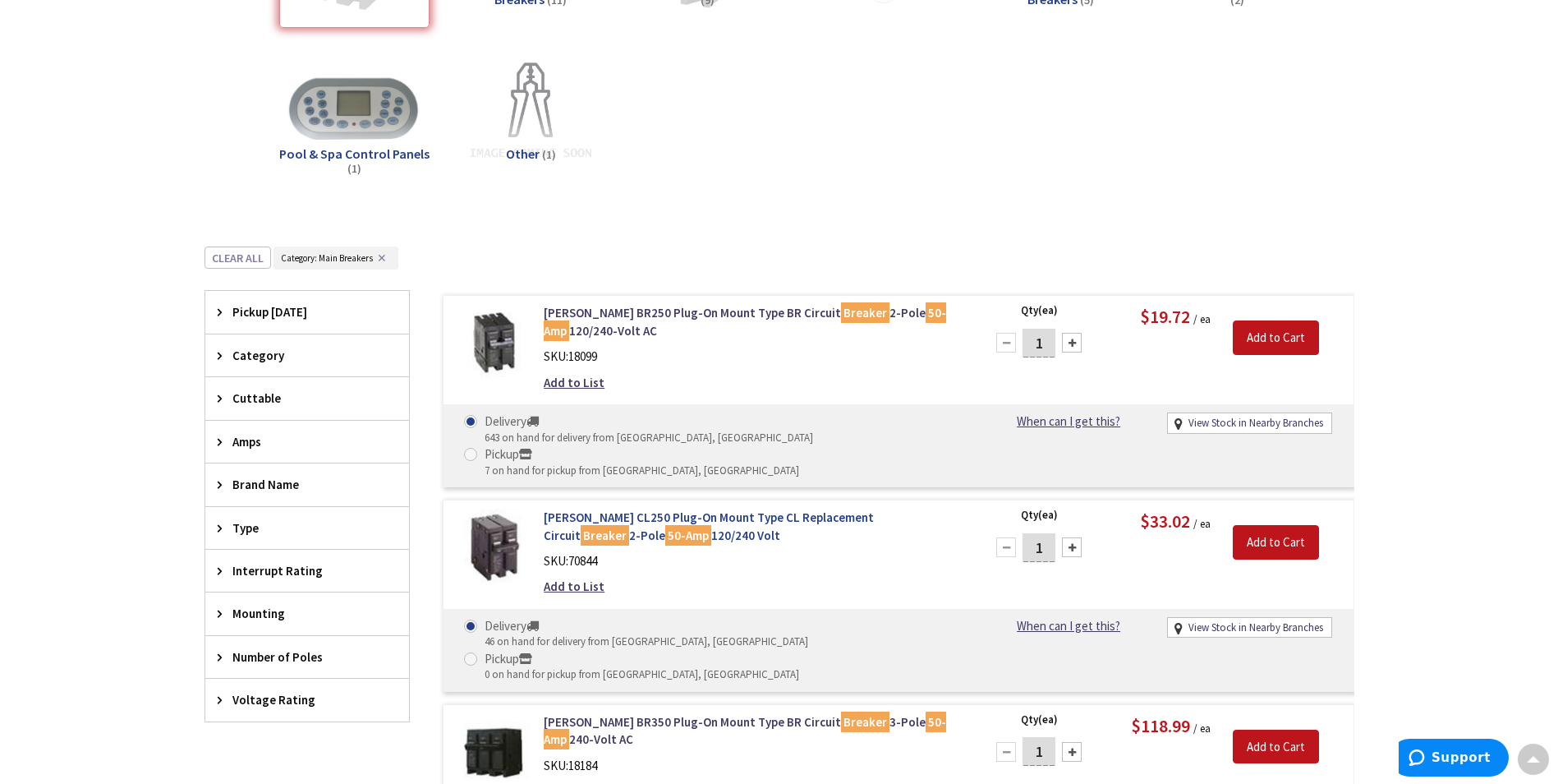
scroll to position [458, 0]
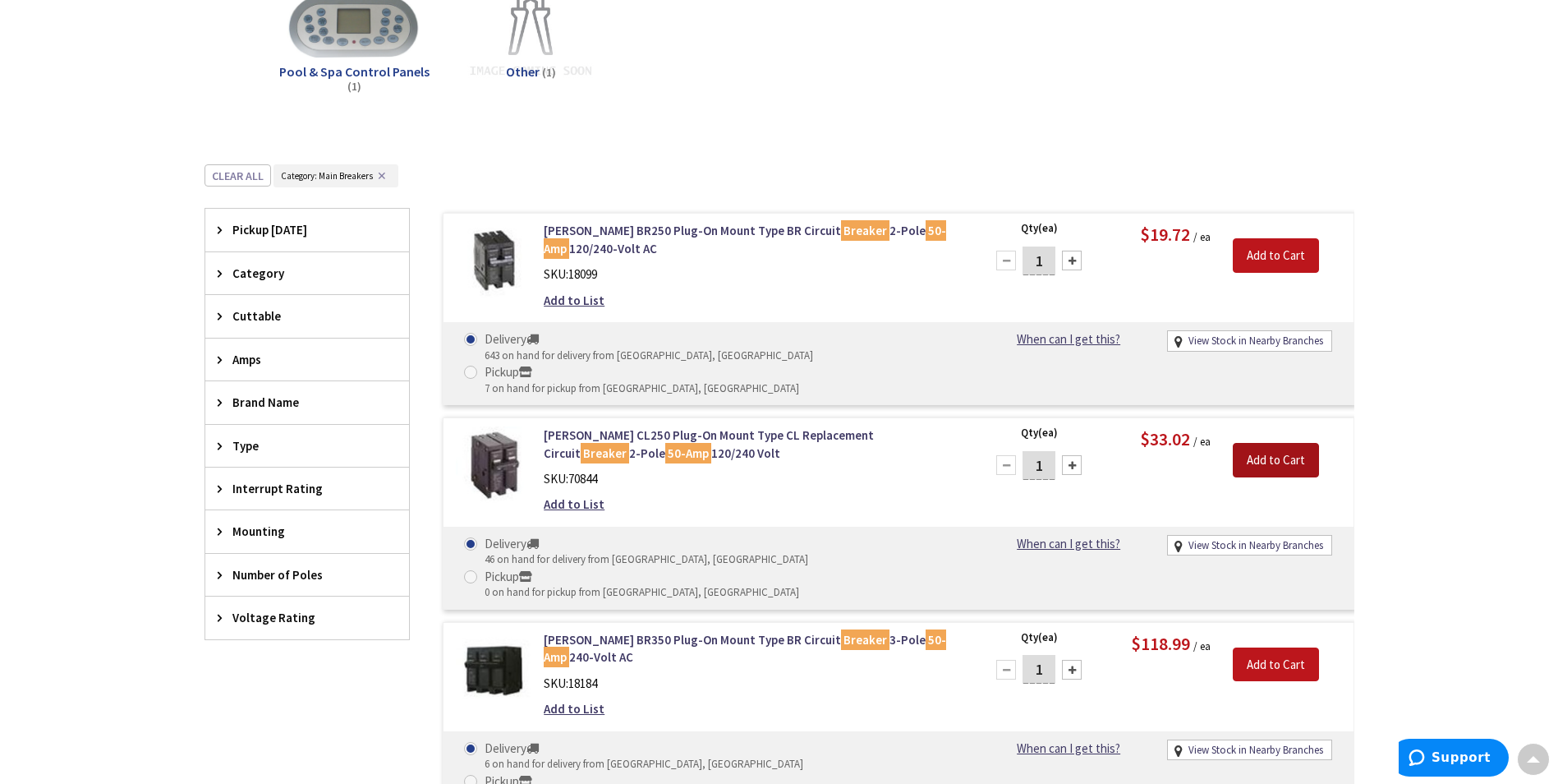
click at [1277, 443] on input "Add to Cart" at bounding box center [1276, 460] width 86 height 34
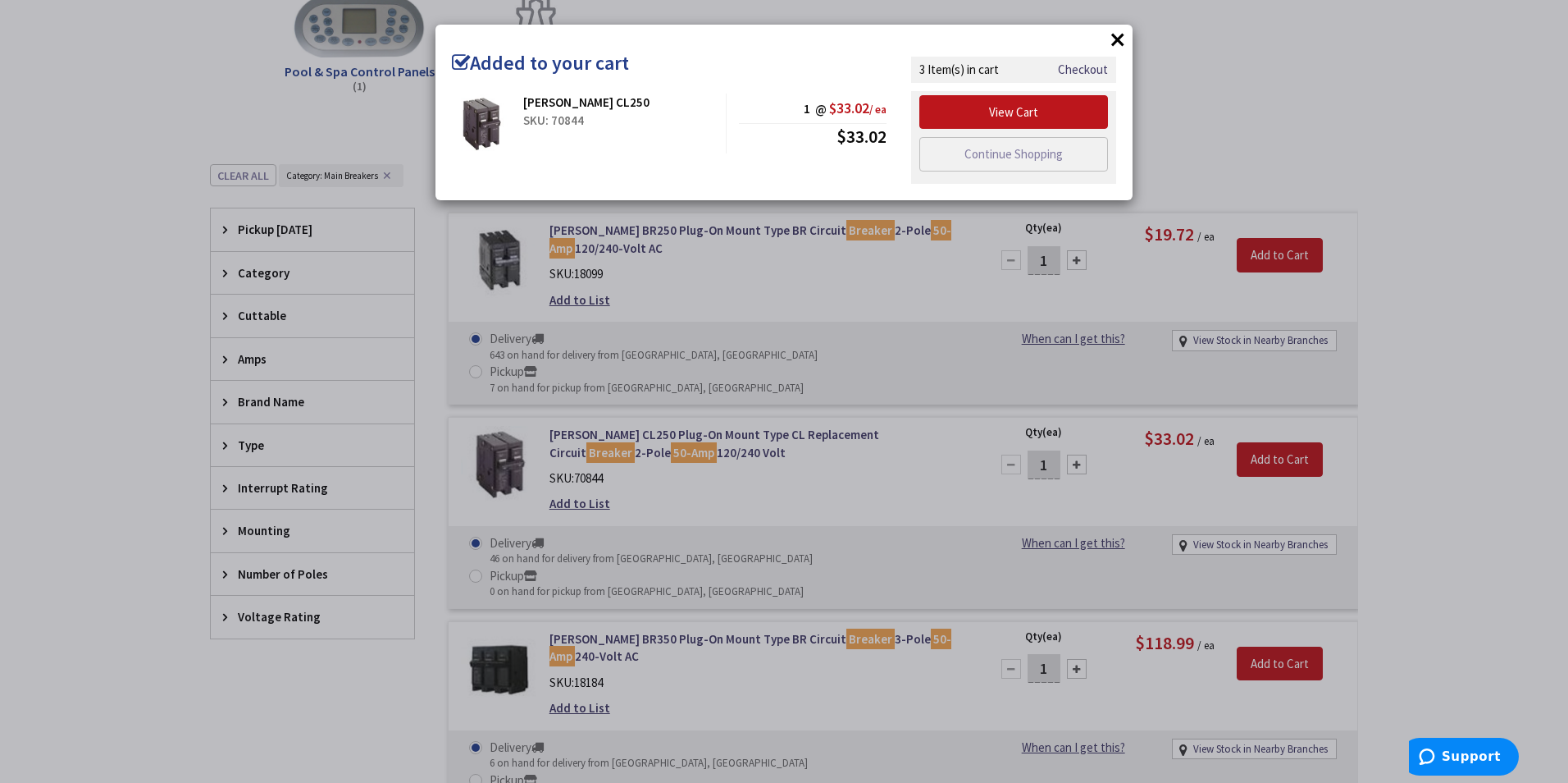
click at [1118, 39] on button "×" at bounding box center [1117, 39] width 25 height 25
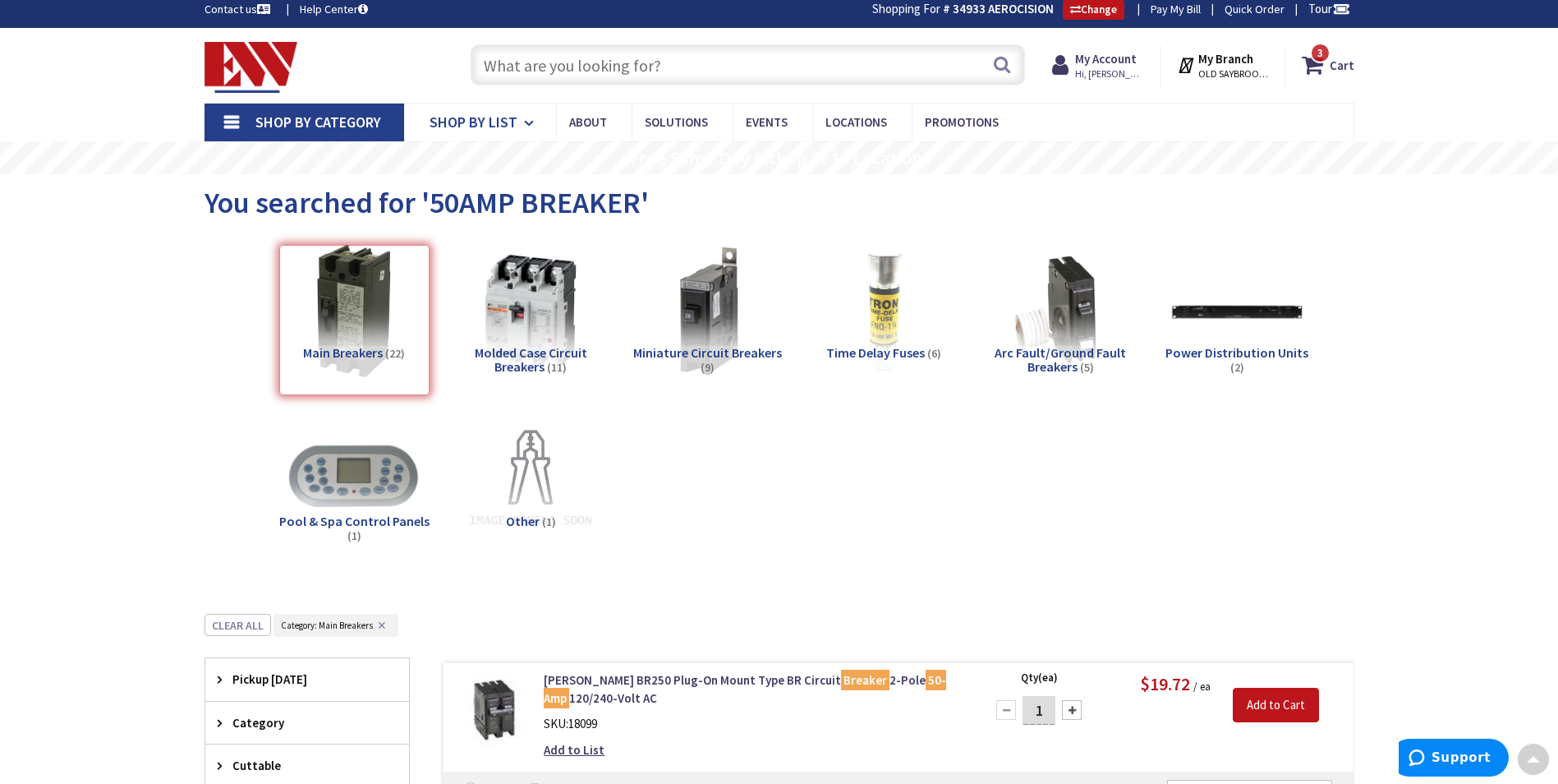
scroll to position [0, 0]
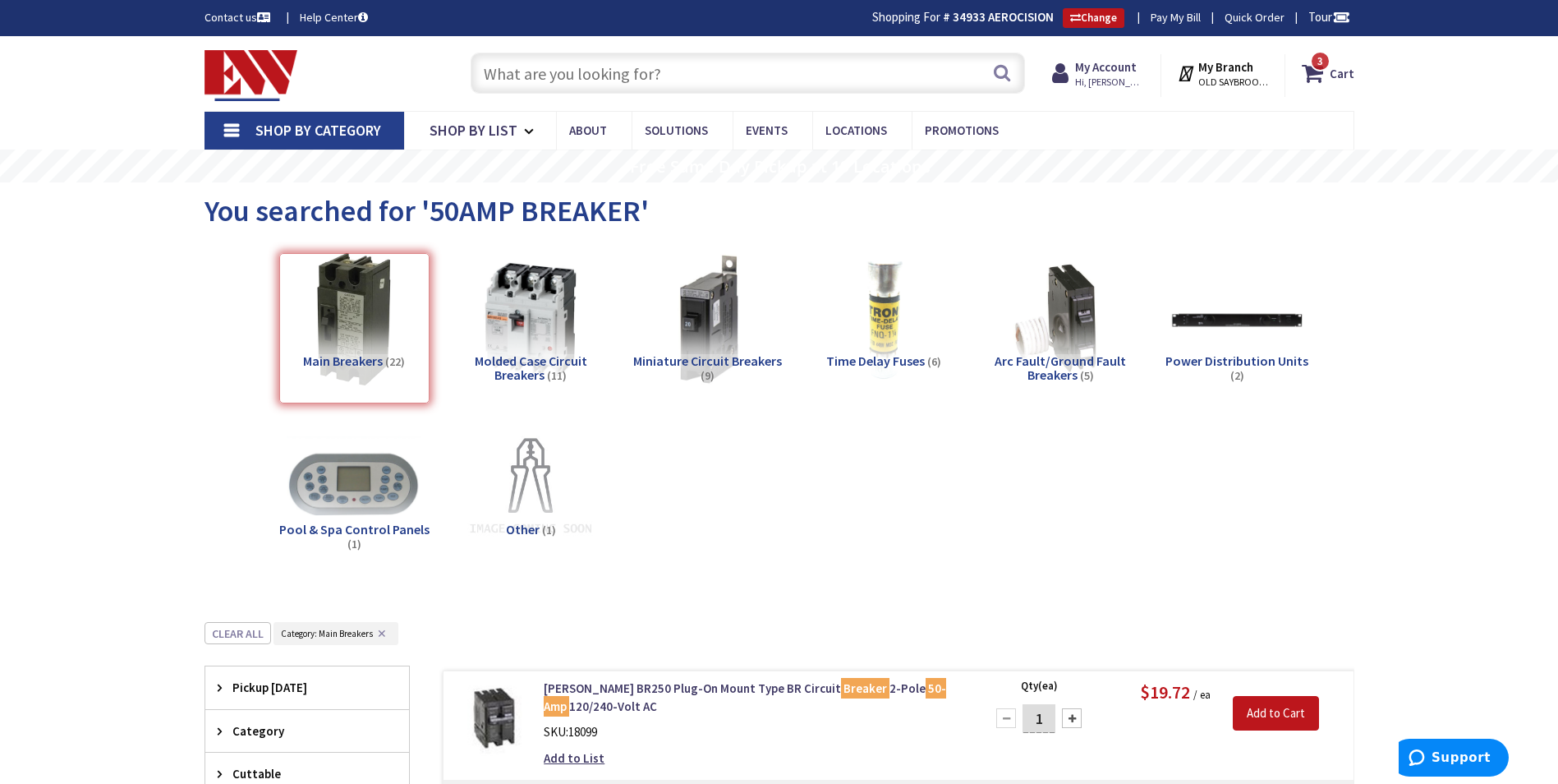
click at [544, 67] on input "text" at bounding box center [748, 73] width 554 height 41
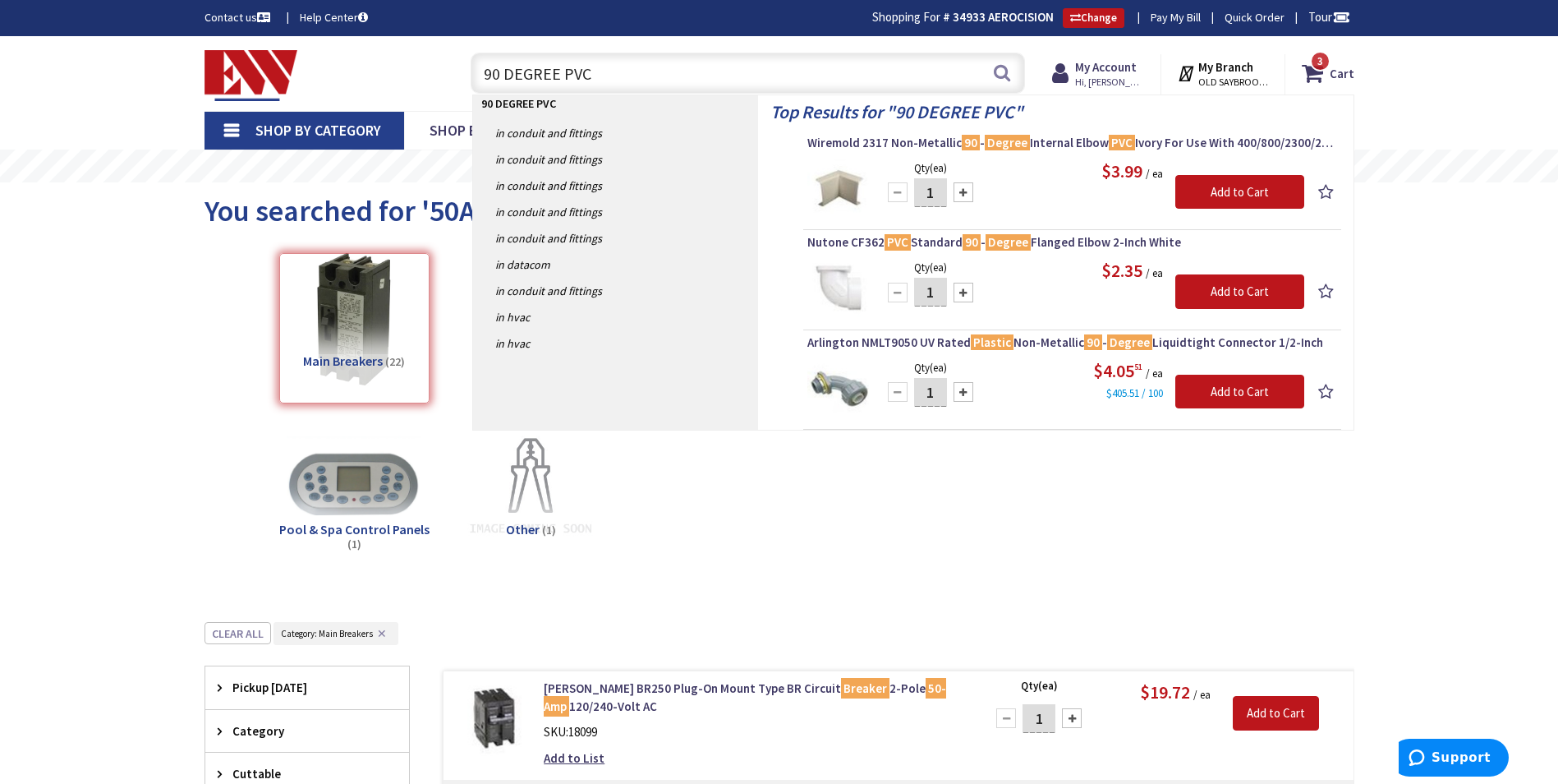
type input "90 DEGREE PVC"
click at [554, 140] on link "in Conduit and Fittings" at bounding box center [615, 133] width 285 height 26
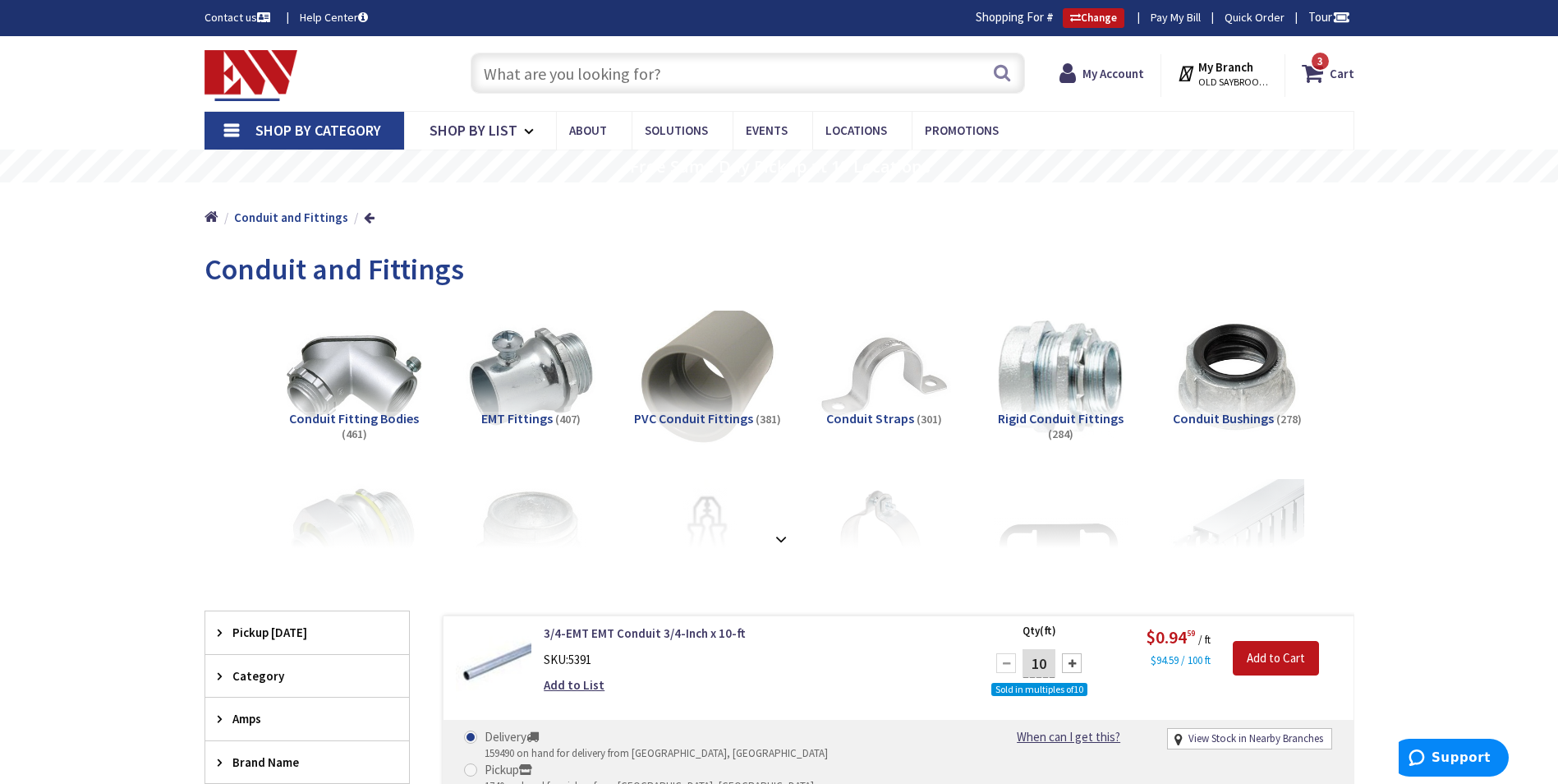
click at [723, 349] on img at bounding box center [706, 376] width 149 height 149
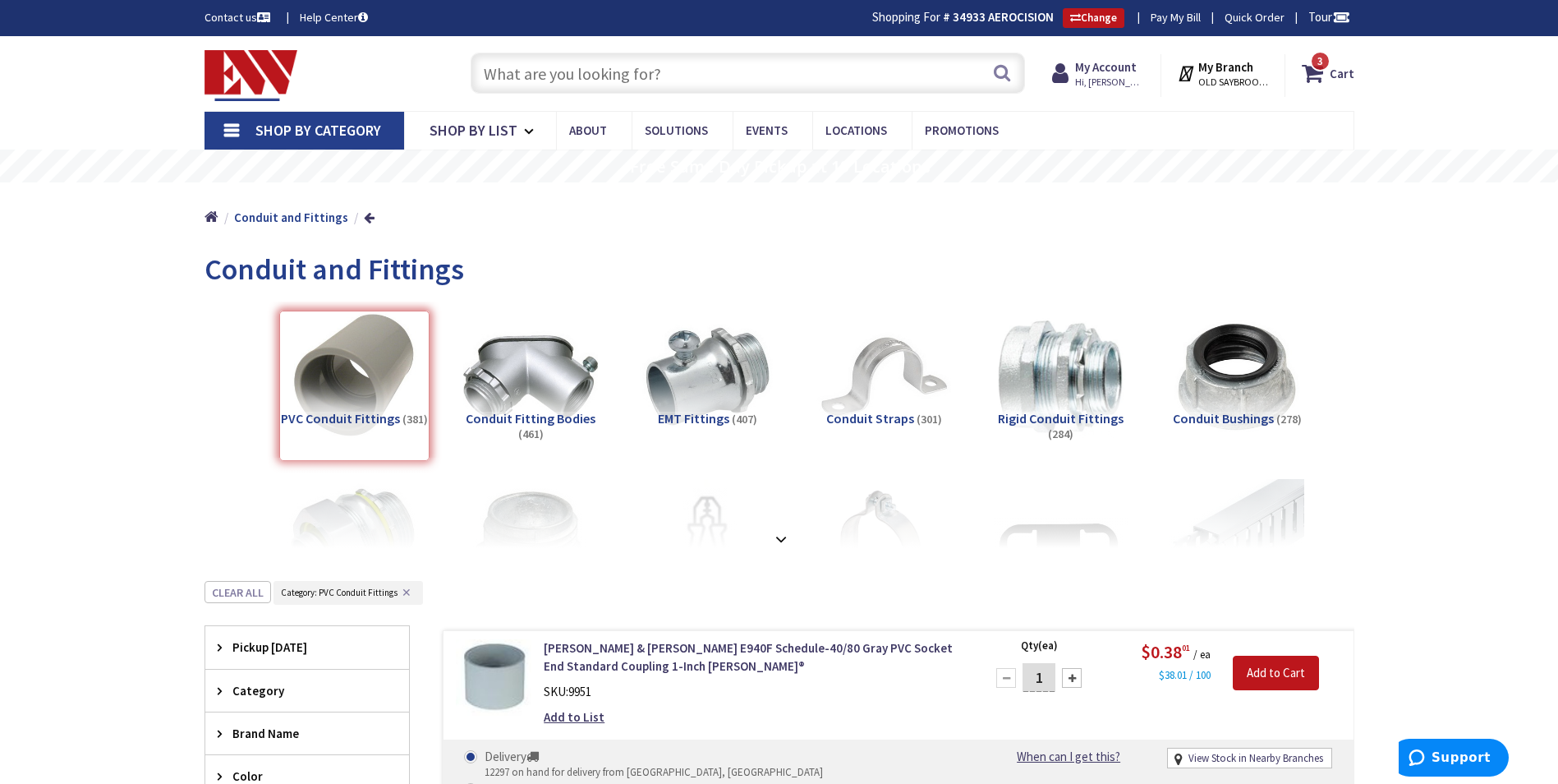
click at [214, 76] on img at bounding box center [252, 75] width 94 height 51
click at [1322, 60] on span "3" at bounding box center [1321, 61] width 6 height 14
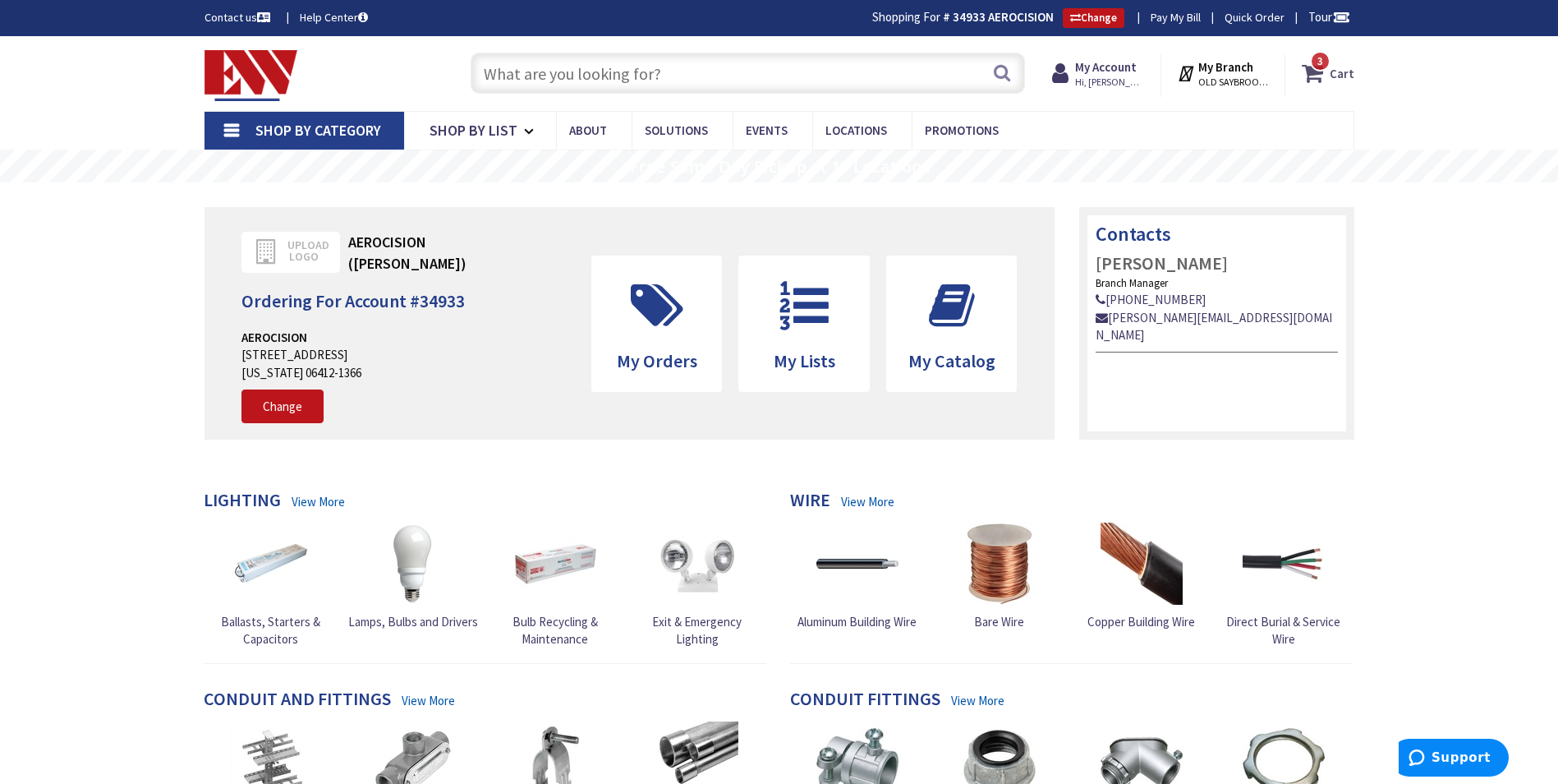
click at [1337, 72] on strong "Cart" at bounding box center [1342, 73] width 25 height 30
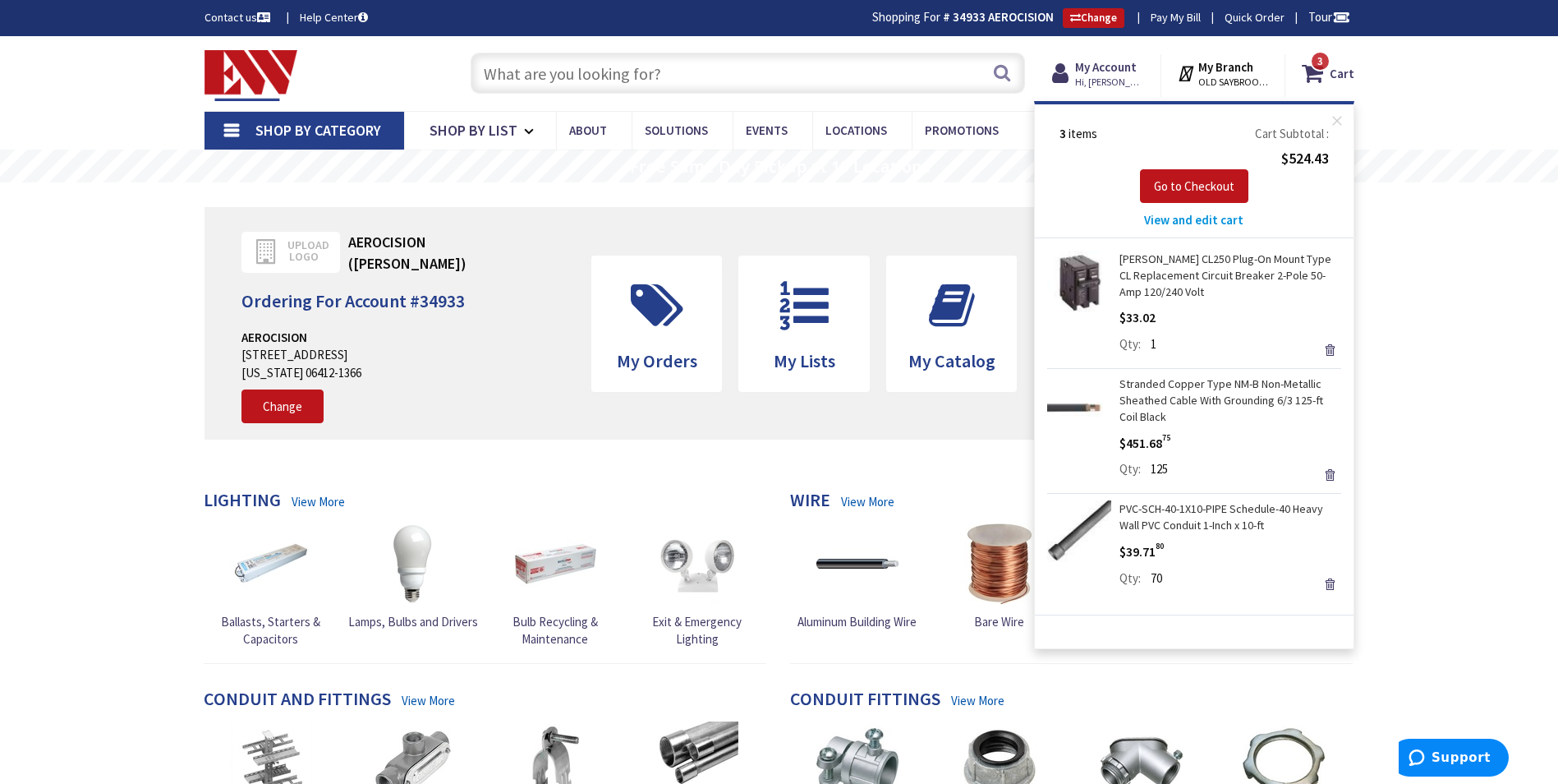
click at [1191, 220] on span "View and edit cart" at bounding box center [1193, 220] width 99 height 16
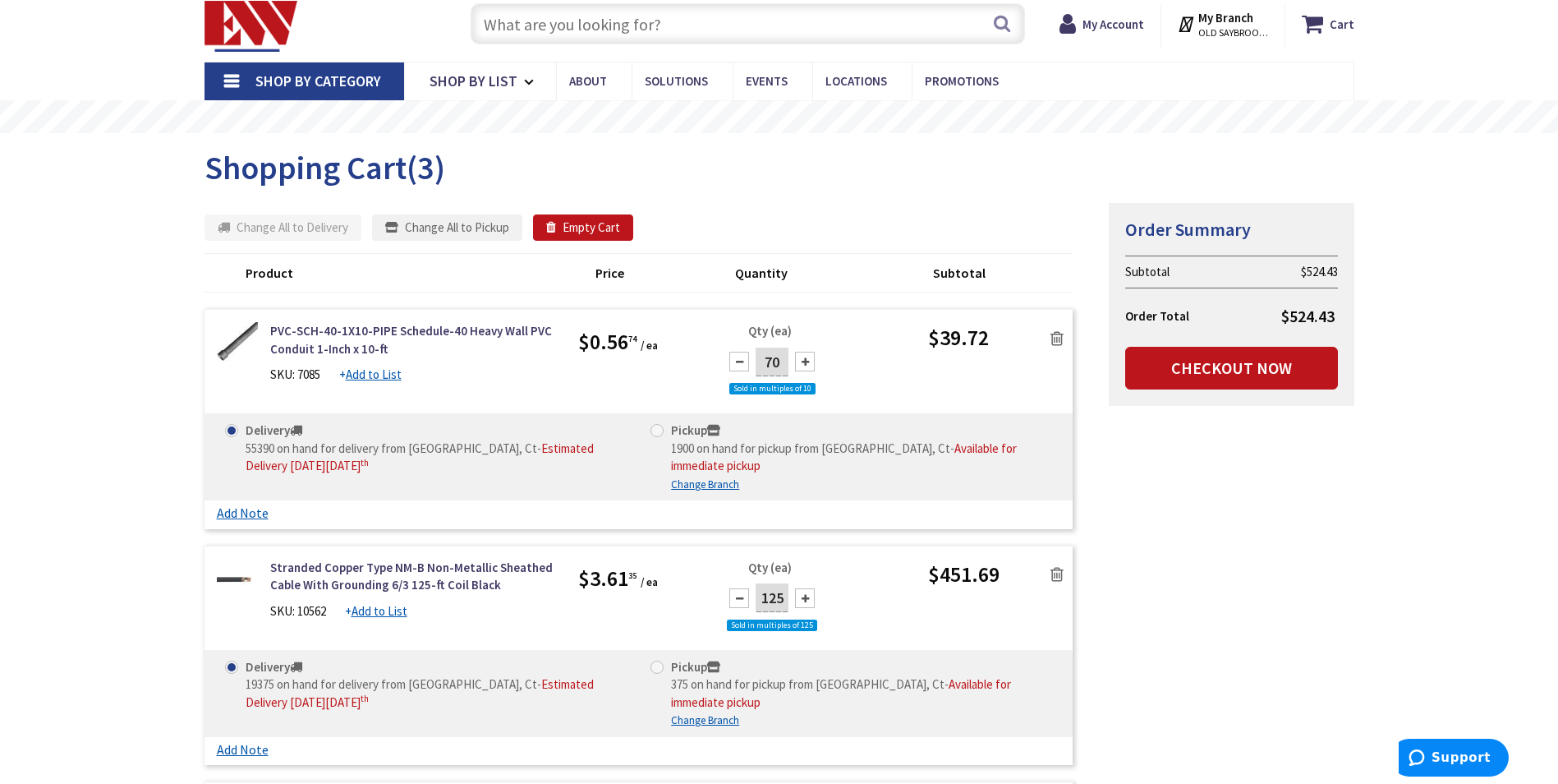
scroll to position [329, 0]
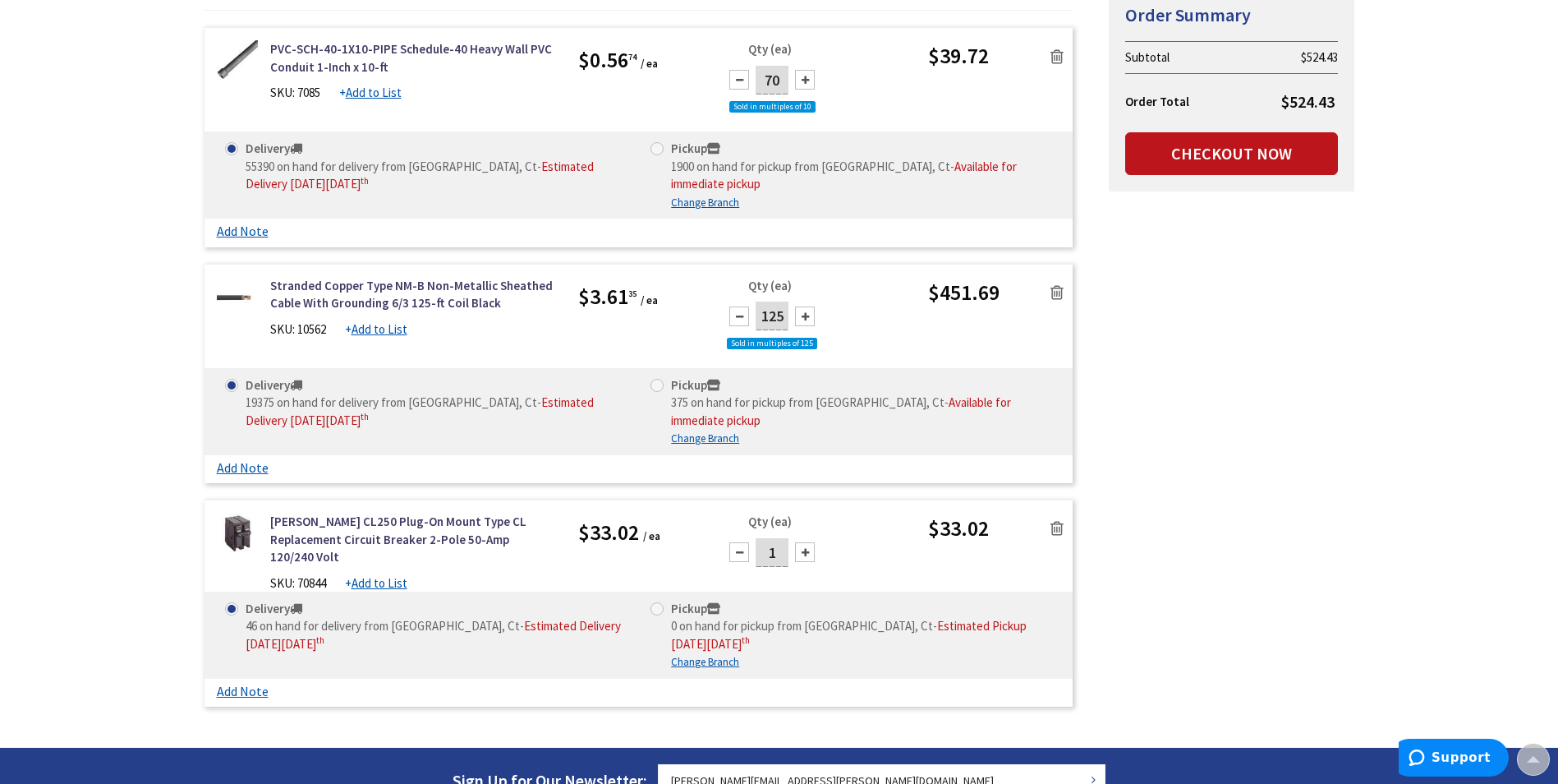
click at [738, 316] on div at bounding box center [739, 316] width 20 height 20
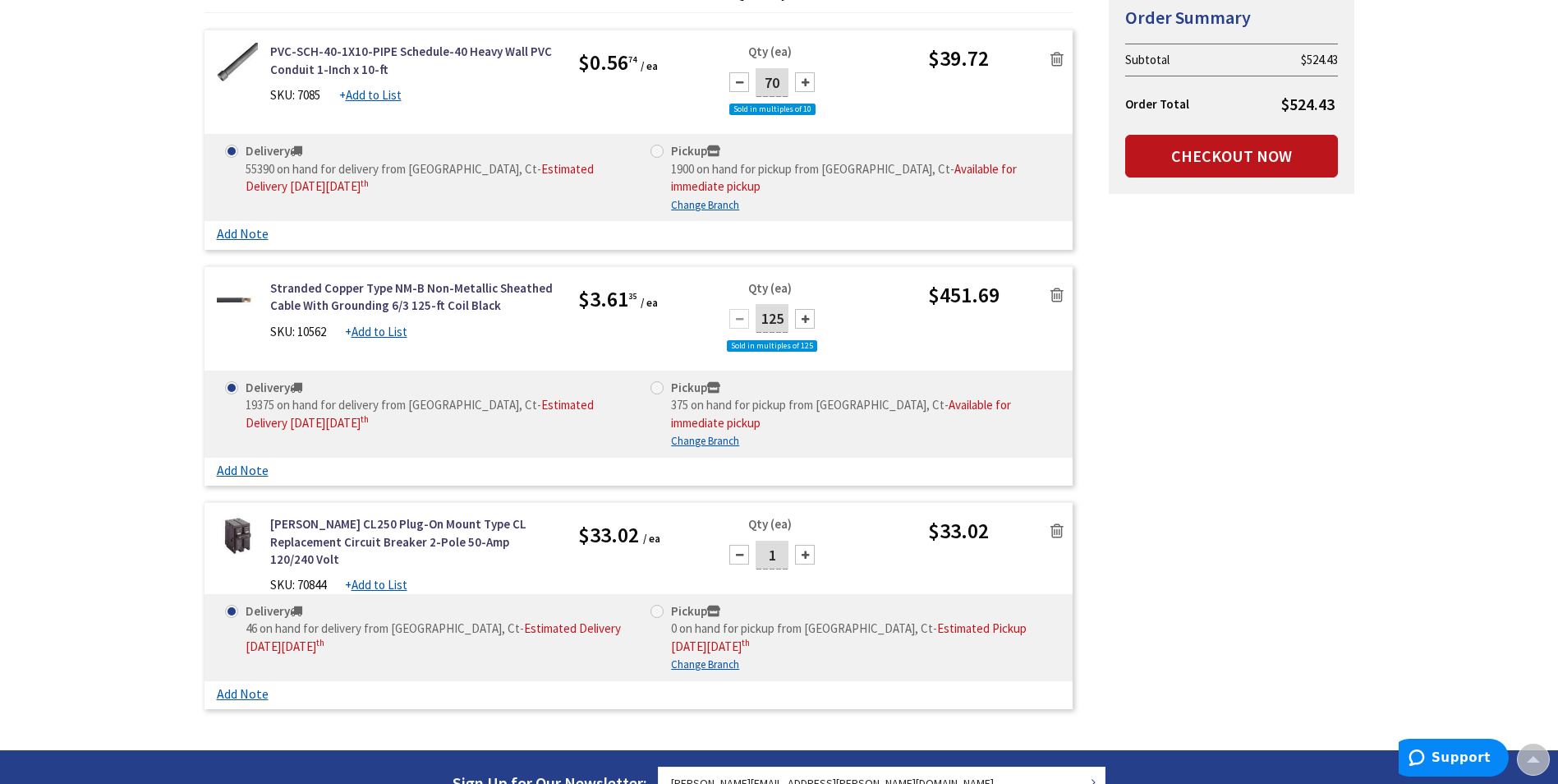
click at [807, 320] on div at bounding box center [805, 319] width 20 height 20
click at [735, 320] on div at bounding box center [739, 319] width 20 height 20
type input "125"
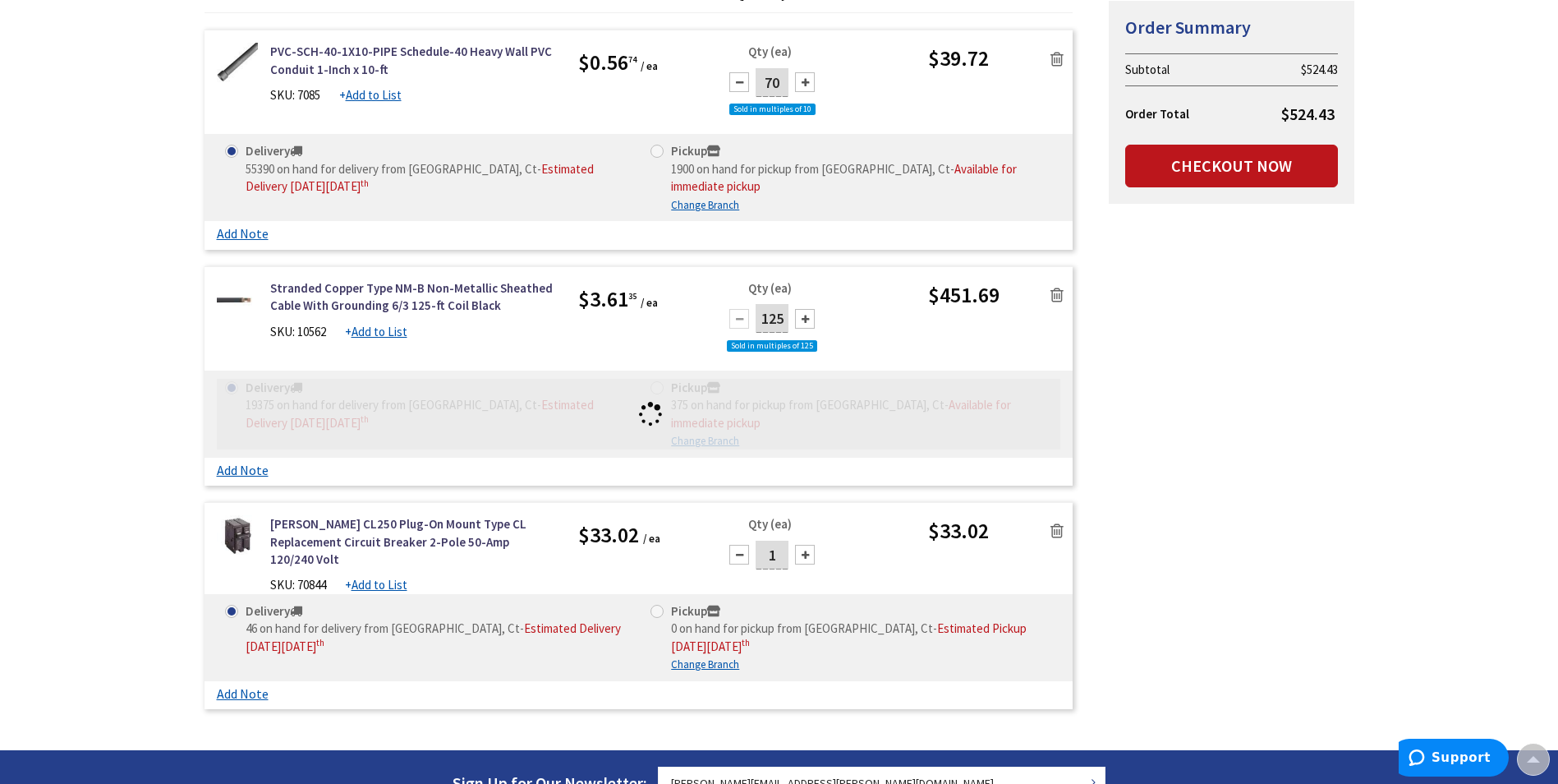
click at [1232, 407] on div "Summary Order Summary Subtotal $524.43 Order Total $524.43 Checkout Now Some it…" at bounding box center [779, 320] width 1175 height 794
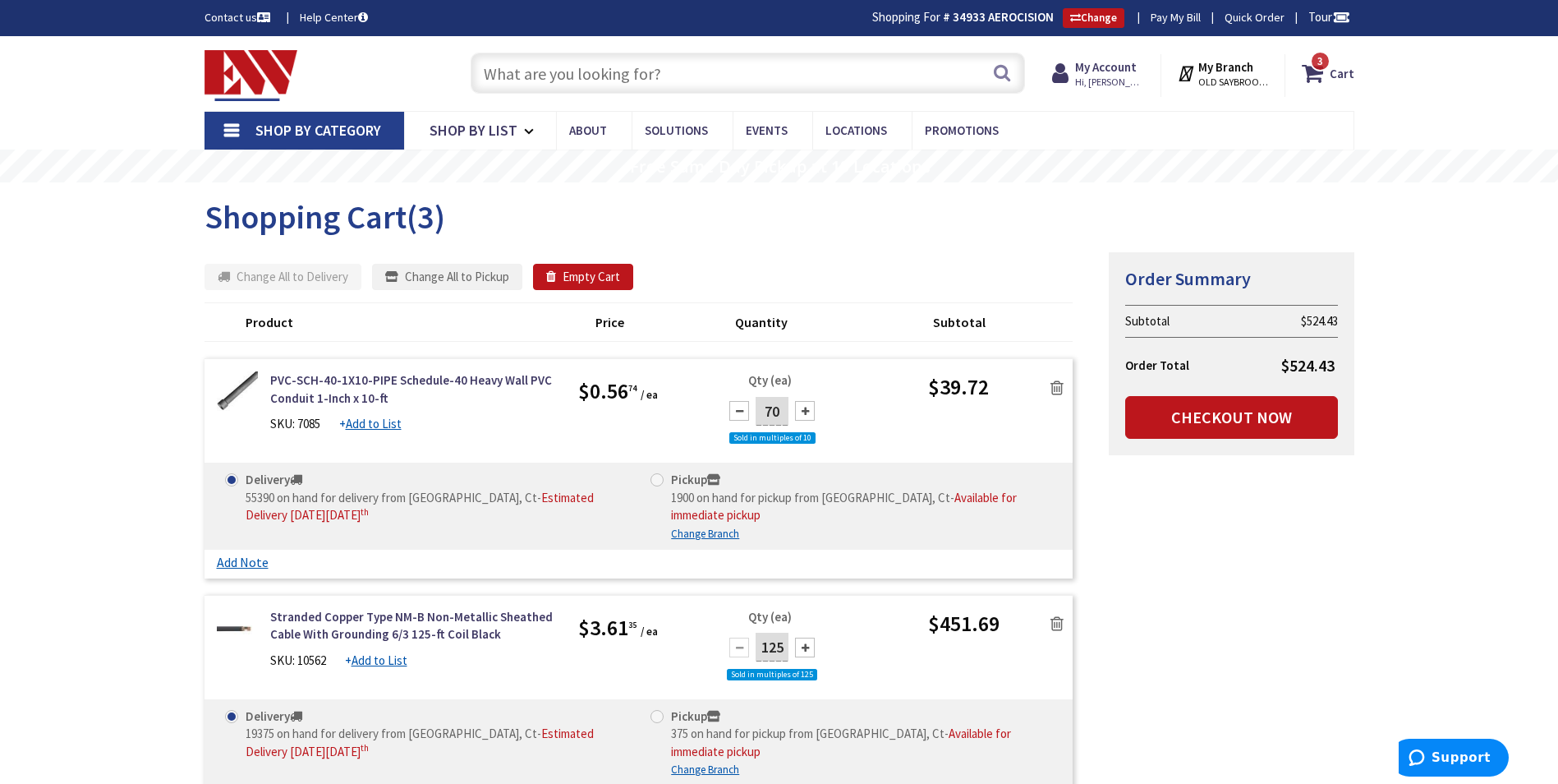
click at [580, 70] on input "text" at bounding box center [748, 73] width 554 height 41
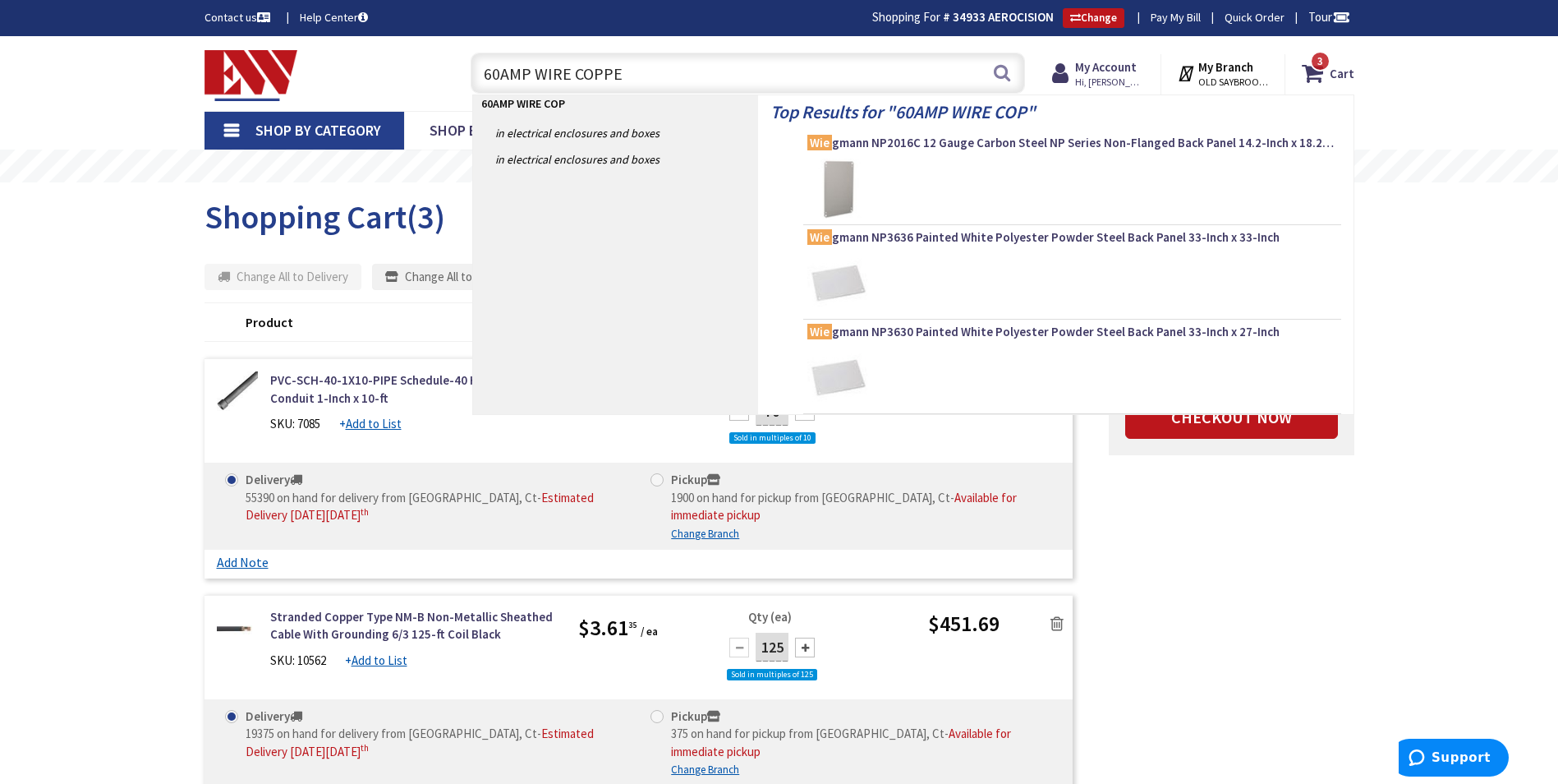
type input "60AMP WIRE COPPER"
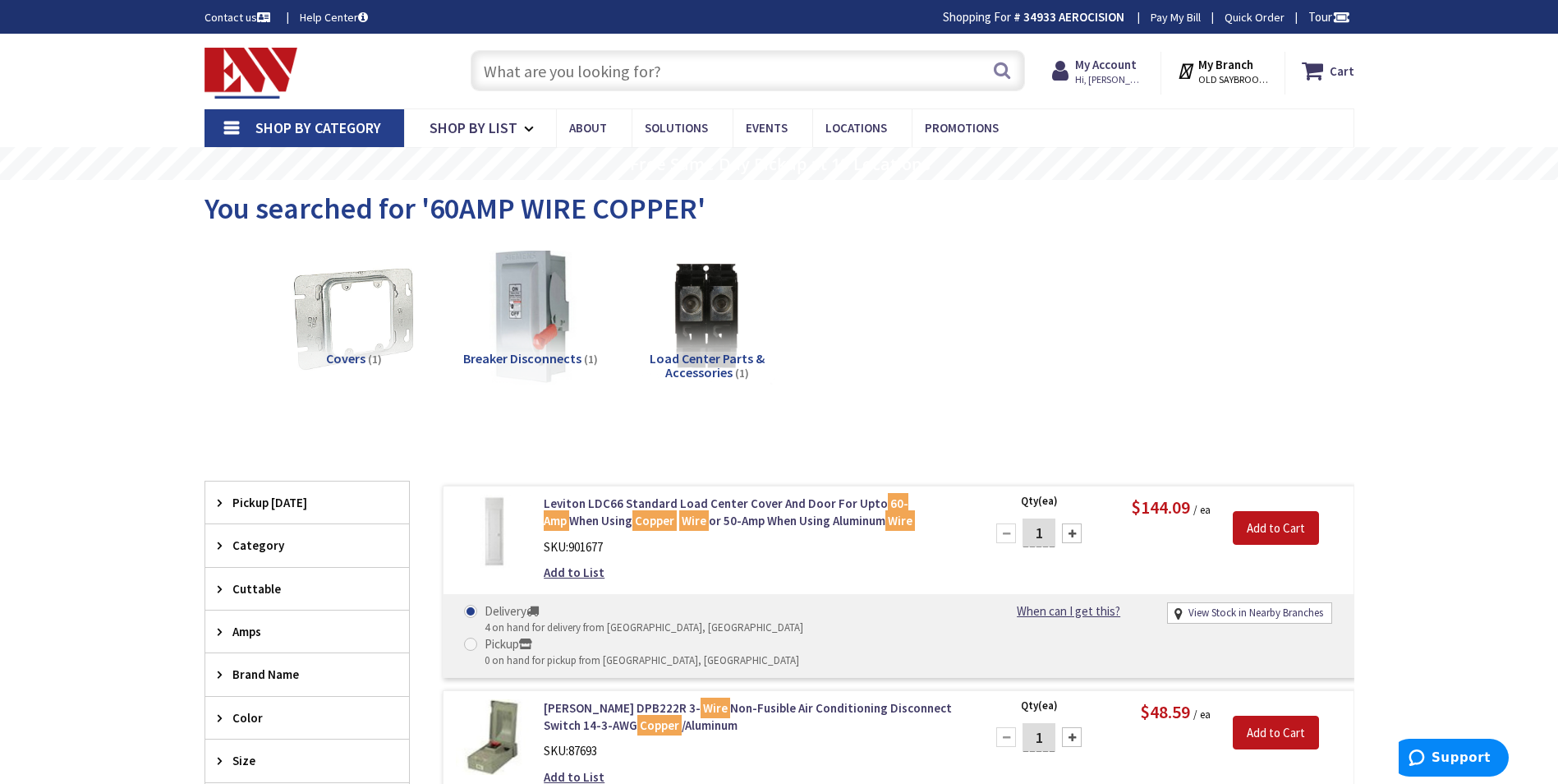
click at [560, 73] on input "text" at bounding box center [748, 70] width 554 height 41
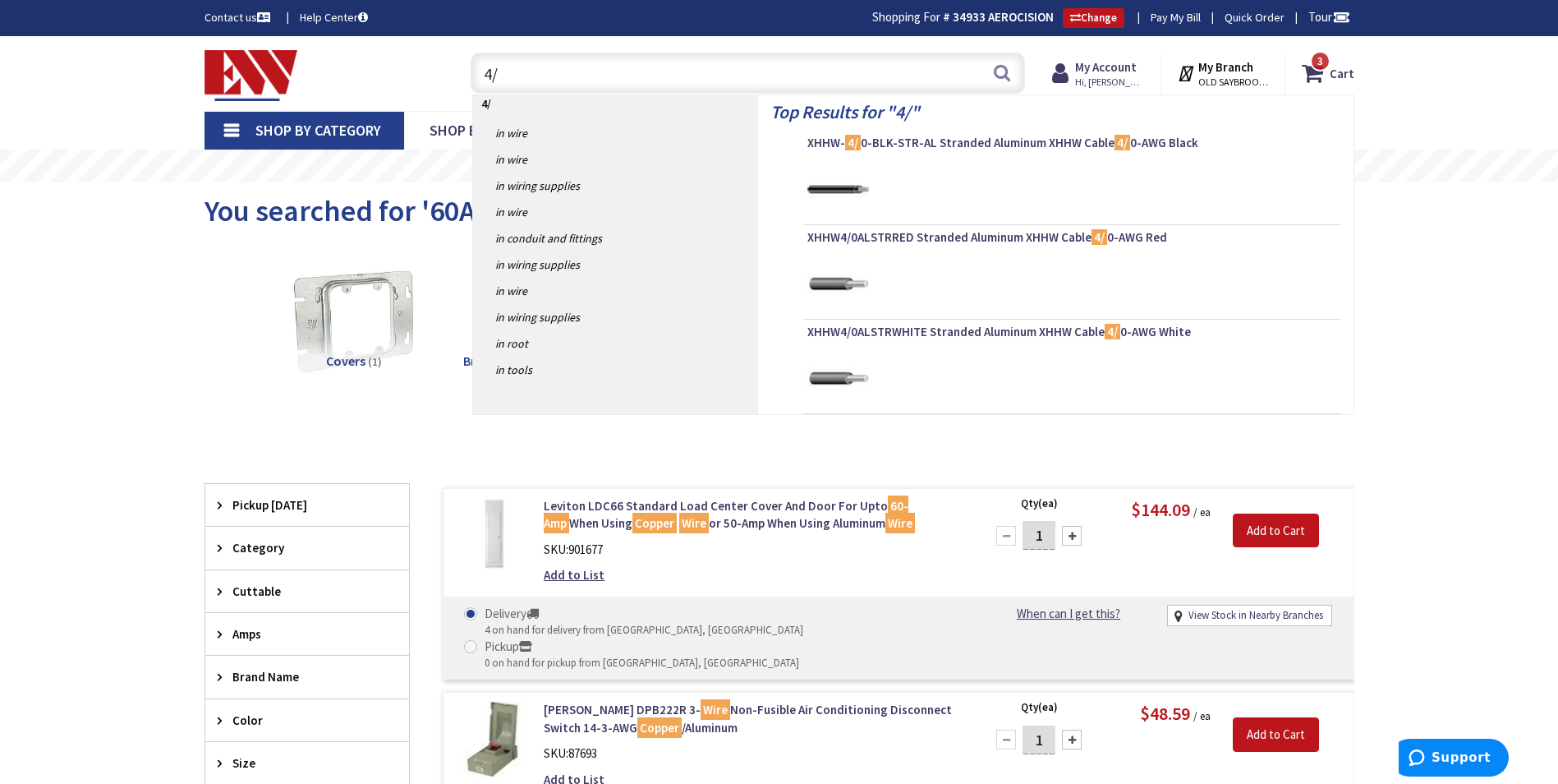
type input "4/3"
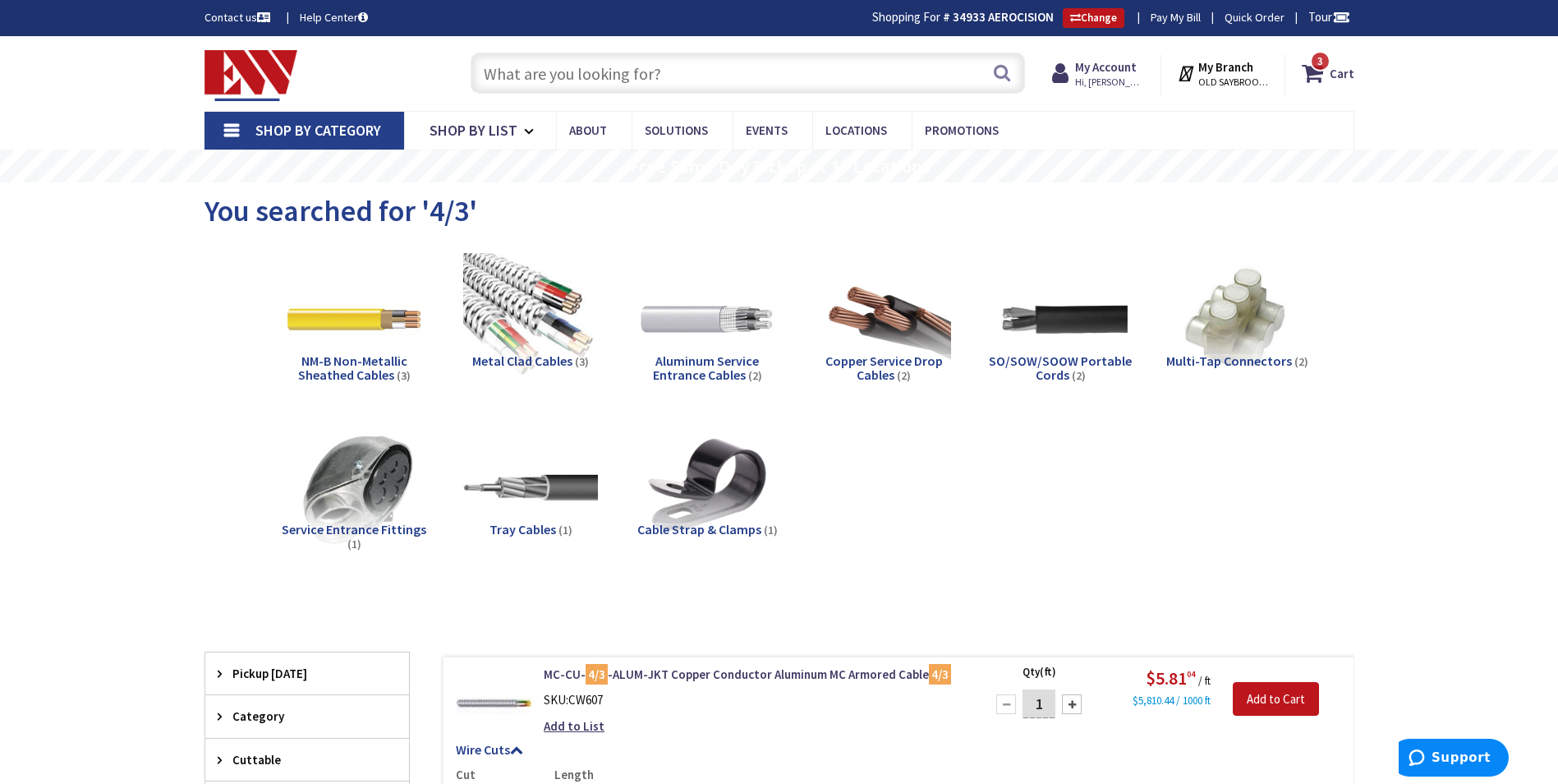
click at [554, 73] on input "text" at bounding box center [748, 73] width 554 height 41
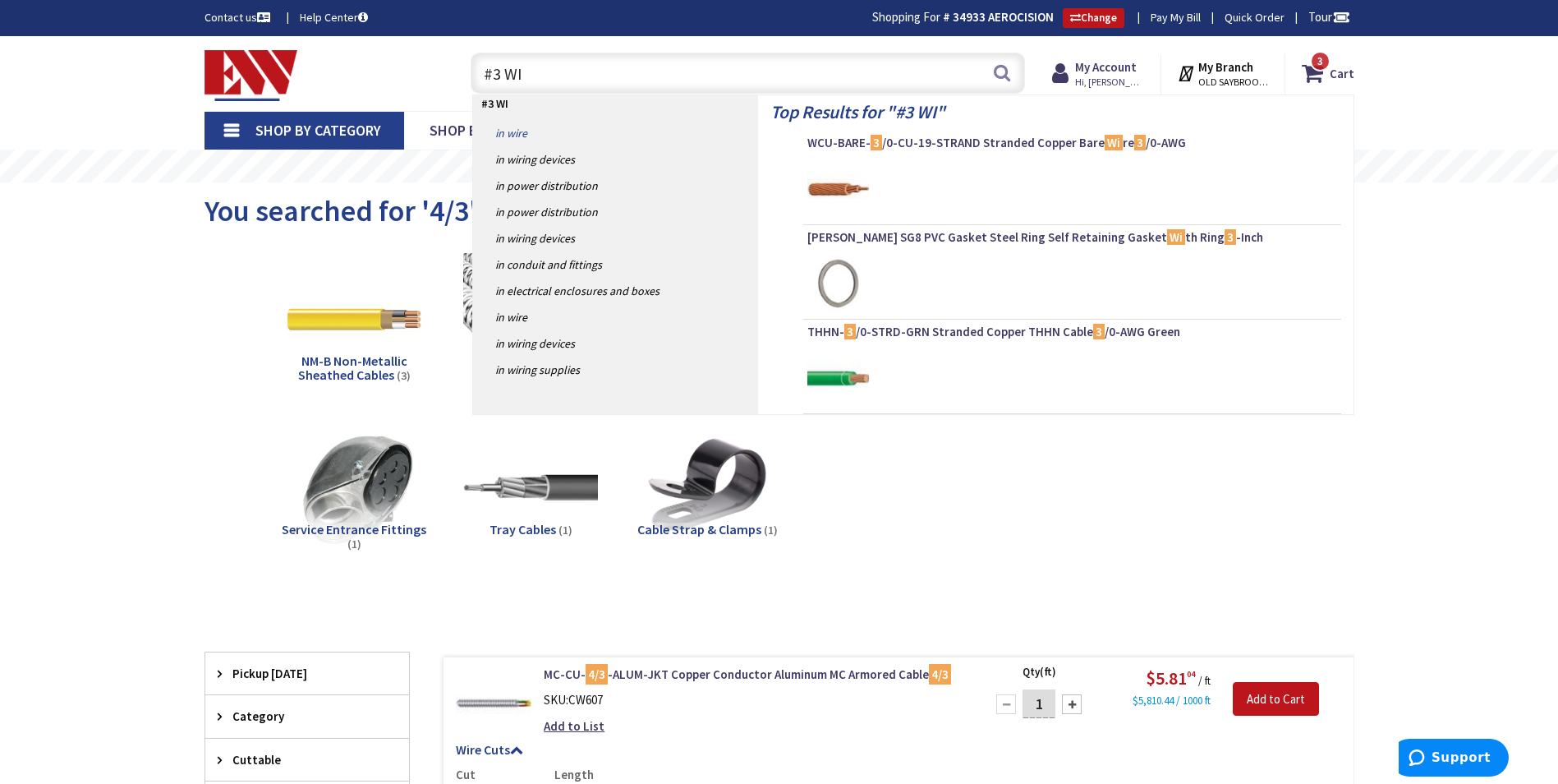
type input "#3 WI"
click at [511, 137] on link "in Wire" at bounding box center [615, 133] width 285 height 26
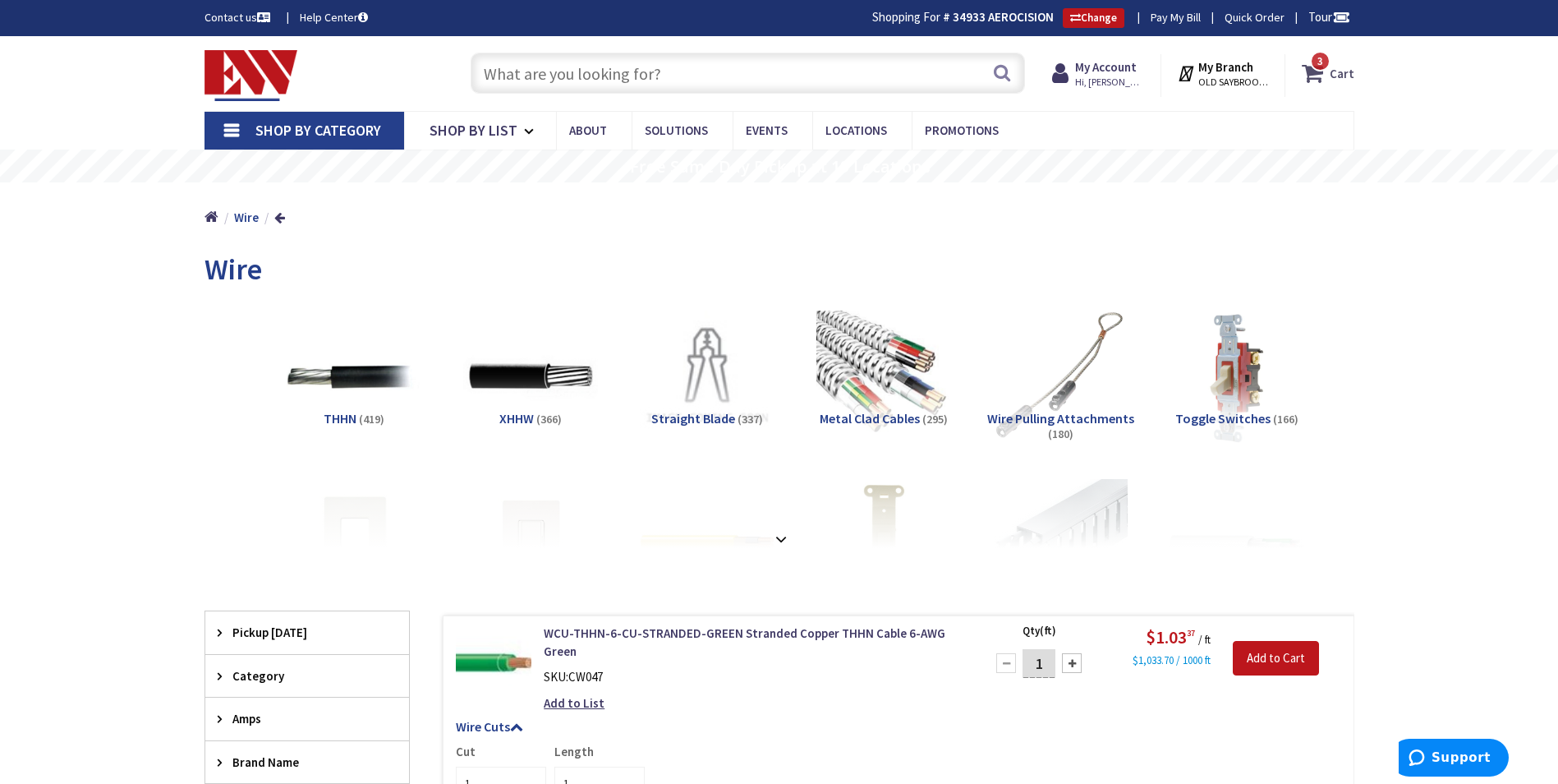
click at [1327, 74] on icon at bounding box center [1316, 73] width 28 height 30
